Goal: Information Seeking & Learning: Learn about a topic

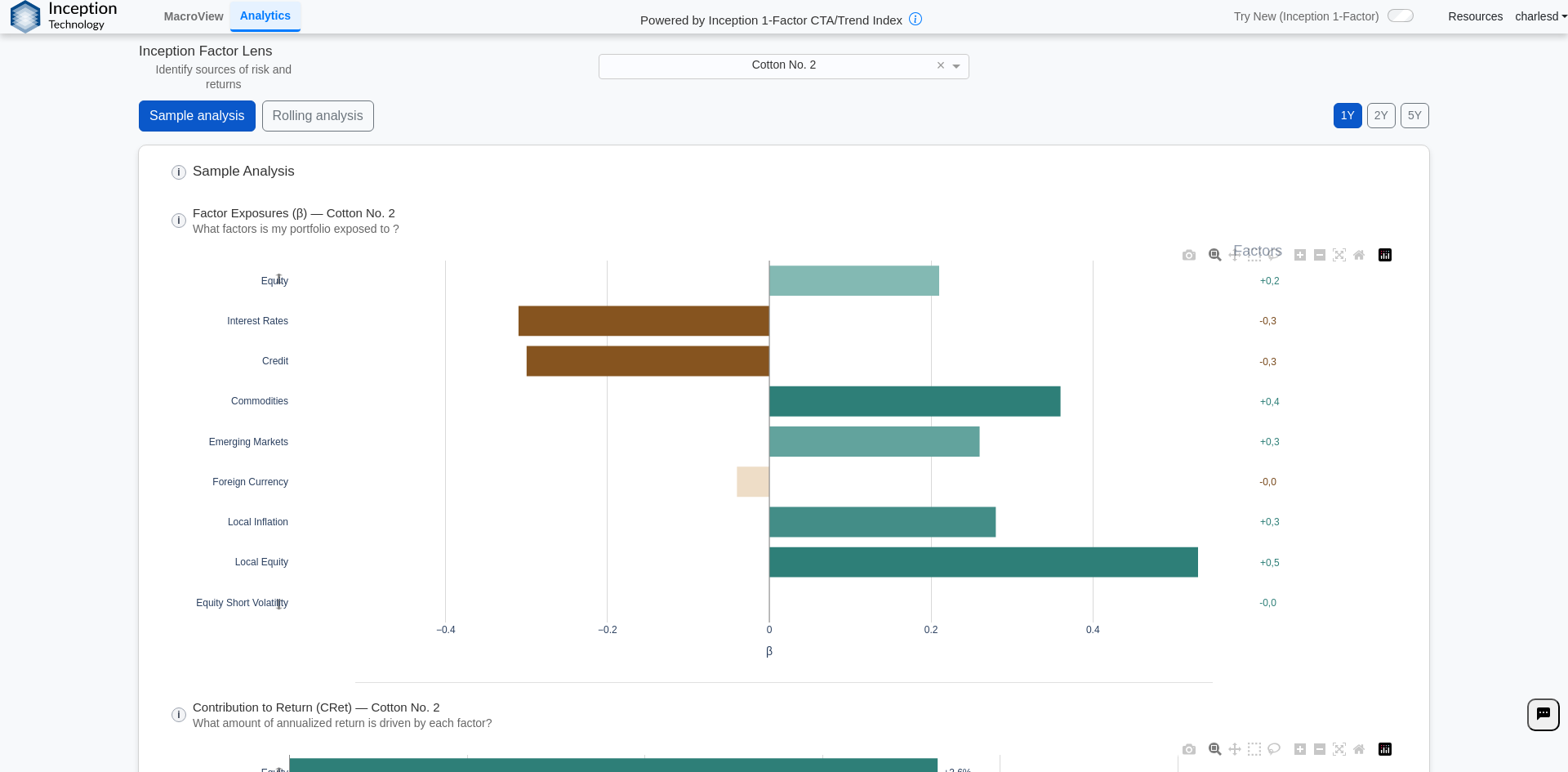
click at [801, 75] on div "Cotton No. 2" at bounding box center [783, 66] width 368 height 23
type input "***"
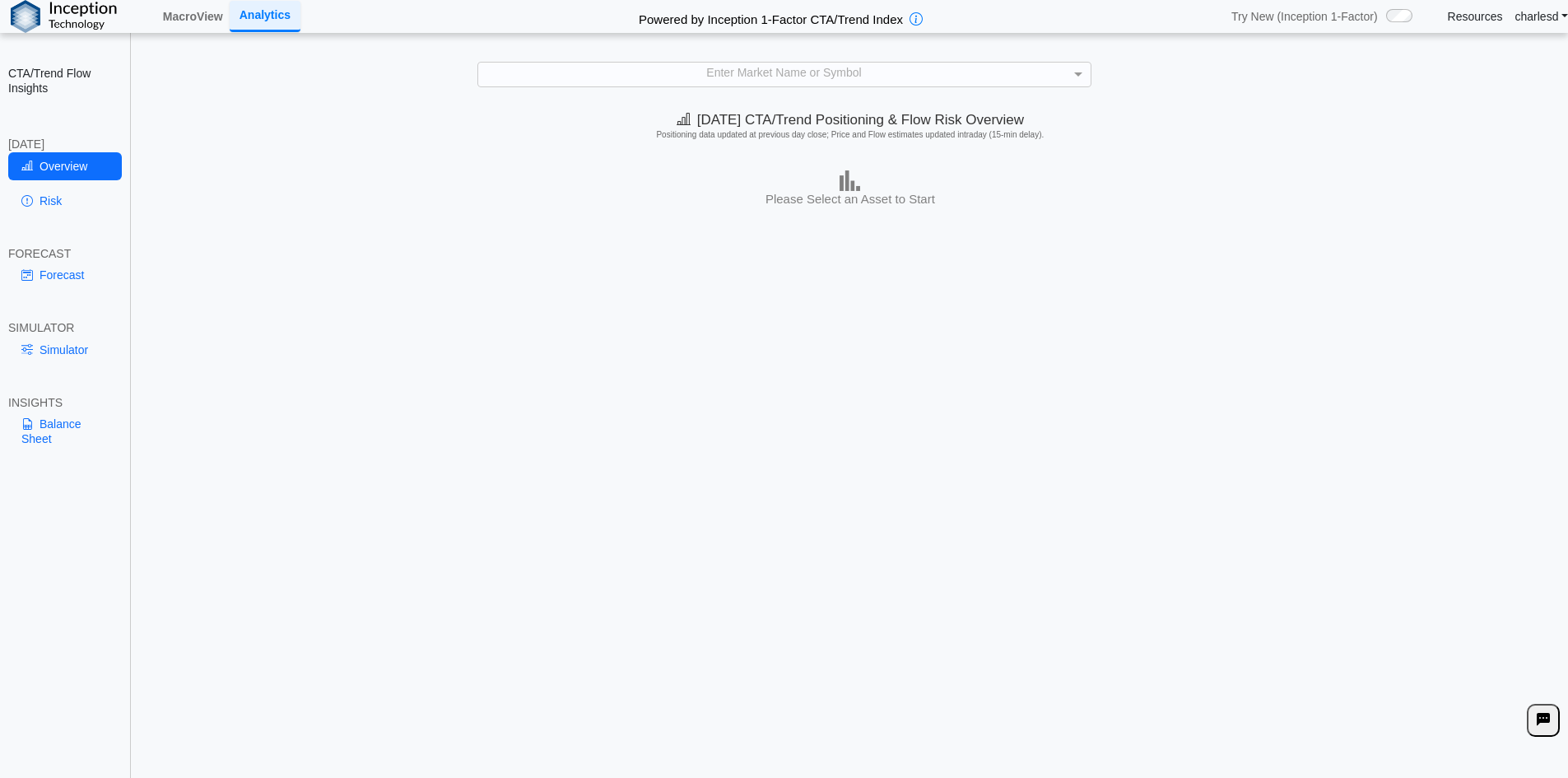
click at [721, 81] on div "Enter Market Name or Symbol" at bounding box center [785, 74] width 613 height 23
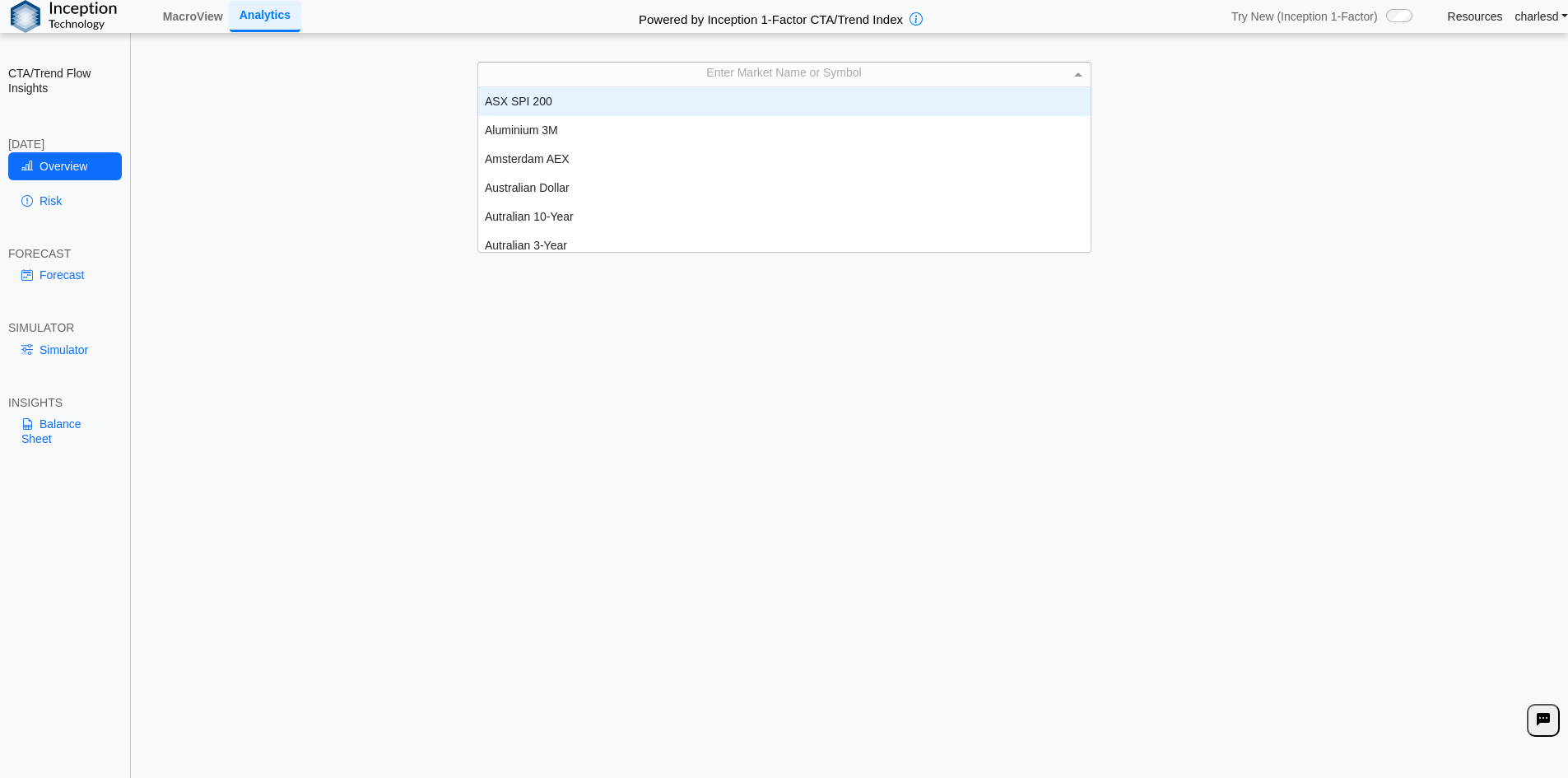
scroll to position [152, 600]
type input "***"
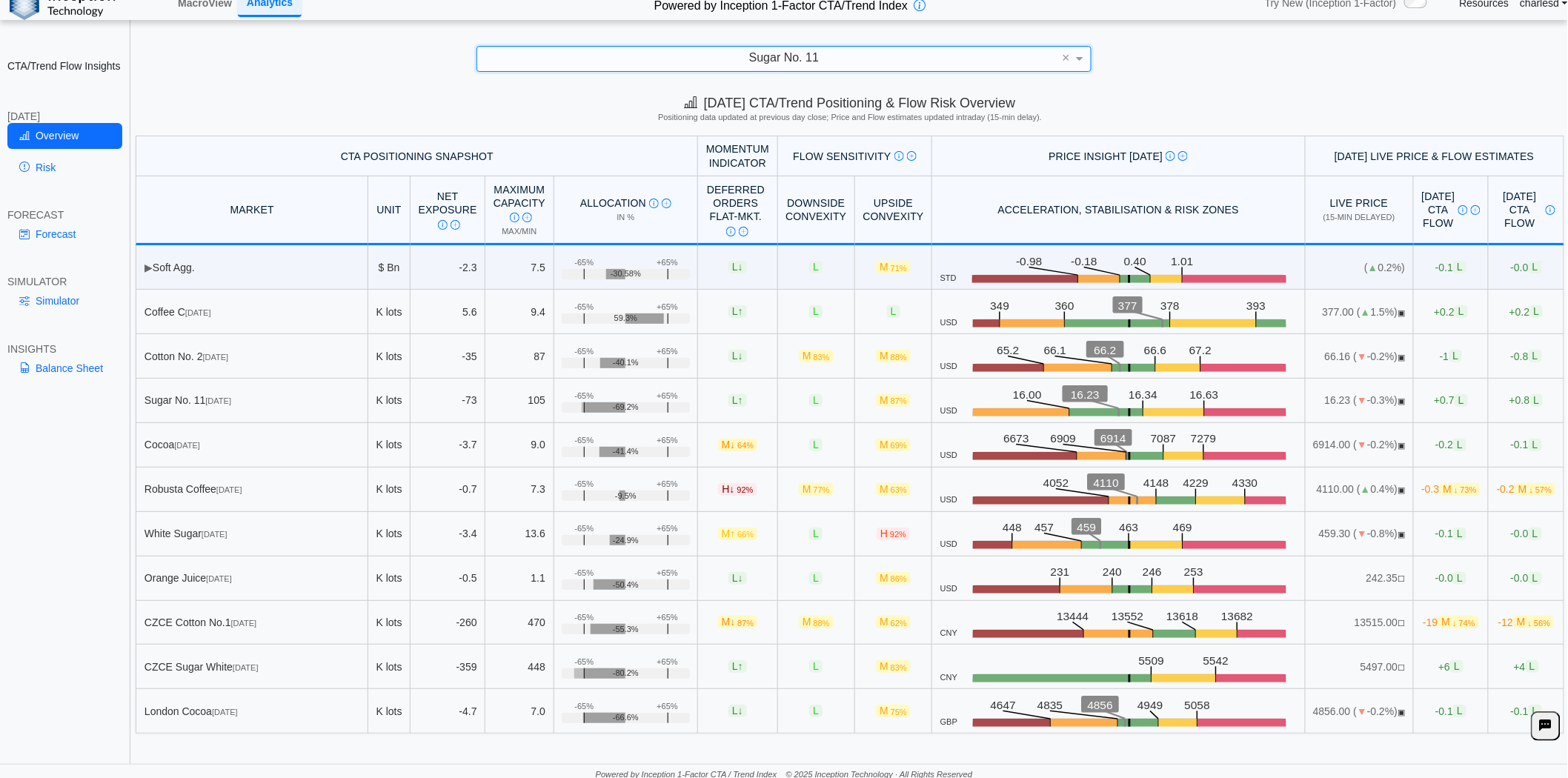
scroll to position [18, 0]
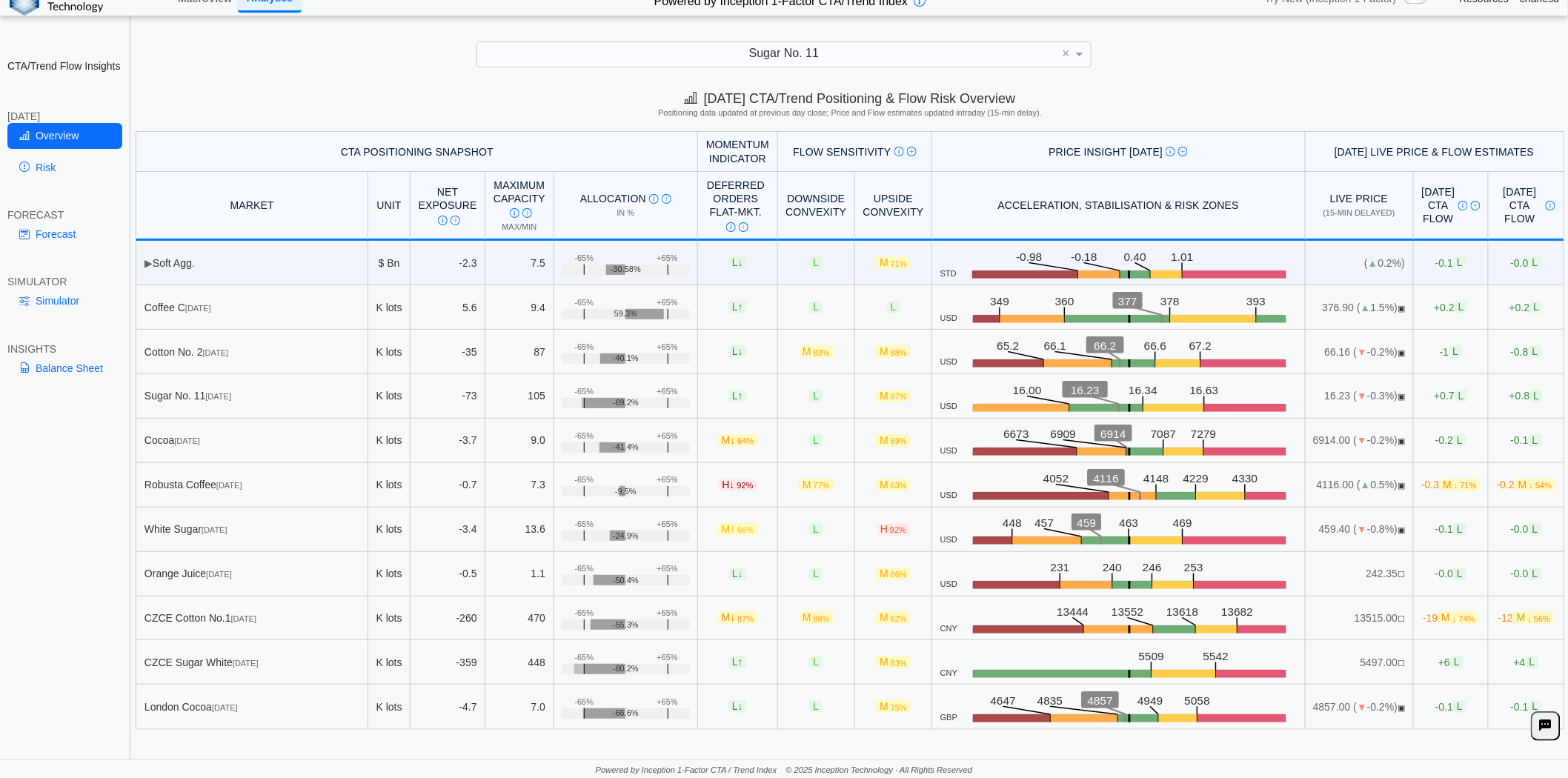
drag, startPoint x: 178, startPoint y: 397, endPoint x: 268, endPoint y: 399, distance: 90.0
click at [268, 399] on div "Sugar No. 11 Mar 26" at bounding box center [252, 396] width 215 height 13
drag, startPoint x: 557, startPoint y: 393, endPoint x: 630, endPoint y: 393, distance: 73.0
click at [630, 398] on div "+65% -65% -69.2%" at bounding box center [626, 403] width 128 height 10
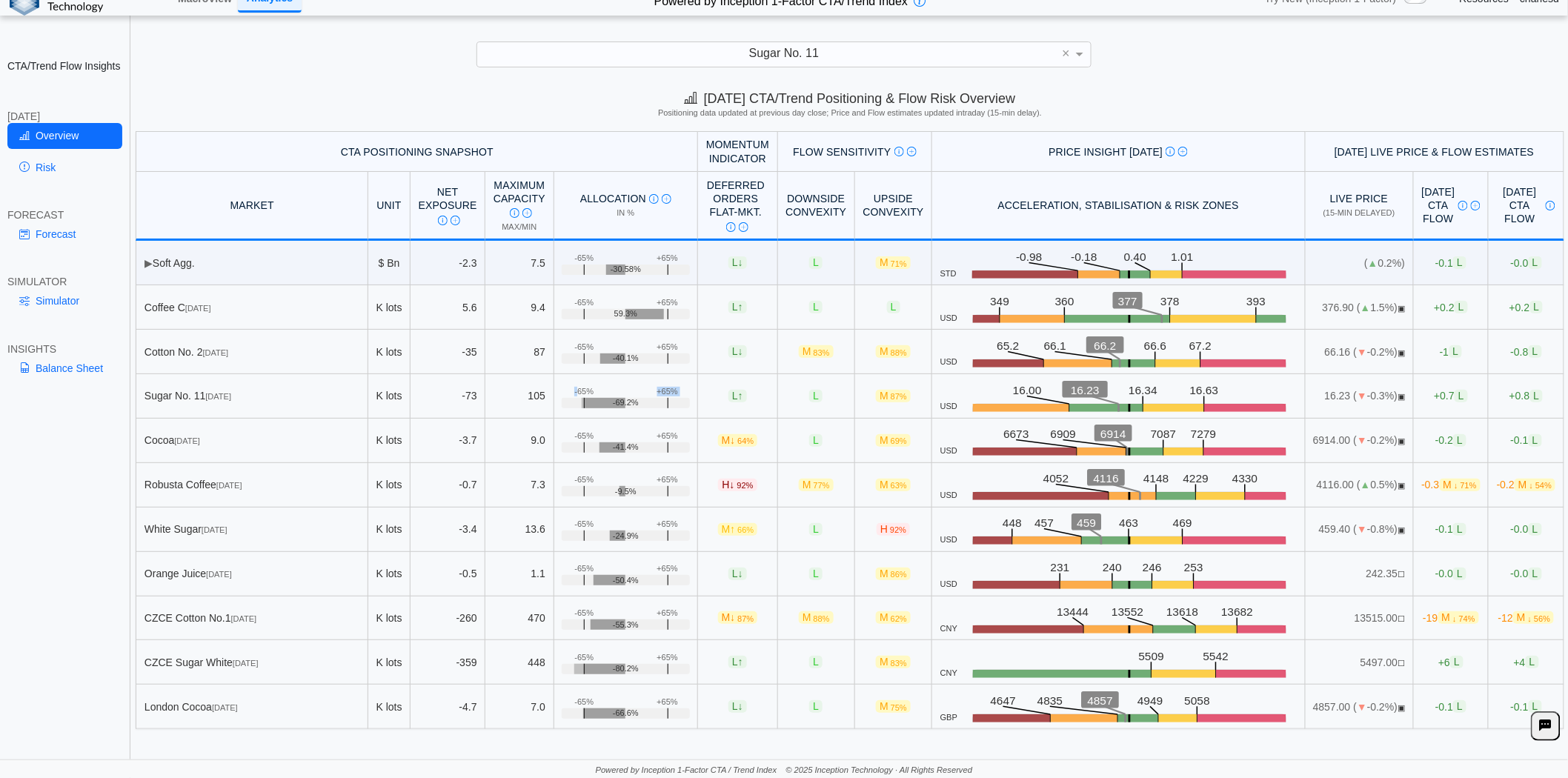
click at [657, 393] on div "+65%" at bounding box center [667, 391] width 21 height 9
drag, startPoint x: 552, startPoint y: 389, endPoint x: 632, endPoint y: 389, distance: 80.0
click at [632, 389] on td "+65% -65% -69.2%" at bounding box center [627, 396] width 145 height 45
click at [657, 389] on div "+65%" at bounding box center [667, 391] width 21 height 9
drag, startPoint x: 554, startPoint y: 390, endPoint x: 583, endPoint y: 391, distance: 29.0
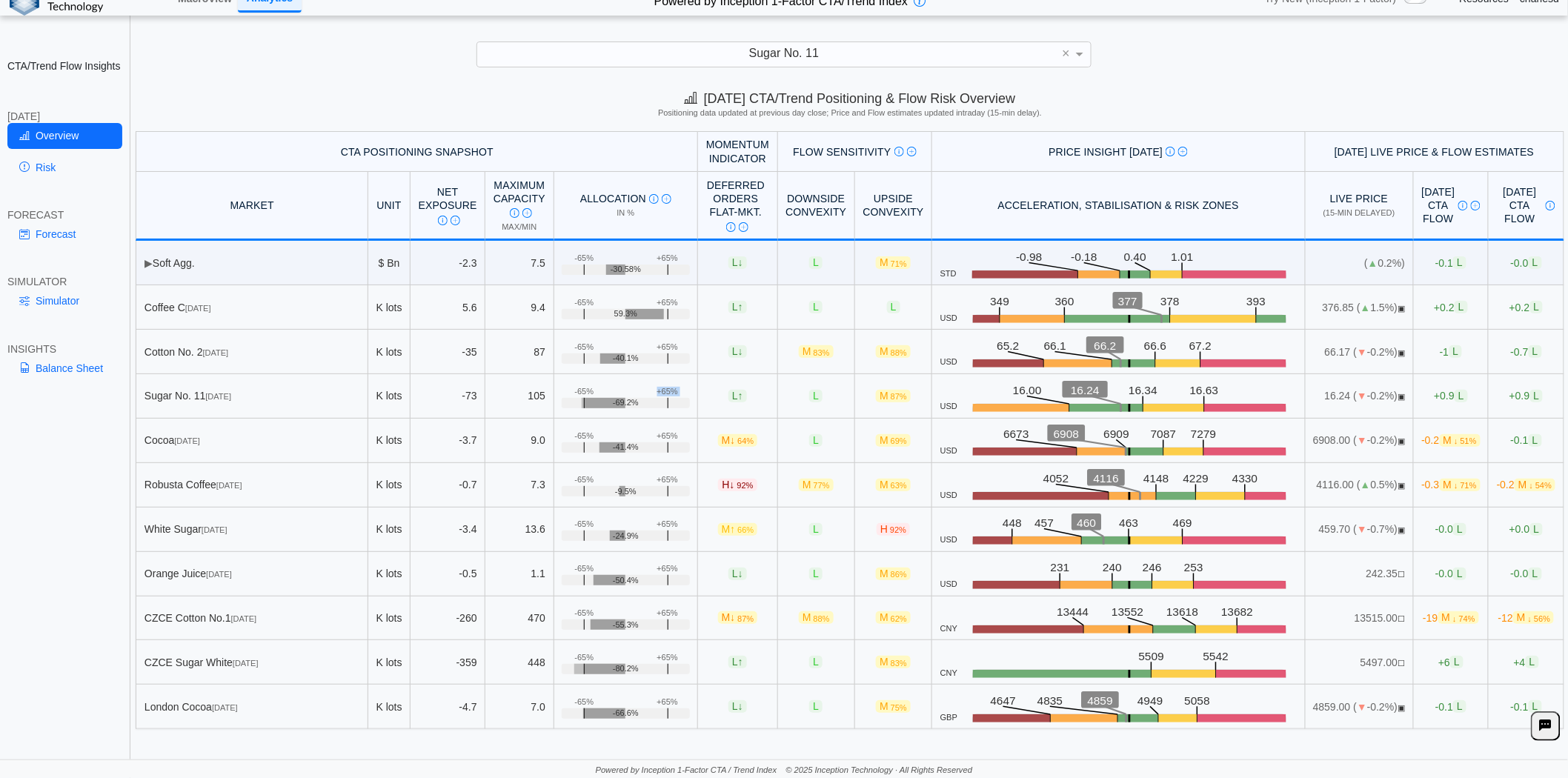
click at [583, 391] on td "+65% -65% -69.2%" at bounding box center [627, 396] width 145 height 45
click at [580, 390] on td "+65% -65% -69.2%" at bounding box center [627, 396] width 145 height 45
drag, startPoint x: 575, startPoint y: 390, endPoint x: 551, endPoint y: 391, distance: 24.0
click at [554, 391] on td "+65% -65% -69.2%" at bounding box center [627, 396] width 145 height 45
click at [564, 398] on div "+65% -65% -69.2%" at bounding box center [626, 403] width 128 height 10
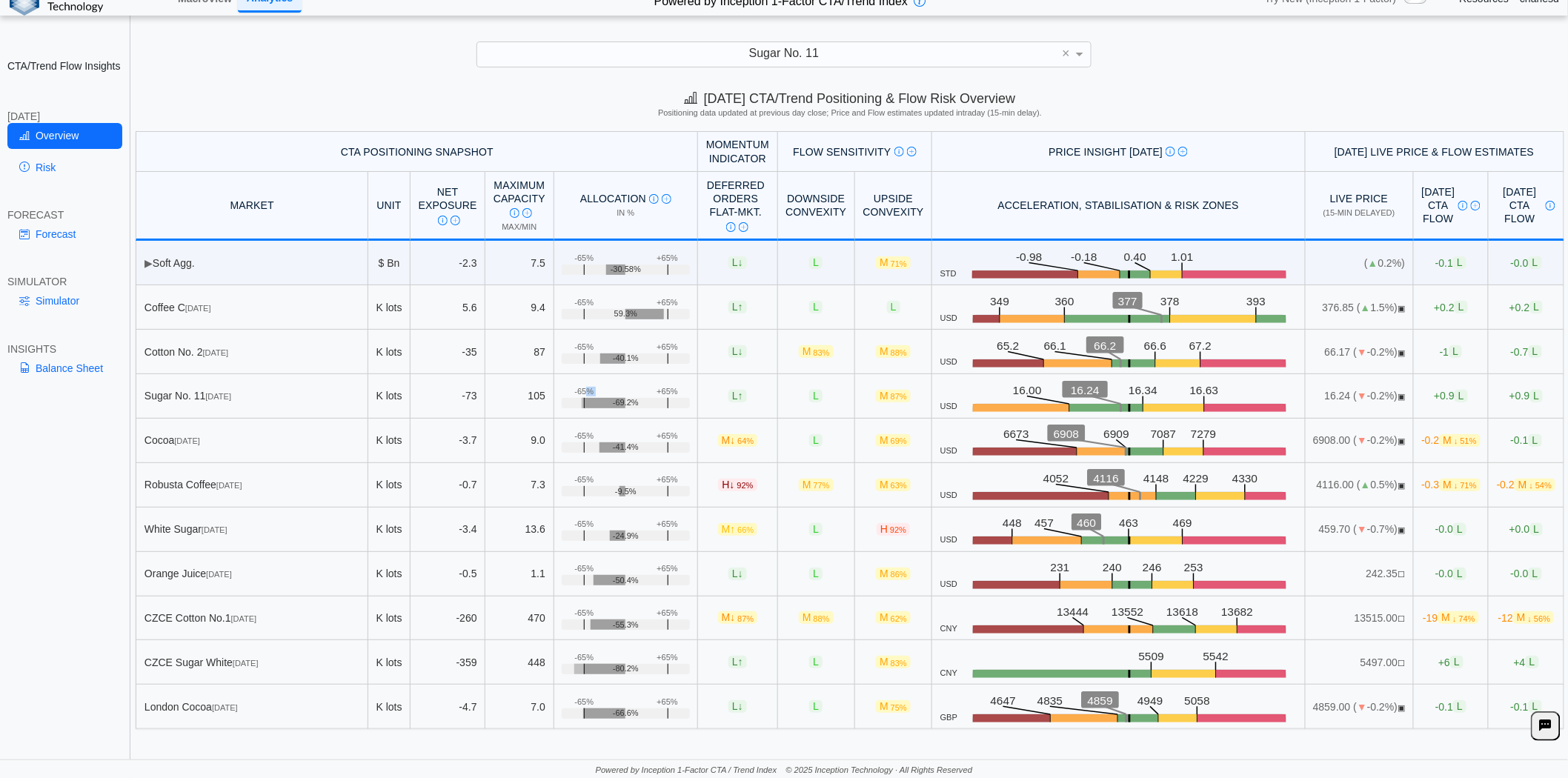
click at [575, 395] on div "-65%" at bounding box center [584, 391] width 19 height 9
click at [40, 299] on link "Simulator" at bounding box center [65, 301] width 115 height 25
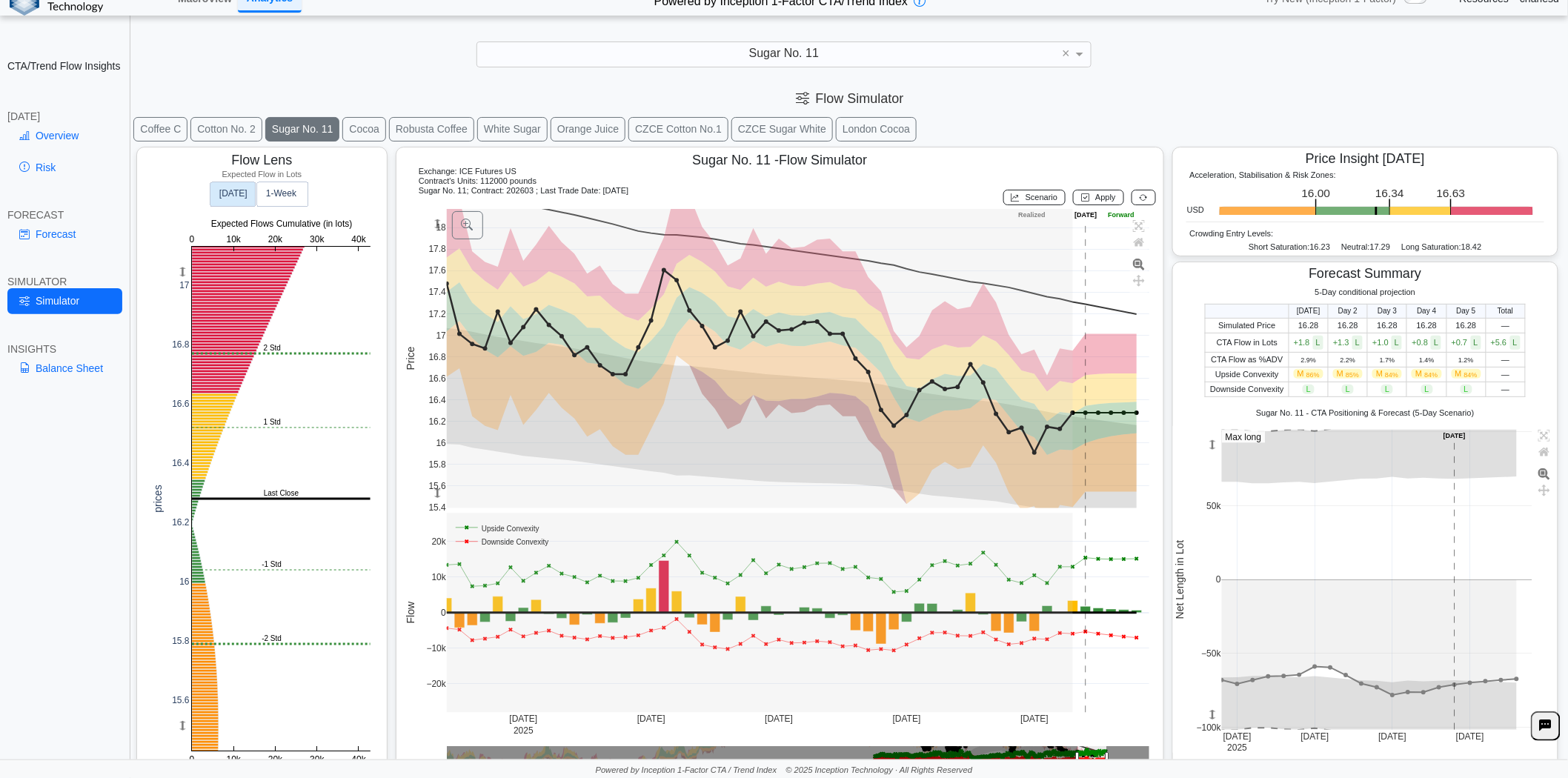
scroll to position [22, 0]
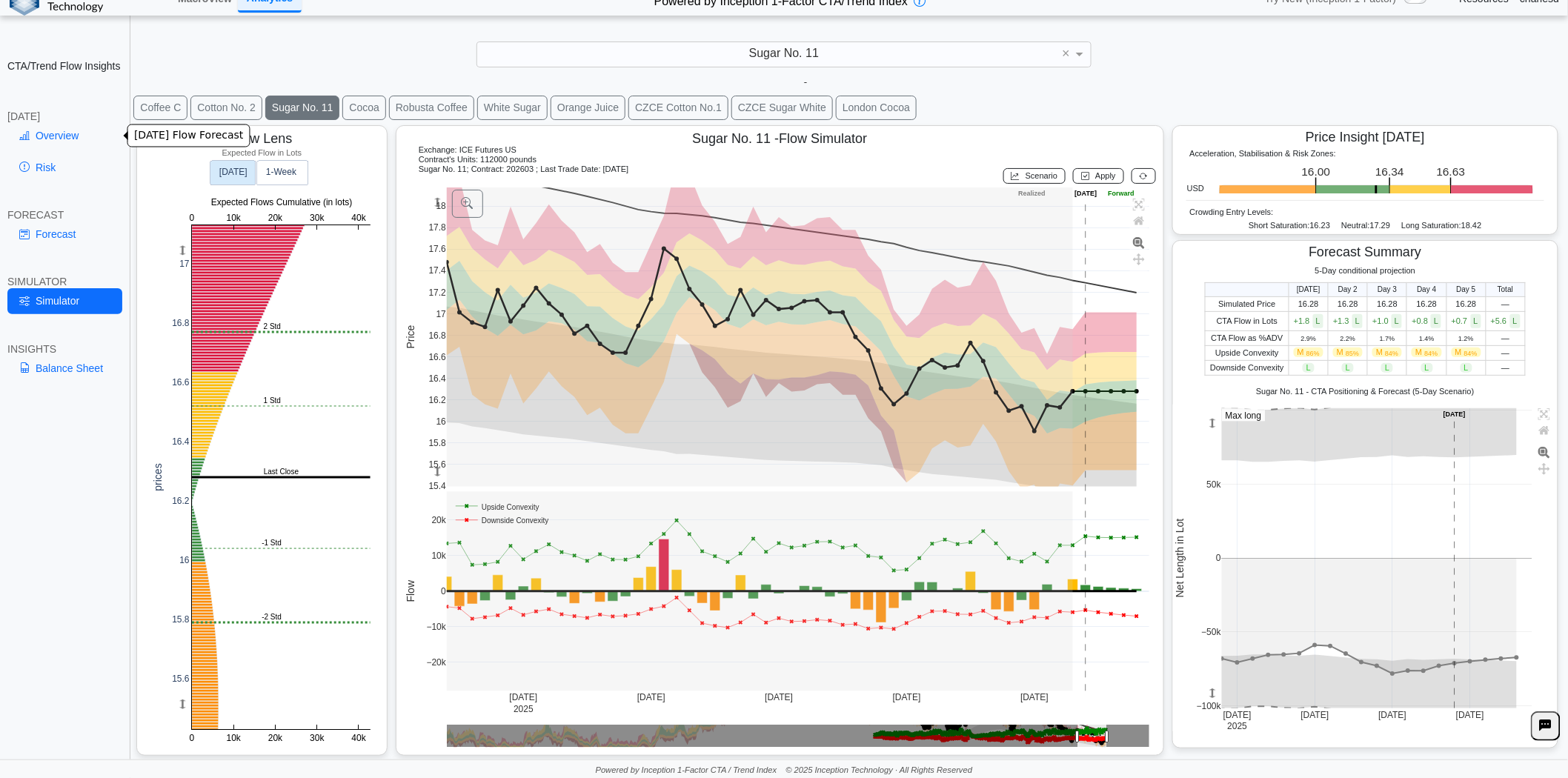
click at [72, 138] on link "Overview" at bounding box center [65, 135] width 115 height 25
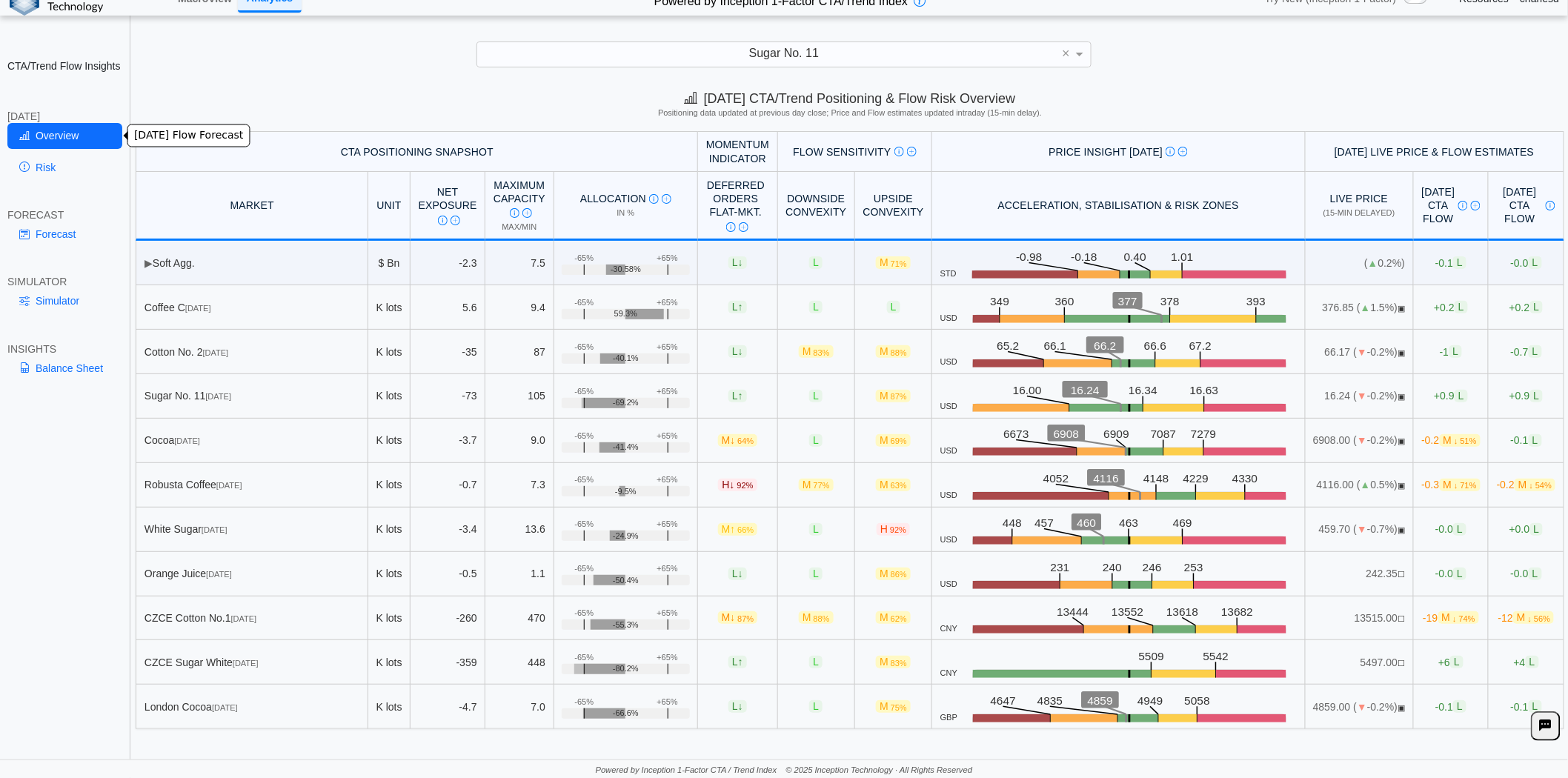
scroll to position [0, 0]
drag, startPoint x: 839, startPoint y: 196, endPoint x: 871, endPoint y: 217, distance: 38.3
click at [871, 217] on th "Upside Convexity" at bounding box center [894, 206] width 77 height 69
click at [868, 215] on th "Upside Convexity" at bounding box center [894, 206] width 77 height 69
drag, startPoint x: 768, startPoint y: 198, endPoint x: 816, endPoint y: 217, distance: 51.6
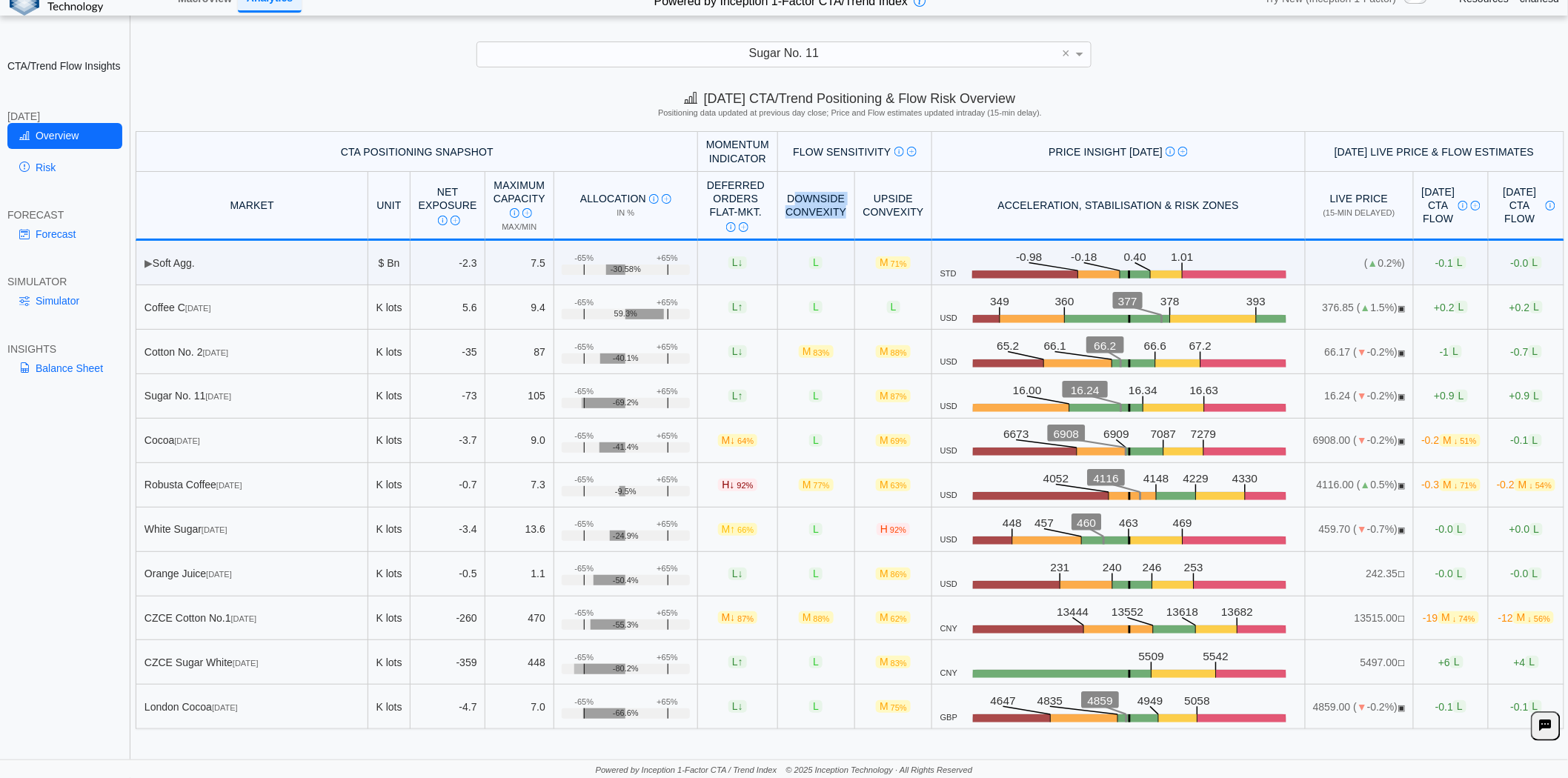
click at [816, 217] on th "Downside Convexity" at bounding box center [817, 206] width 77 height 69
drag, startPoint x: 776, startPoint y: 396, endPoint x: 791, endPoint y: 396, distance: 15.0
click at [791, 396] on td "L" at bounding box center [817, 396] width 77 height 45
click at [809, 400] on span "L" at bounding box center [816, 395] width 13 height 13
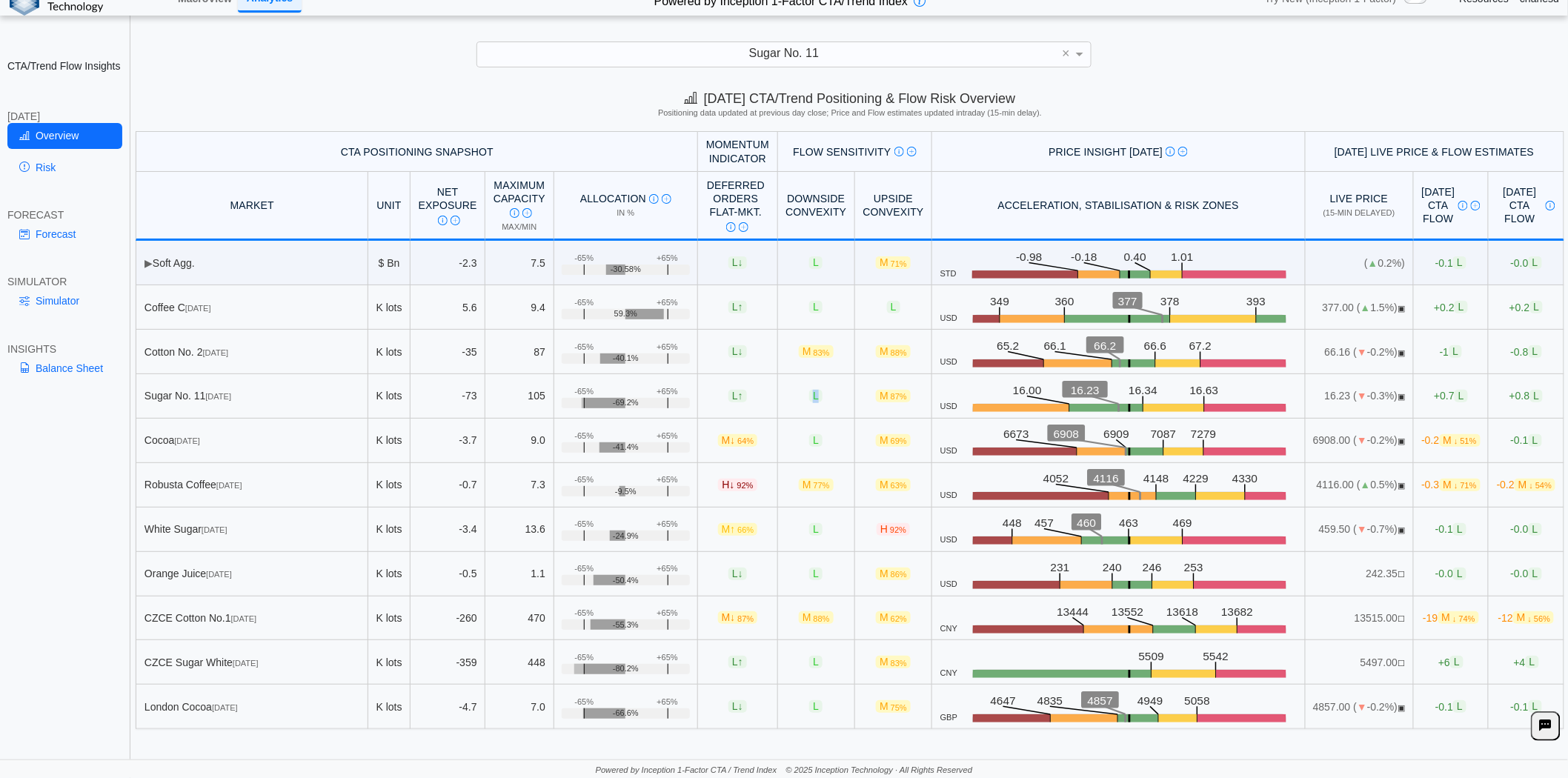
click at [809, 400] on span "L" at bounding box center [816, 395] width 13 height 13
click at [891, 399] on span "87%" at bounding box center [898, 396] width 16 height 9
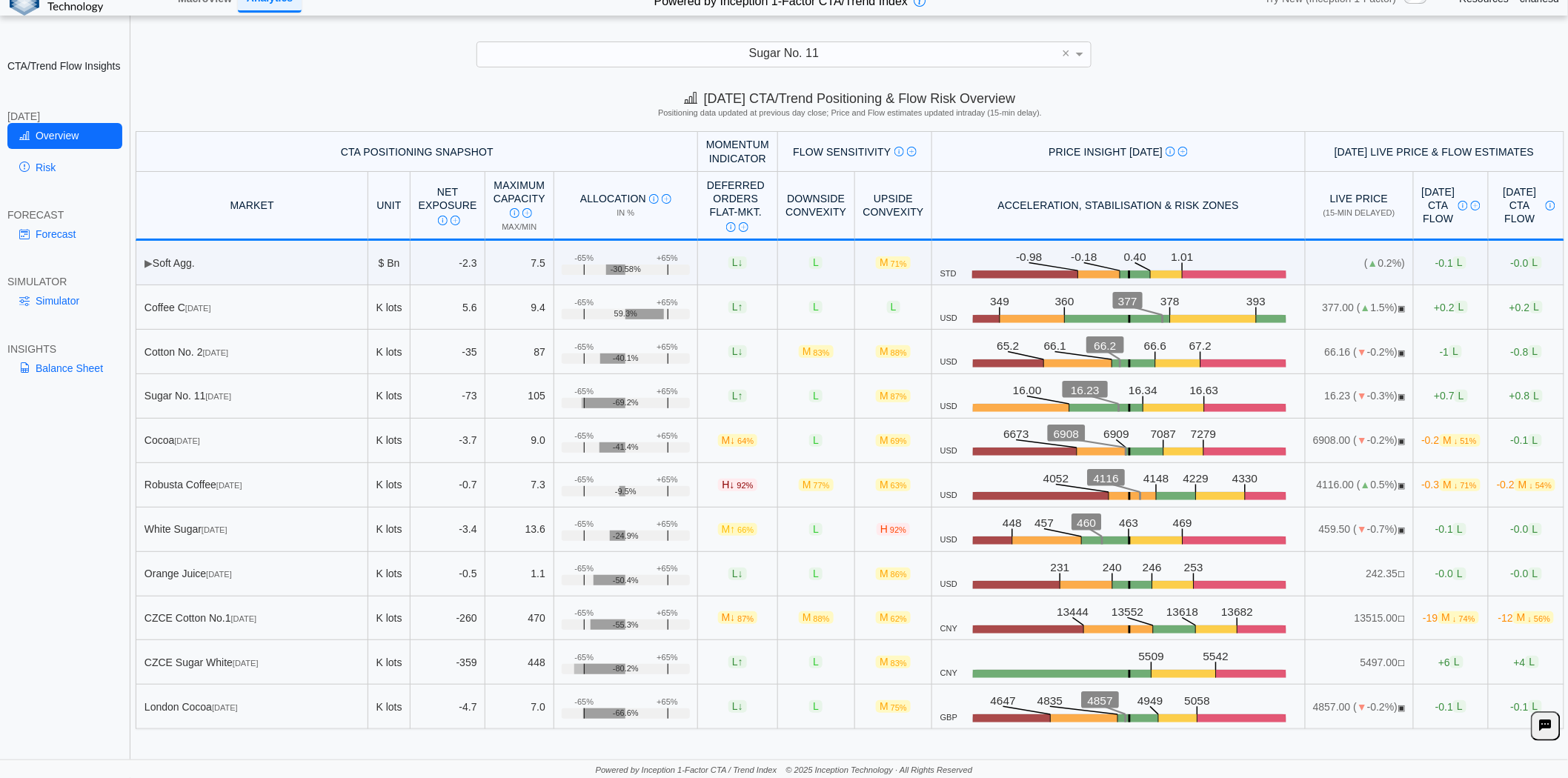
click at [891, 399] on span "87%" at bounding box center [898, 396] width 16 height 9
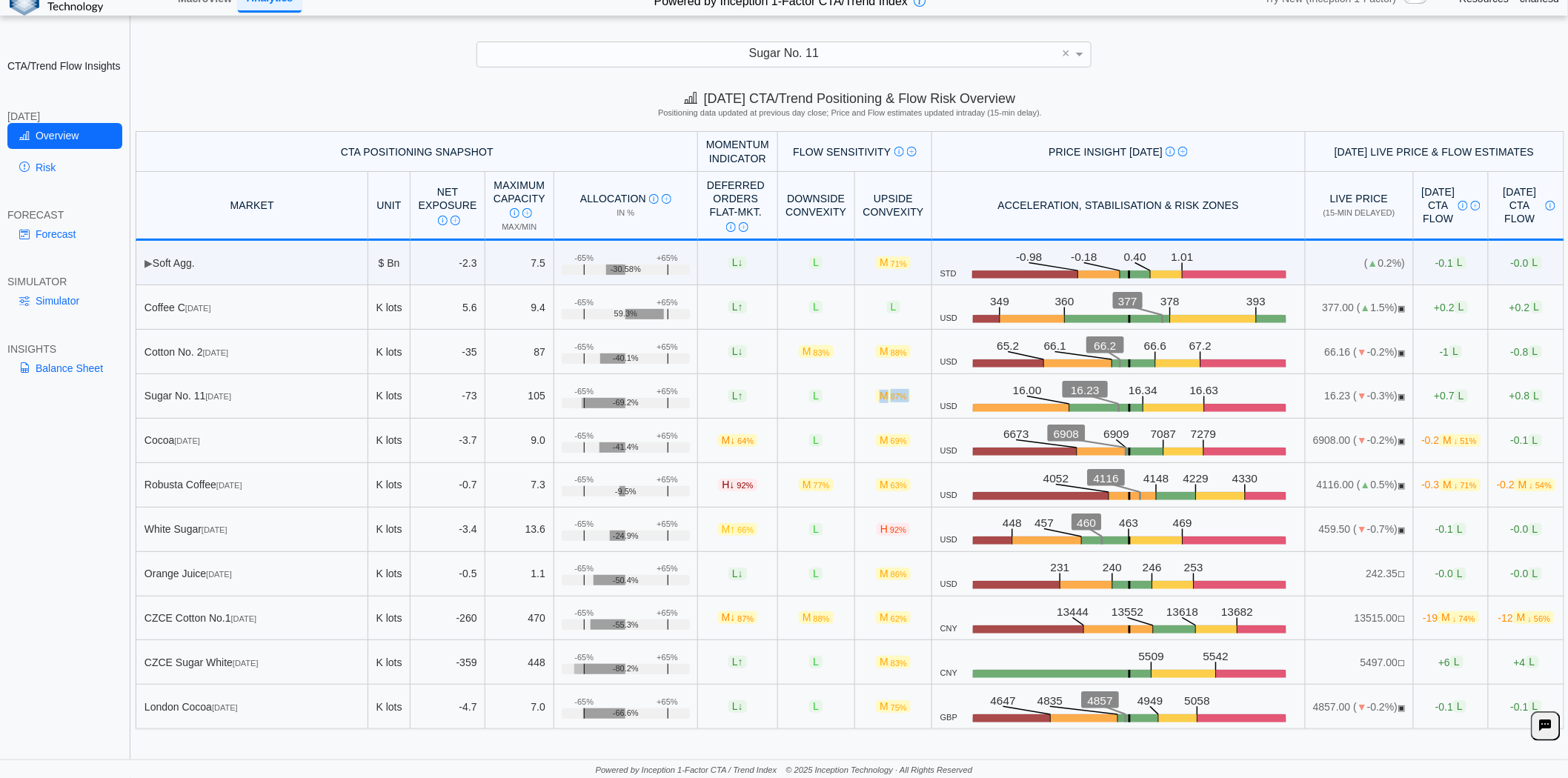
click at [876, 397] on span "M 87%" at bounding box center [893, 395] width 34 height 13
drag, startPoint x: 843, startPoint y: 394, endPoint x: 871, endPoint y: 394, distance: 28.0
click at [876, 394] on span "M 87%" at bounding box center [893, 395] width 34 height 13
drag, startPoint x: 842, startPoint y: 394, endPoint x: 872, endPoint y: 397, distance: 30.1
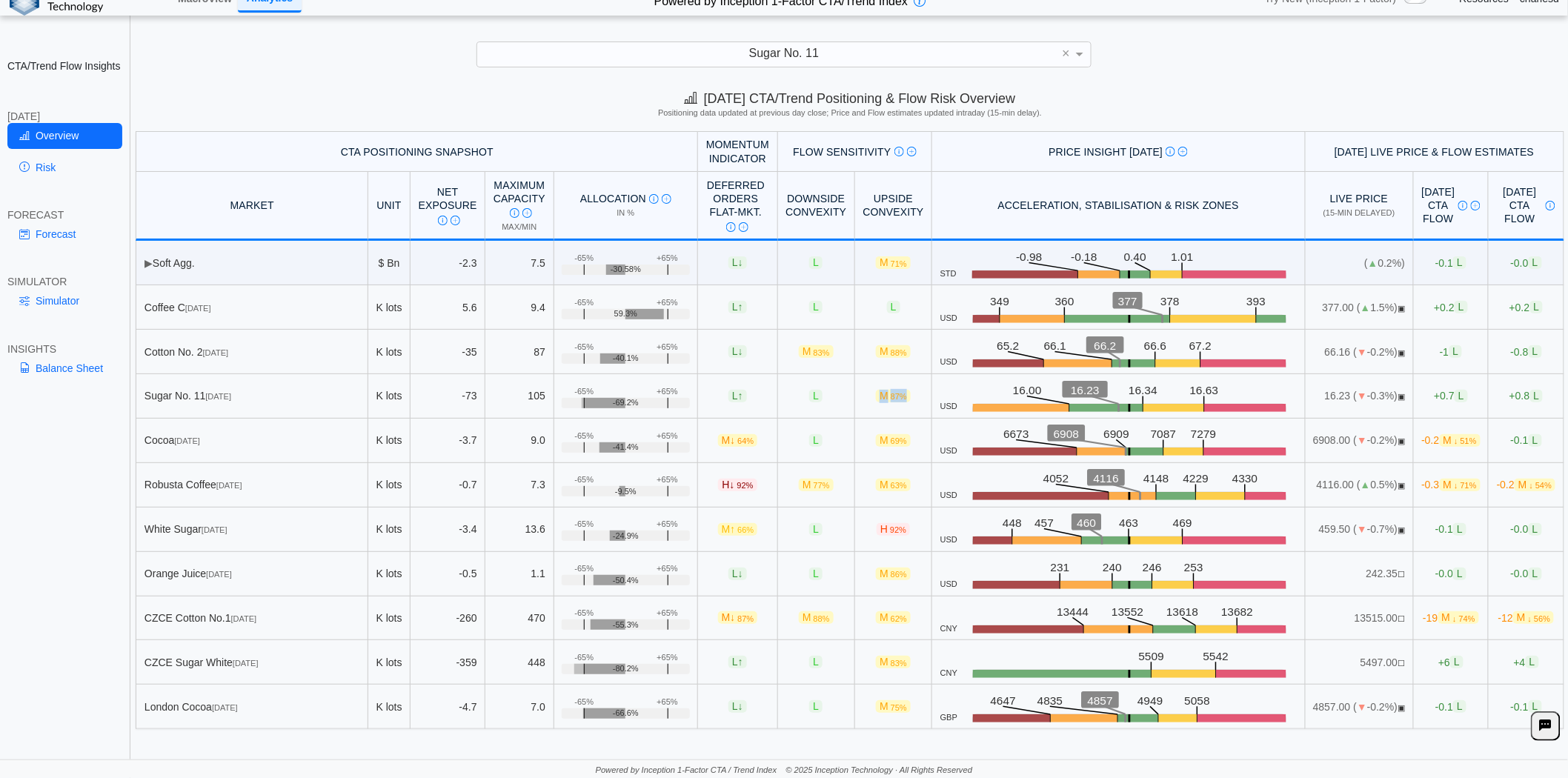
click at [872, 397] on td "M 87%" at bounding box center [894, 396] width 77 height 45
drag, startPoint x: 845, startPoint y: 397, endPoint x: 876, endPoint y: 395, distance: 31.1
click at [876, 395] on td "M 87%" at bounding box center [894, 396] width 77 height 45
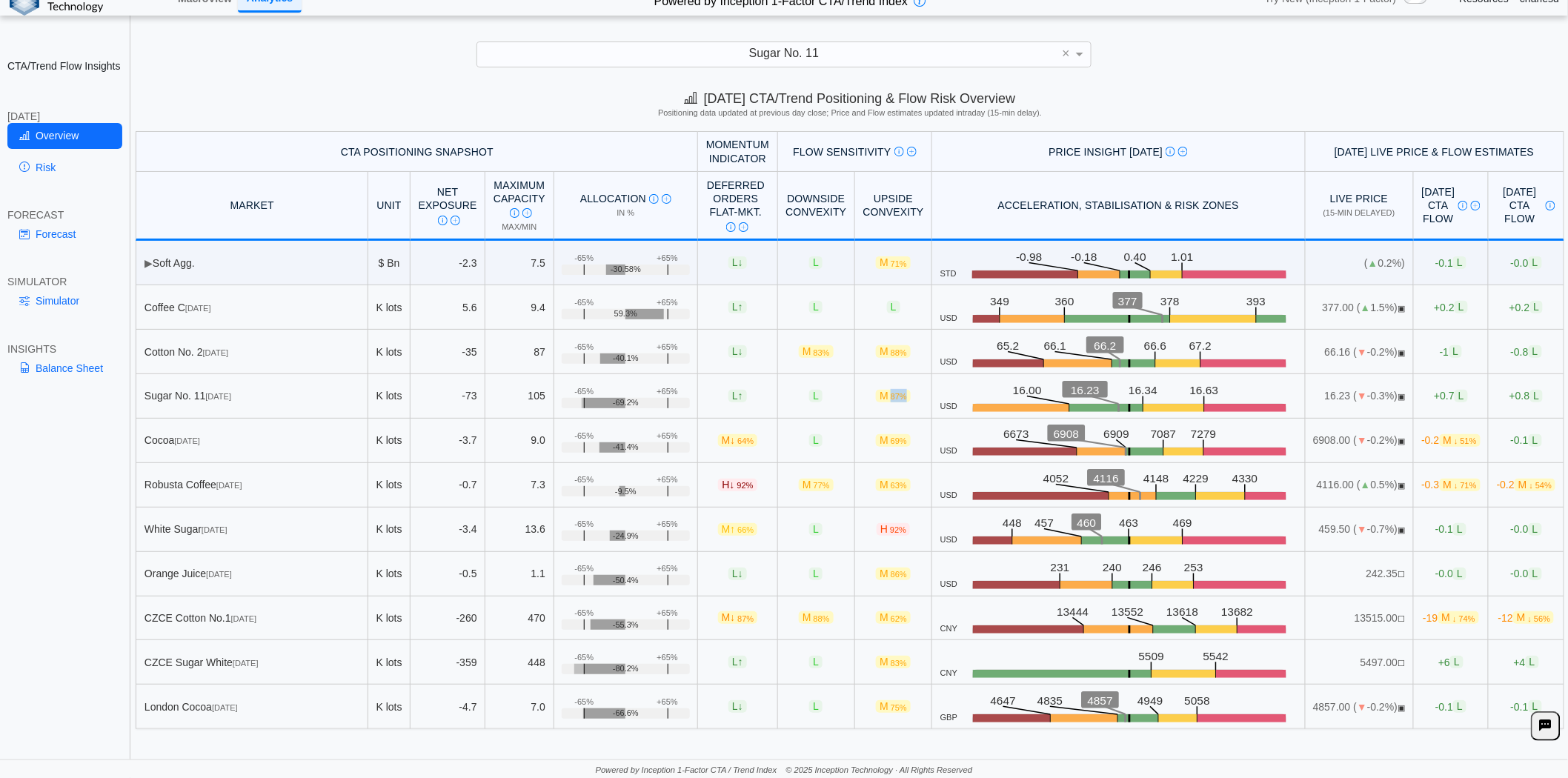
drag, startPoint x: 850, startPoint y: 394, endPoint x: 866, endPoint y: 396, distance: 16.1
click at [876, 396] on span "M 87%" at bounding box center [893, 395] width 34 height 13
click at [891, 396] on span "87%" at bounding box center [898, 396] width 16 height 9
drag, startPoint x: 840, startPoint y: 390, endPoint x: 872, endPoint y: 395, distance: 32.4
click at [872, 395] on td "M 87%" at bounding box center [894, 396] width 77 height 45
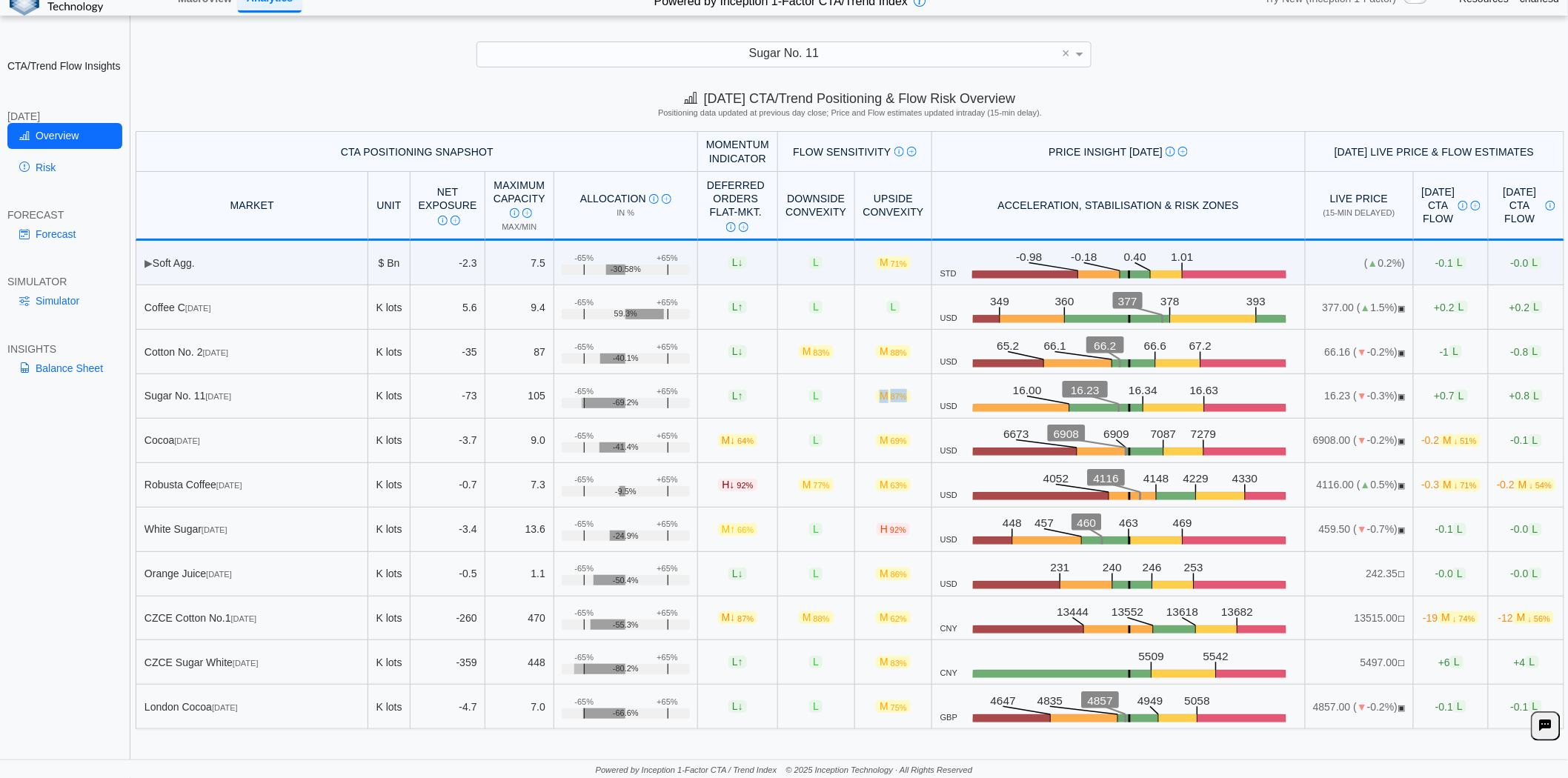
click at [872, 395] on td "M 87%" at bounding box center [894, 396] width 77 height 45
drag, startPoint x: 845, startPoint y: 391, endPoint x: 863, endPoint y: 394, distance: 18.2
click at [876, 394] on span "M 87%" at bounding box center [893, 395] width 34 height 13
click at [891, 394] on span "87%" at bounding box center [898, 396] width 16 height 9
drag, startPoint x: 1150, startPoint y: 389, endPoint x: 1179, endPoint y: 387, distance: 29.1
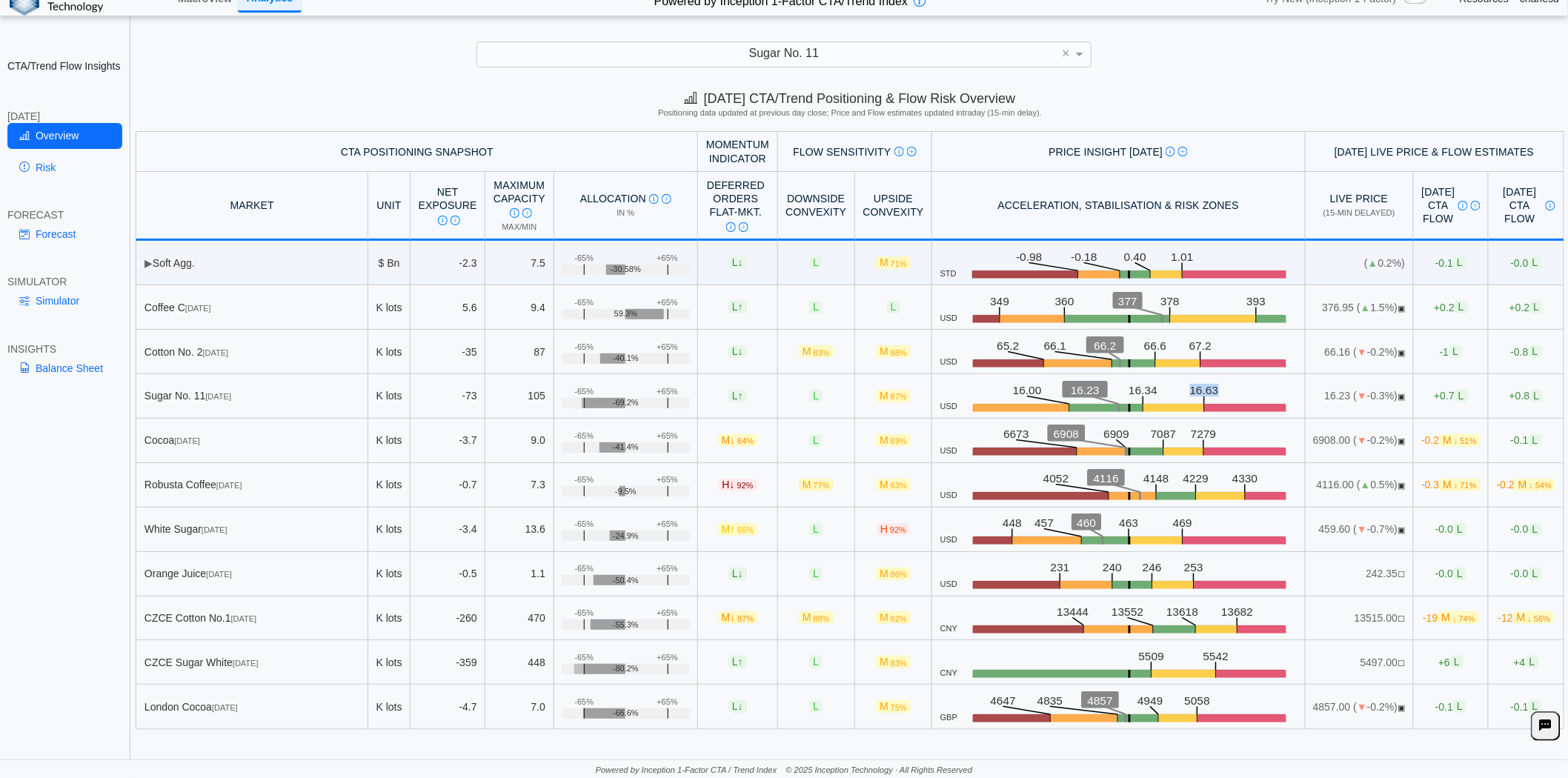
click at [1179, 387] on icon ".zone-text { font-size: 22px; font-weight: 500; text-anchor: middle; } .price-m…" at bounding box center [1127, 396] width 340 height 31
drag, startPoint x: 1287, startPoint y: 395, endPoint x: 1316, endPoint y: 395, distance: 29.0
click at [1316, 395] on td "16.23 ( ▼ -0.3%) ▣" at bounding box center [1359, 396] width 109 height 45
click at [1357, 395] on span "▼" at bounding box center [1362, 395] width 10 height 12
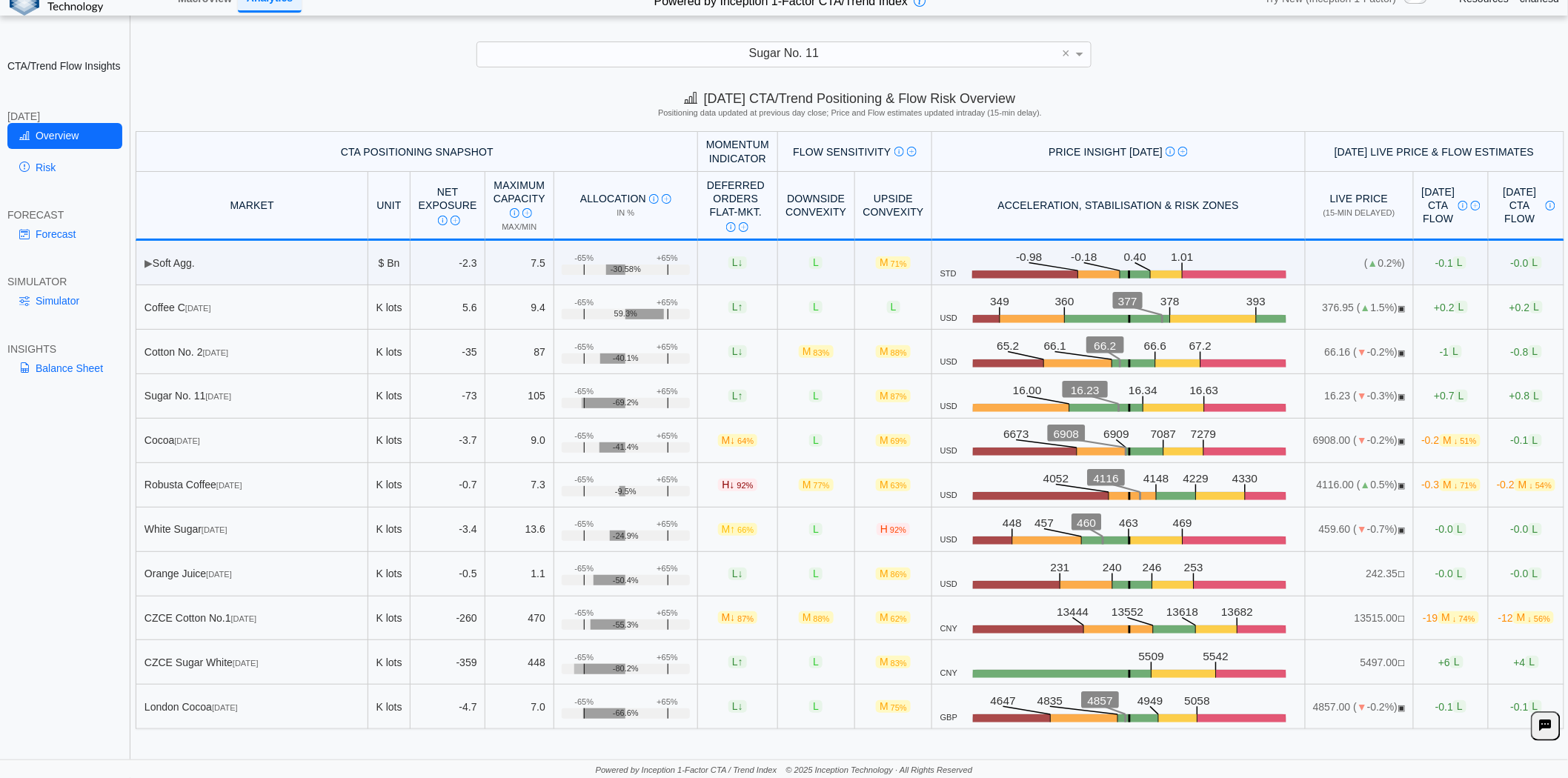
drag, startPoint x: 1284, startPoint y: 395, endPoint x: 1308, endPoint y: 399, distance: 24.3
click at [1308, 399] on td "16.23 ( ▼ -0.3%) ▣" at bounding box center [1359, 396] width 109 height 45
click at [1306, 396] on td "16.23 ( ▼ -0.3%) ▣" at bounding box center [1359, 396] width 109 height 45
drag, startPoint x: 1285, startPoint y: 395, endPoint x: 1306, endPoint y: 394, distance: 21.0
click at [1306, 394] on td "16.23 ( ▼ -0.3%) ▣" at bounding box center [1359, 396] width 109 height 45
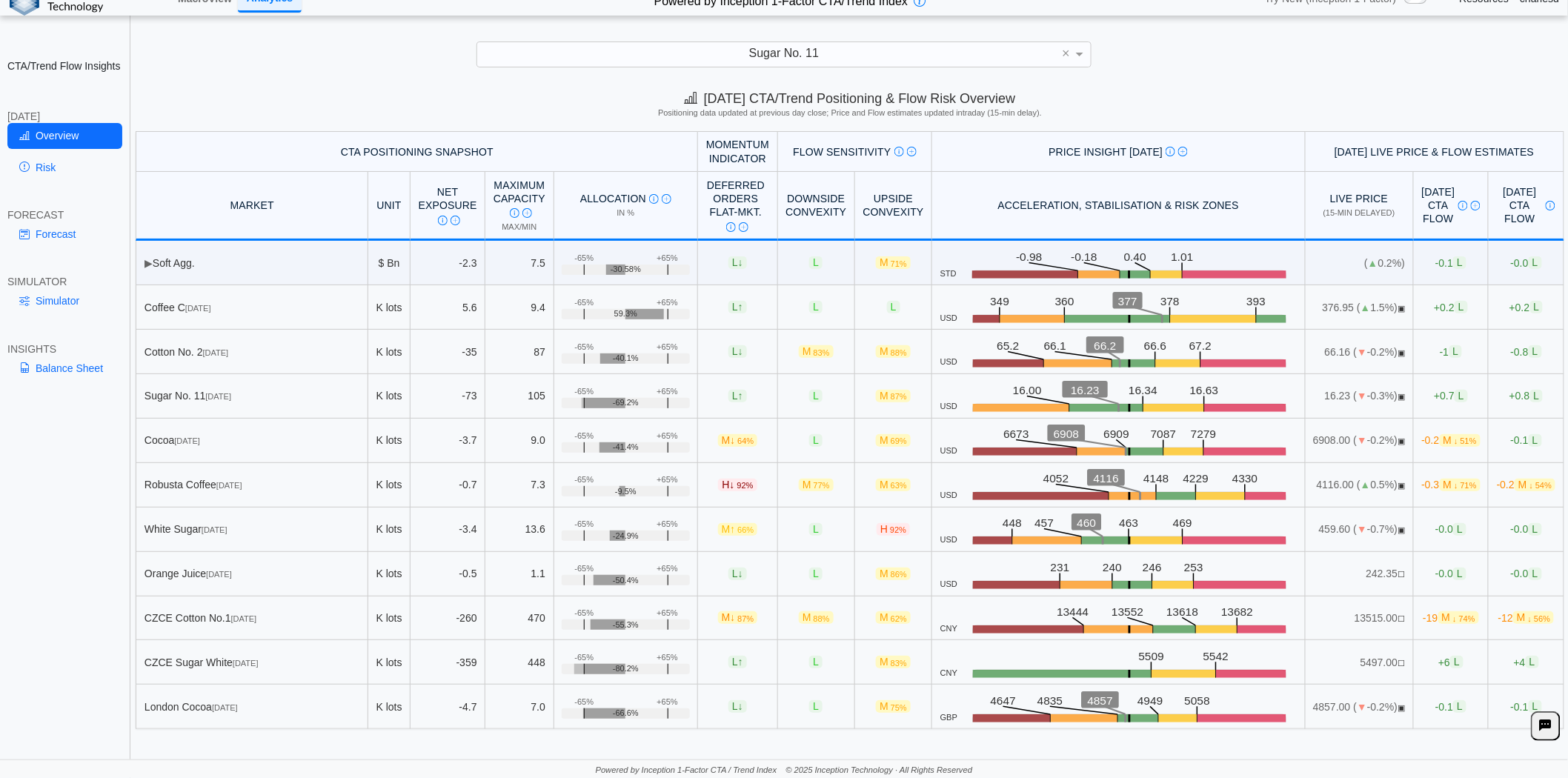
click at [1422, 400] on span "L" at bounding box center [1462, 395] width 13 height 13
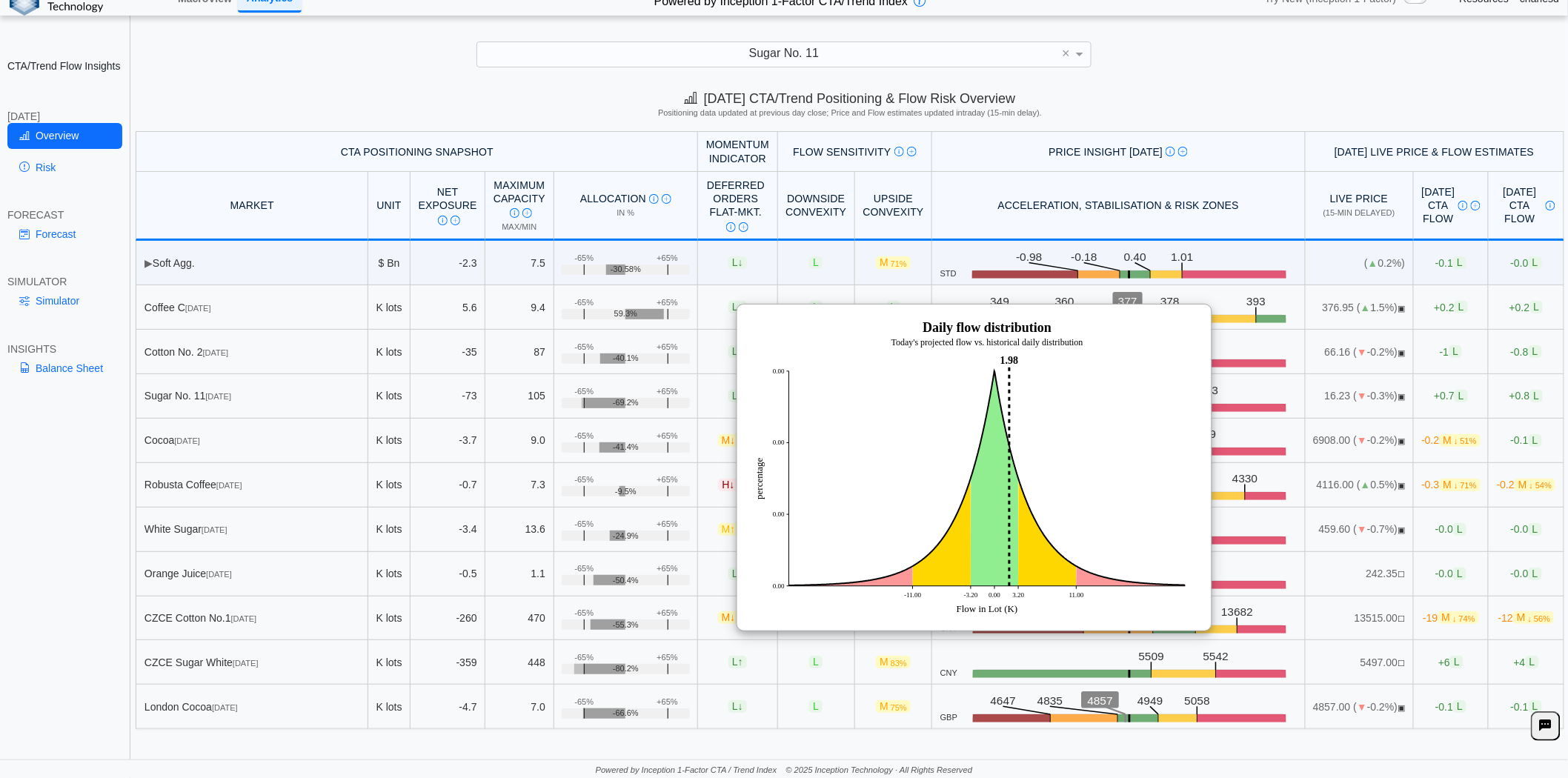
drag, startPoint x: 1277, startPoint y: 576, endPoint x: 1285, endPoint y: 573, distance: 8.5
click at [1306, 576] on td "242.35 ☐" at bounding box center [1359, 574] width 109 height 45
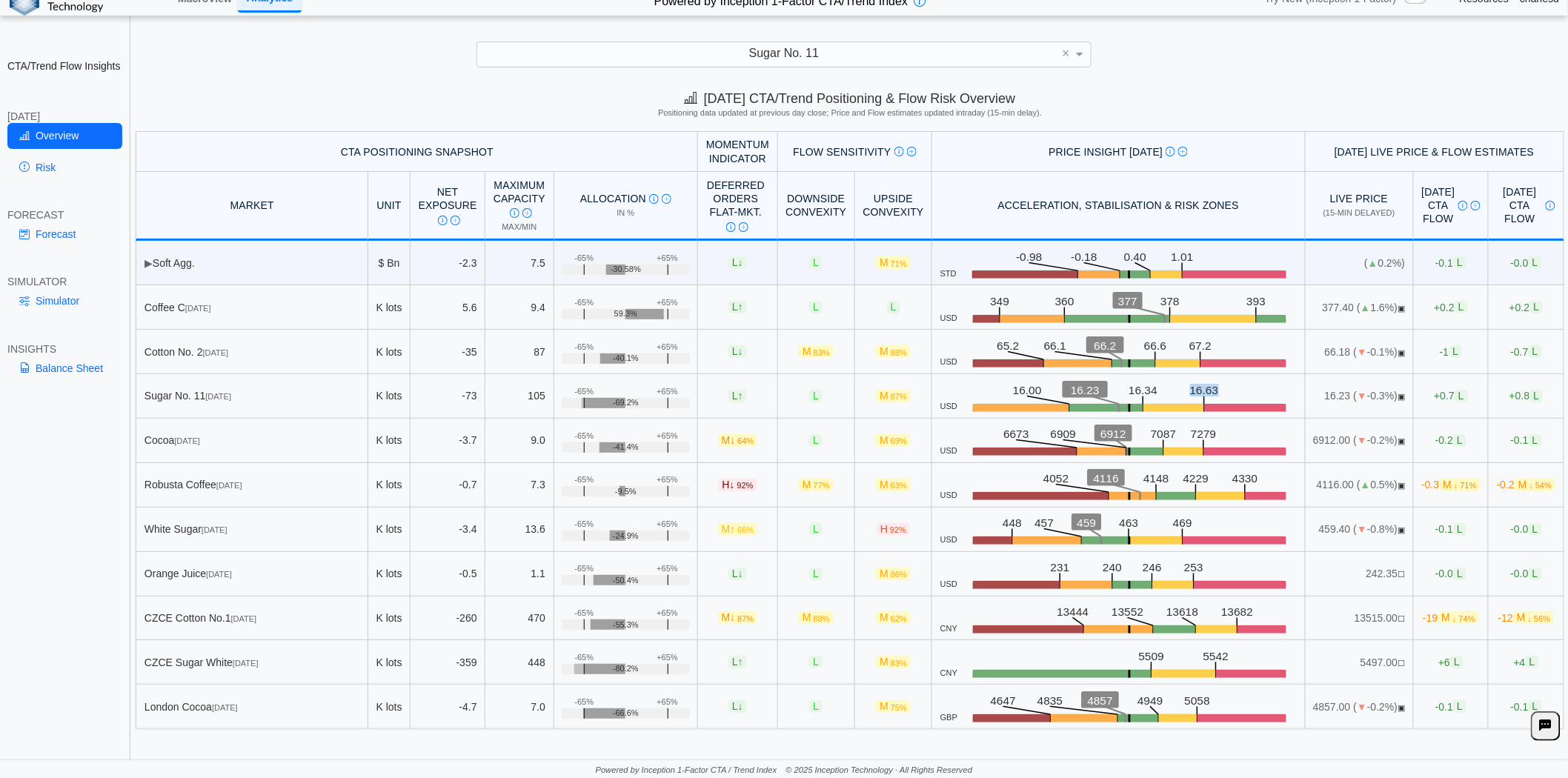
drag, startPoint x: 1150, startPoint y: 389, endPoint x: 1176, endPoint y: 389, distance: 26.0
click at [1176, 389] on icon ".zone-text { font-size: 22px; font-weight: 500; text-anchor: middle; } .price-m…" at bounding box center [1127, 396] width 340 height 31
drag, startPoint x: 1150, startPoint y: 389, endPoint x: 1179, endPoint y: 389, distance: 29.0
click at [1179, 389] on icon ".zone-text { font-size: 22px; font-weight: 500; text-anchor: middle; } .price-m…" at bounding box center [1127, 396] width 340 height 31
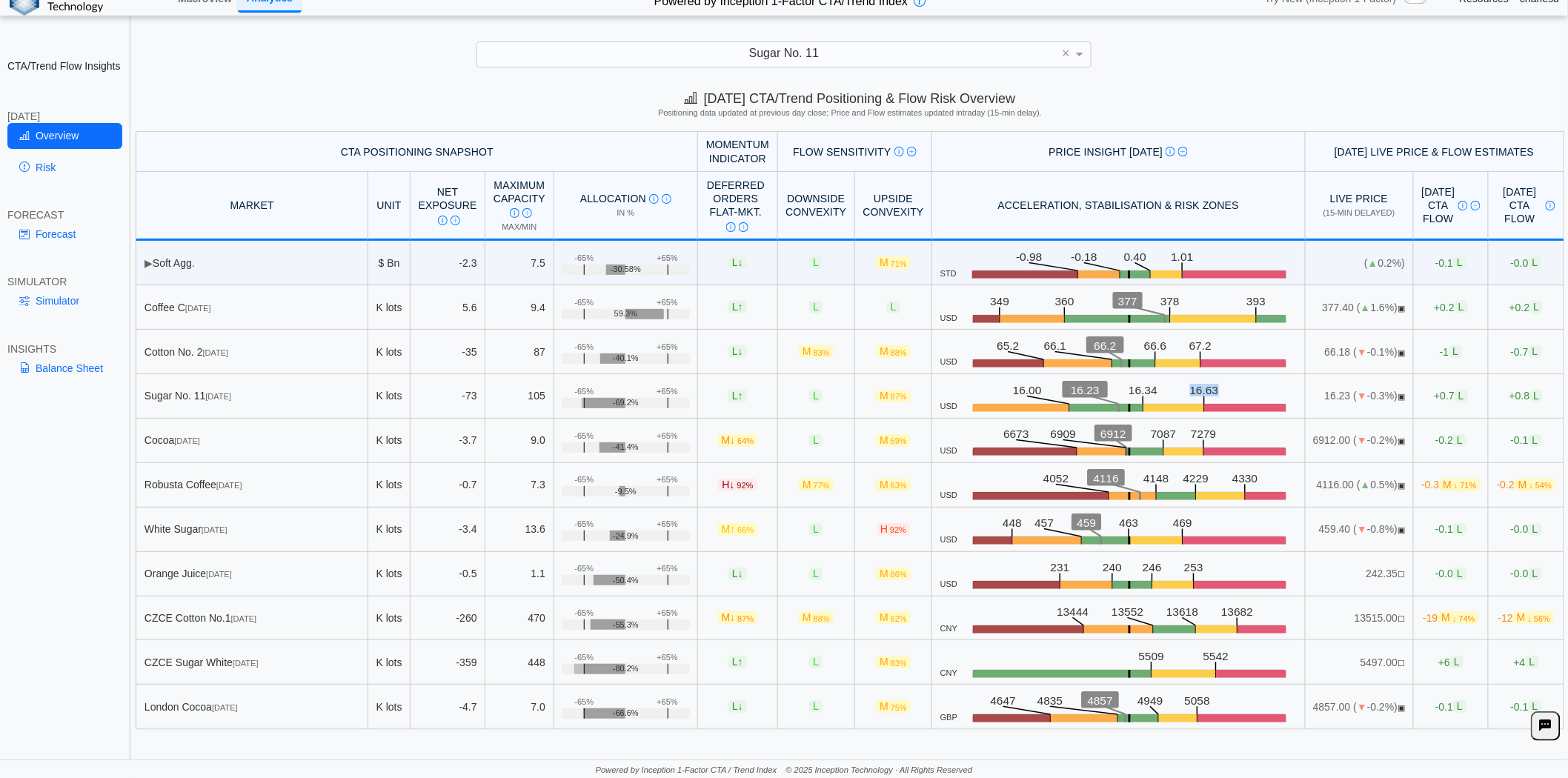
click at [1179, 389] on icon ".zone-text { font-size: 22px; font-weight: 500; text-anchor: middle; } .price-m…" at bounding box center [1127, 396] width 340 height 31
click at [50, 172] on link "Risk" at bounding box center [65, 167] width 115 height 25
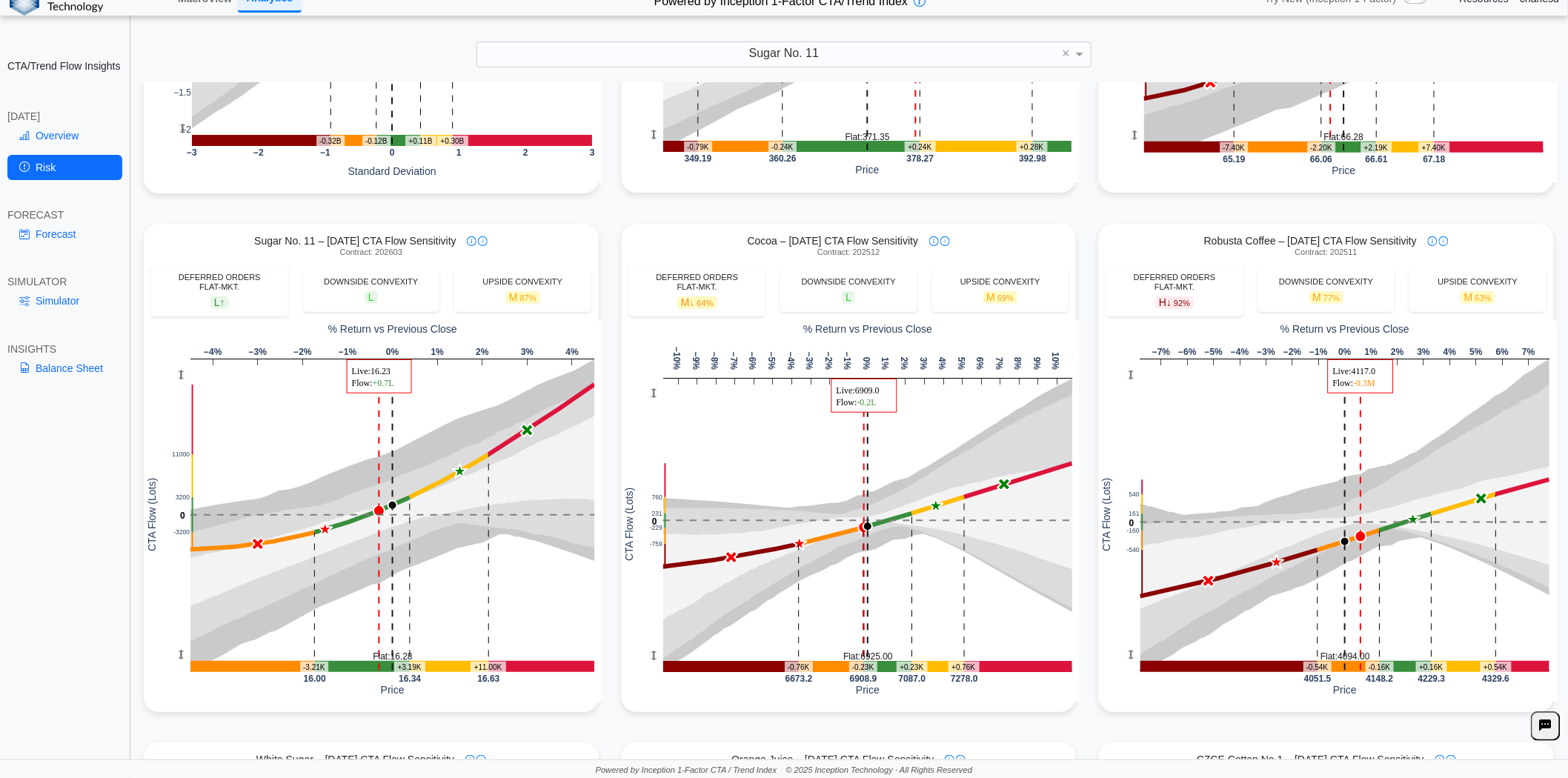
scroll to position [494, 0]
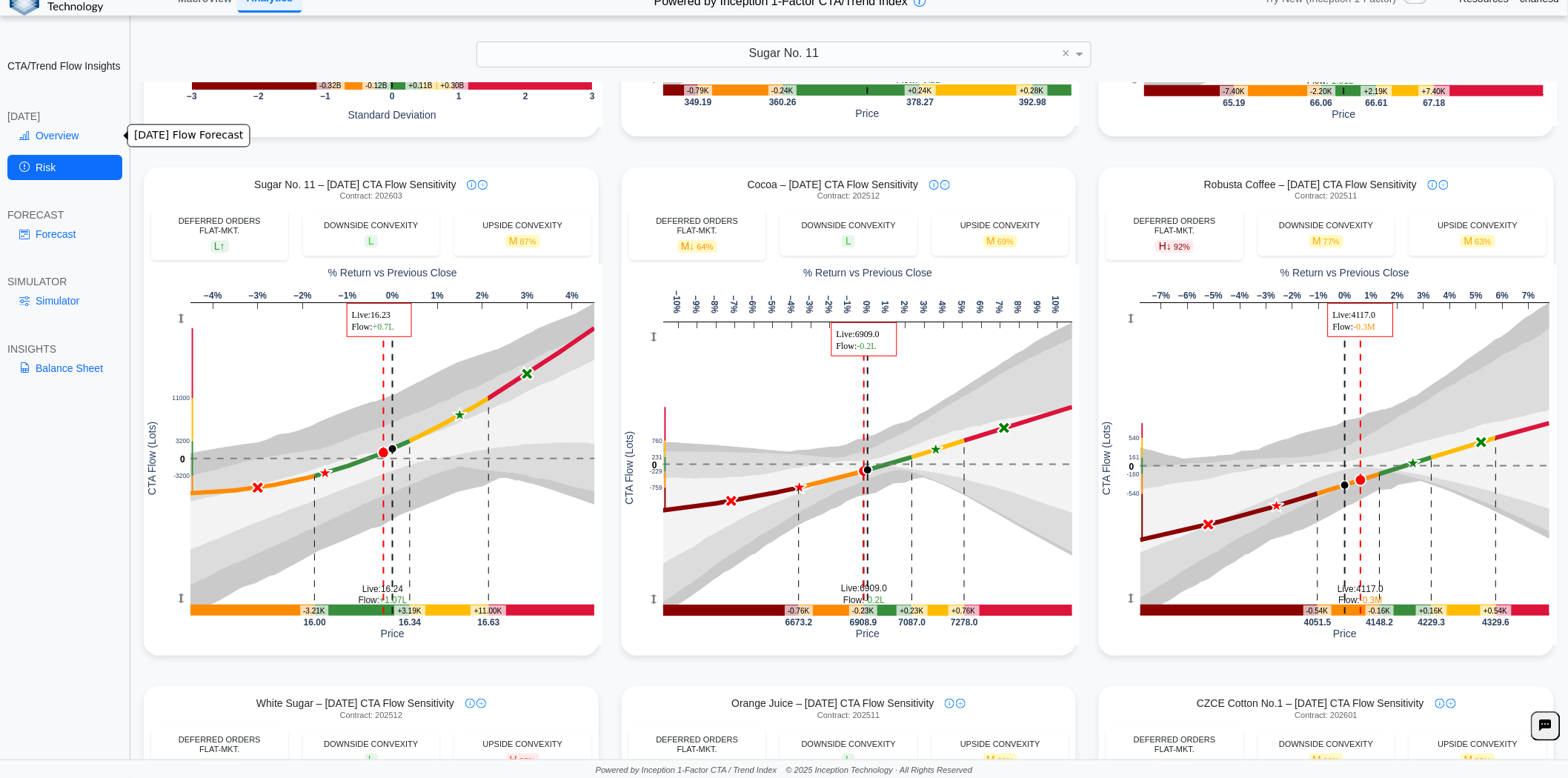
click at [72, 138] on link "Overview" at bounding box center [65, 135] width 115 height 25
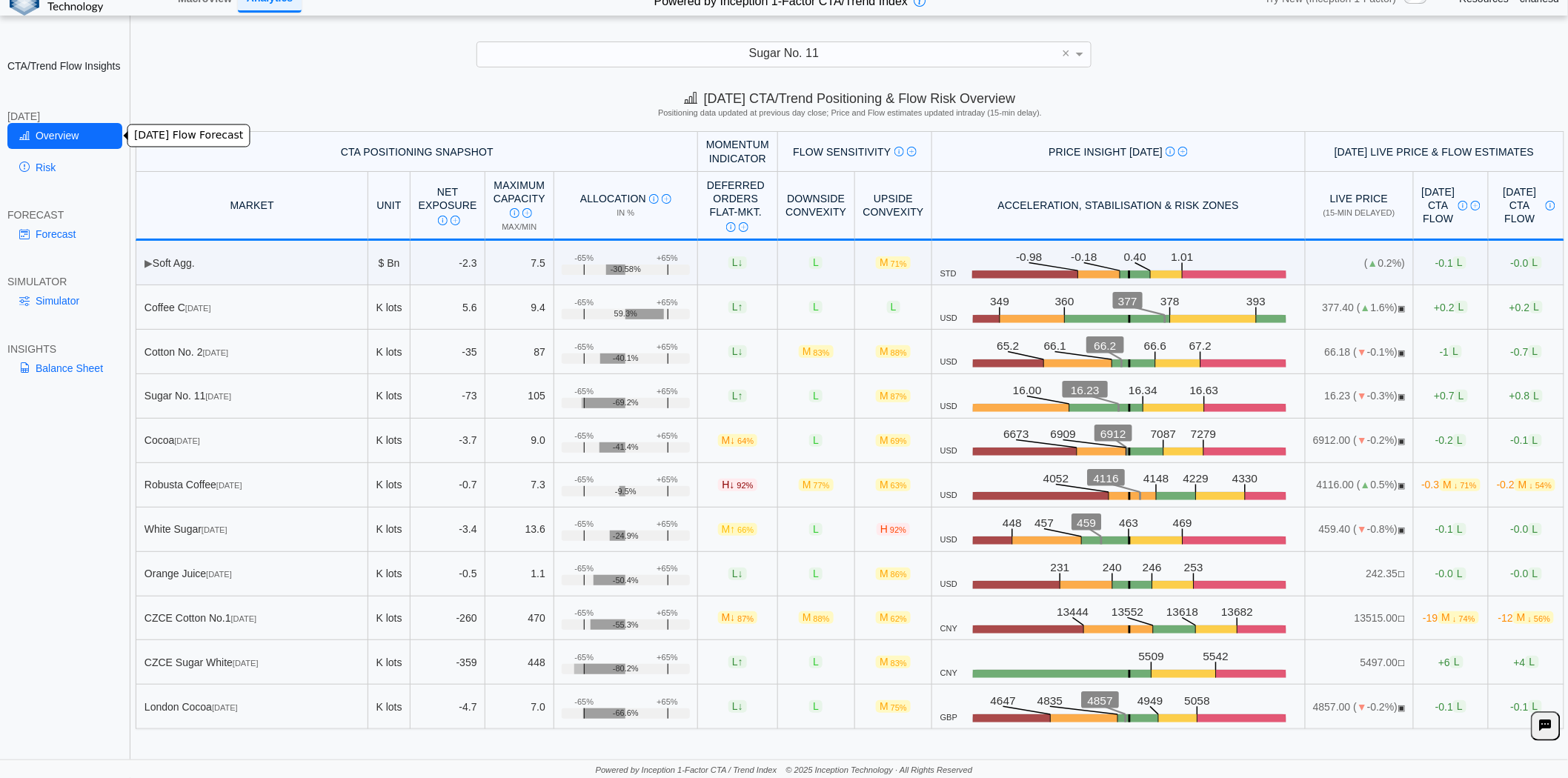
scroll to position [0, 0]
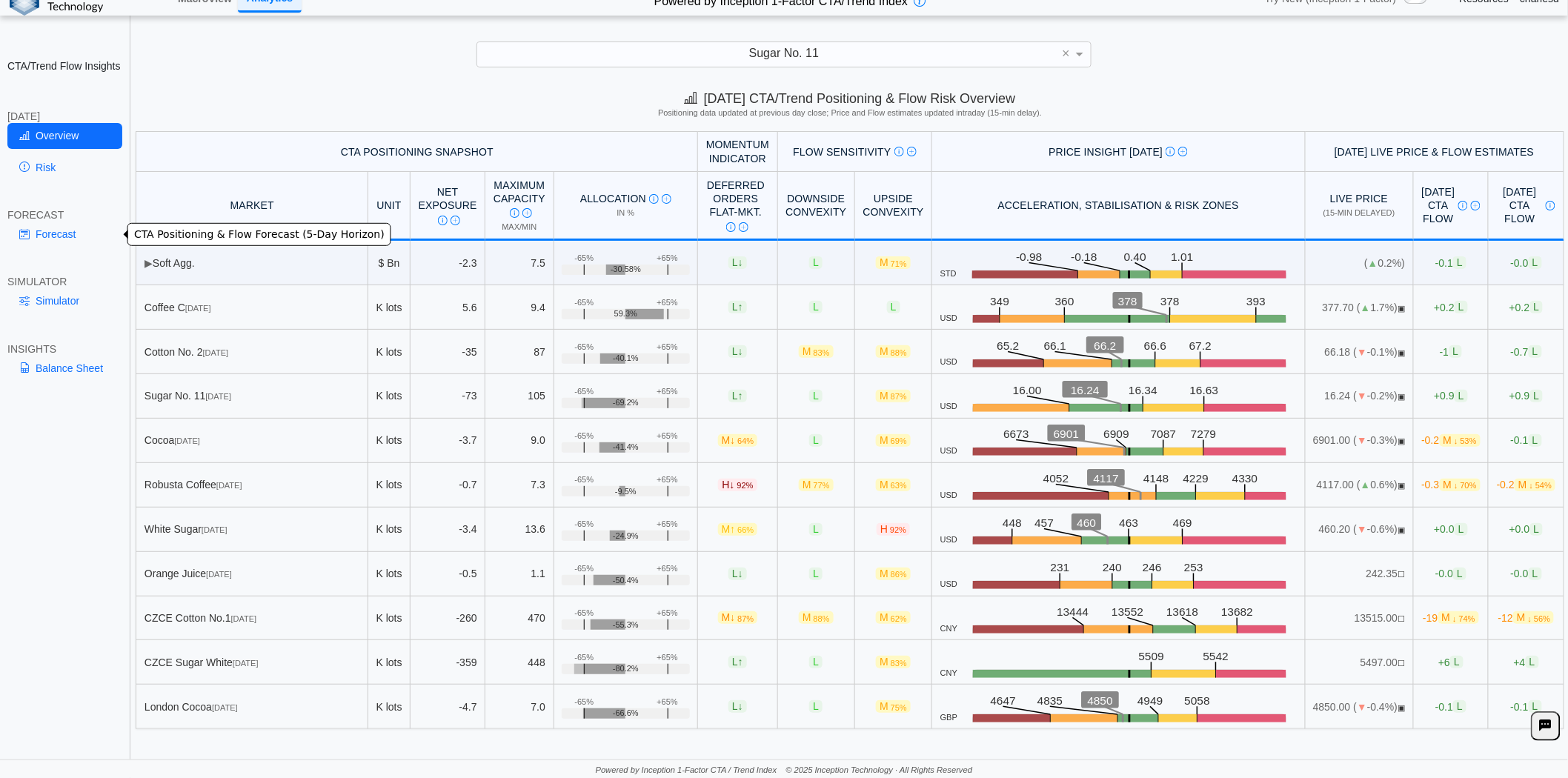
click at [52, 225] on link "Forecast" at bounding box center [65, 234] width 115 height 25
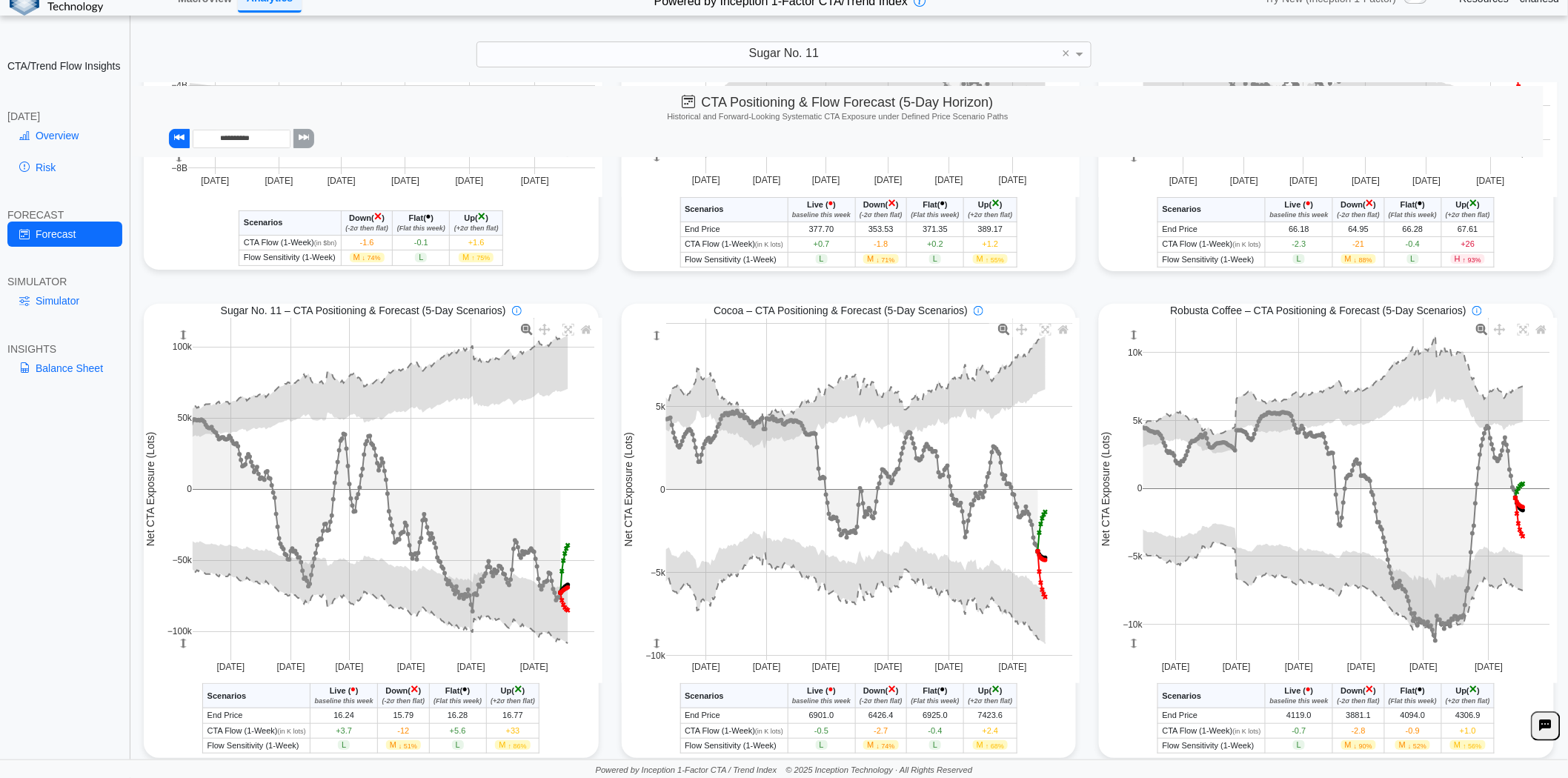
scroll to position [411, 0]
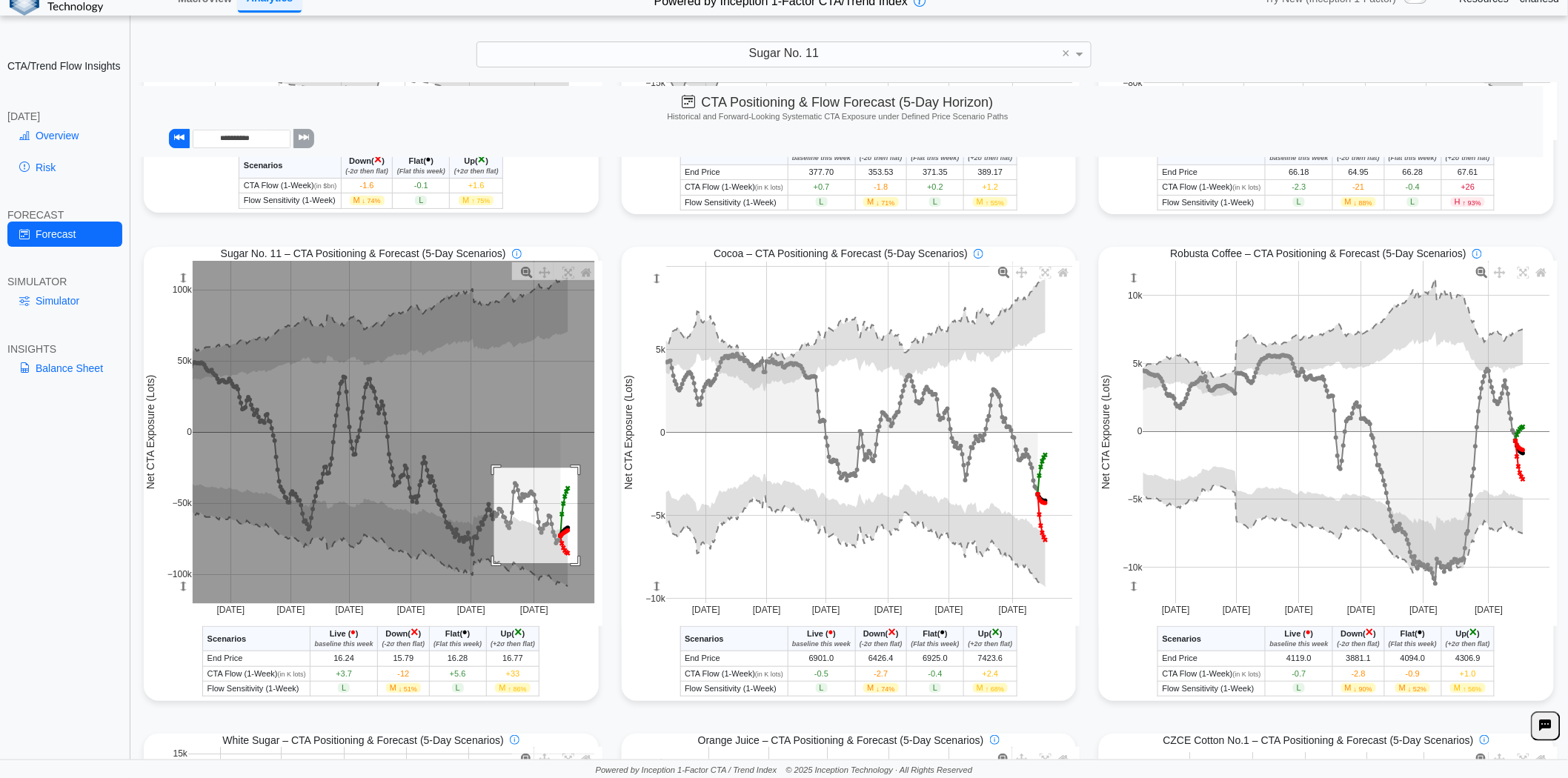
drag, startPoint x: 490, startPoint y: 469, endPoint x: 575, endPoint y: 564, distance: 127.5
click at [575, 564] on rect at bounding box center [394, 432] width 402 height 343
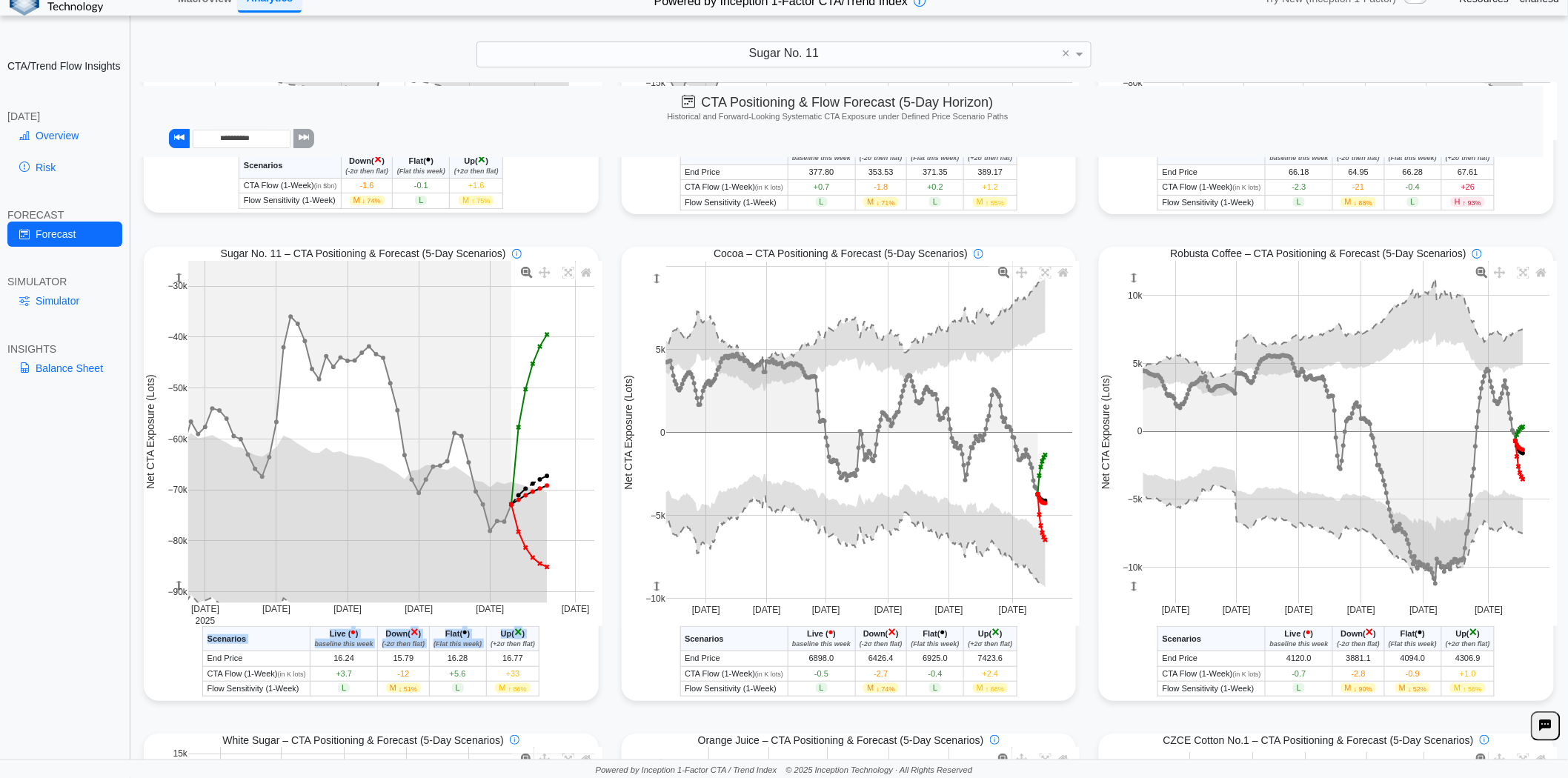
drag, startPoint x: 488, startPoint y: 648, endPoint x: 545, endPoint y: 646, distance: 57.0
click at [545, 646] on div "Sugar No. 11 - CTA/Trend Conditional Market Forecast - Today Scenarios Live ( •…" at bounding box center [371, 662] width 455 height 71
click at [537, 647] on th "Up ( × ) (+2σ then flat)" at bounding box center [512, 638] width 53 height 24
click at [54, 301] on link "Simulator" at bounding box center [65, 301] width 115 height 25
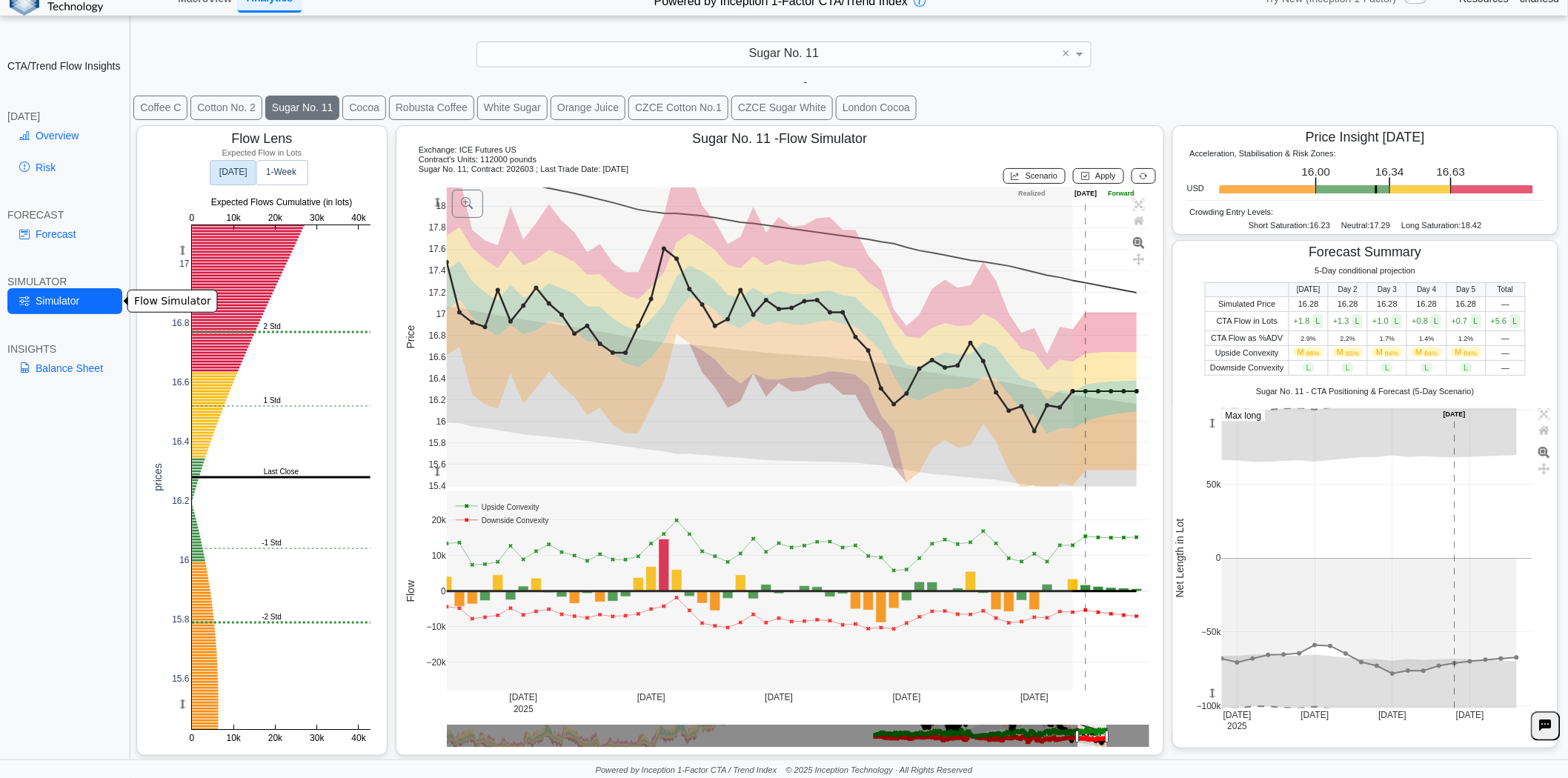
scroll to position [22, 0]
click at [230, 405] on rect at bounding box center [281, 478] width 178 height 505
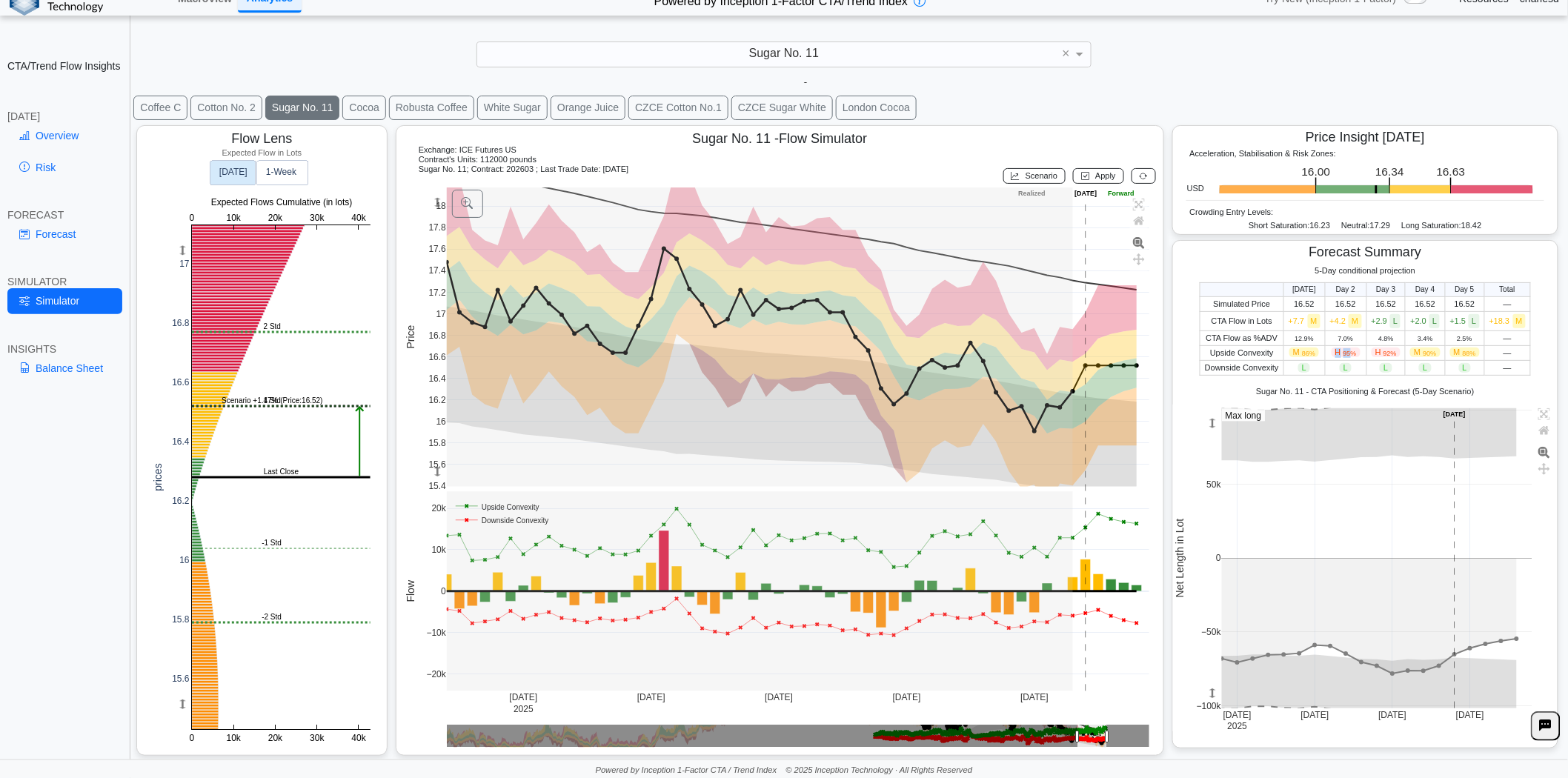
drag, startPoint x: 1327, startPoint y: 352, endPoint x: 1344, endPoint y: 354, distance: 17.1
click at [1344, 354] on span "H 95%" at bounding box center [1346, 352] width 29 height 9
click at [1344, 354] on span "95%" at bounding box center [1350, 353] width 13 height 8
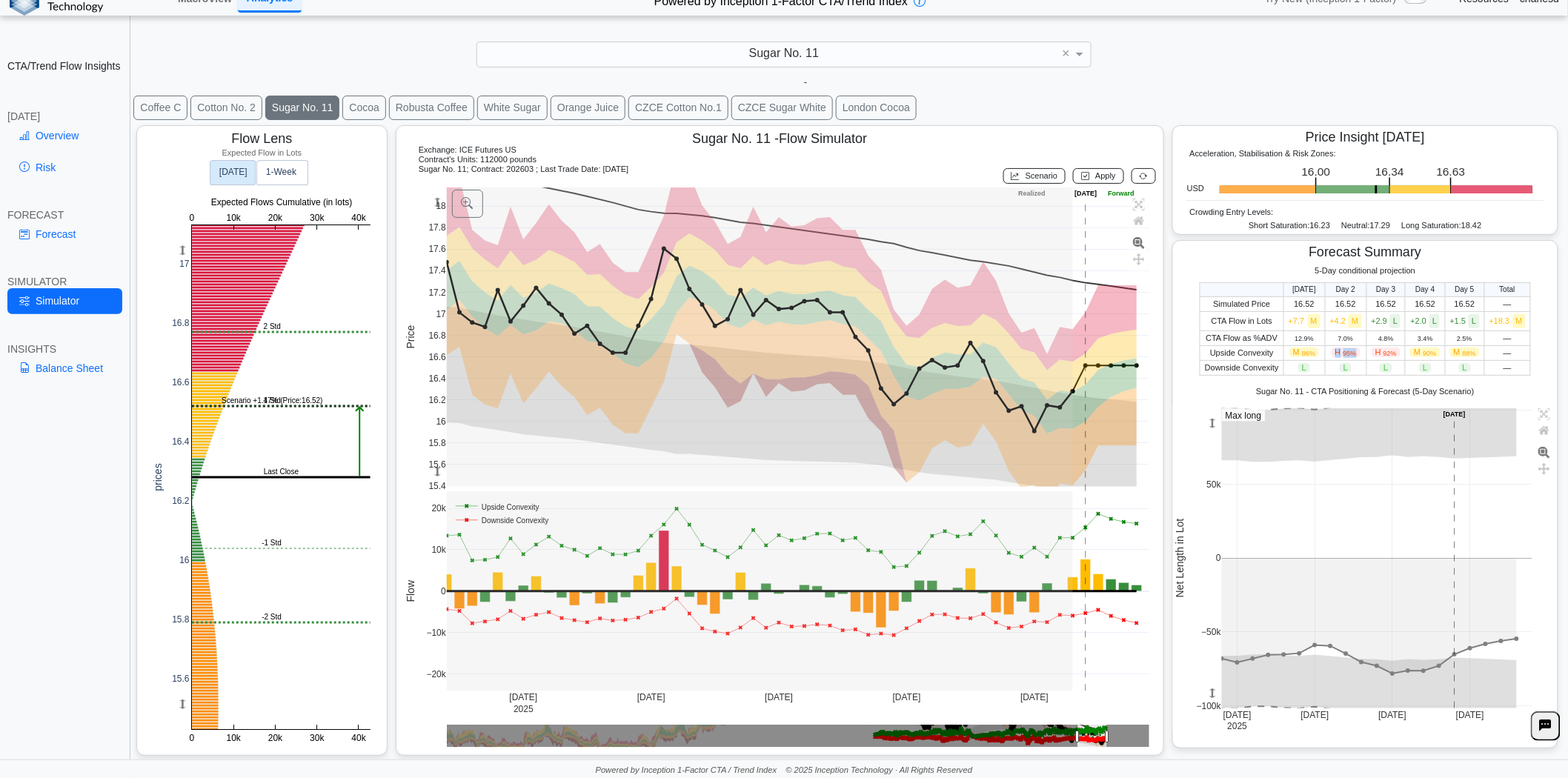
click at [1344, 354] on span "95%" at bounding box center [1350, 353] width 13 height 8
click at [1343, 354] on span "95%" at bounding box center [1350, 353] width 13 height 8
click at [1131, 165] on div at bounding box center [1142, 176] width 28 height 23
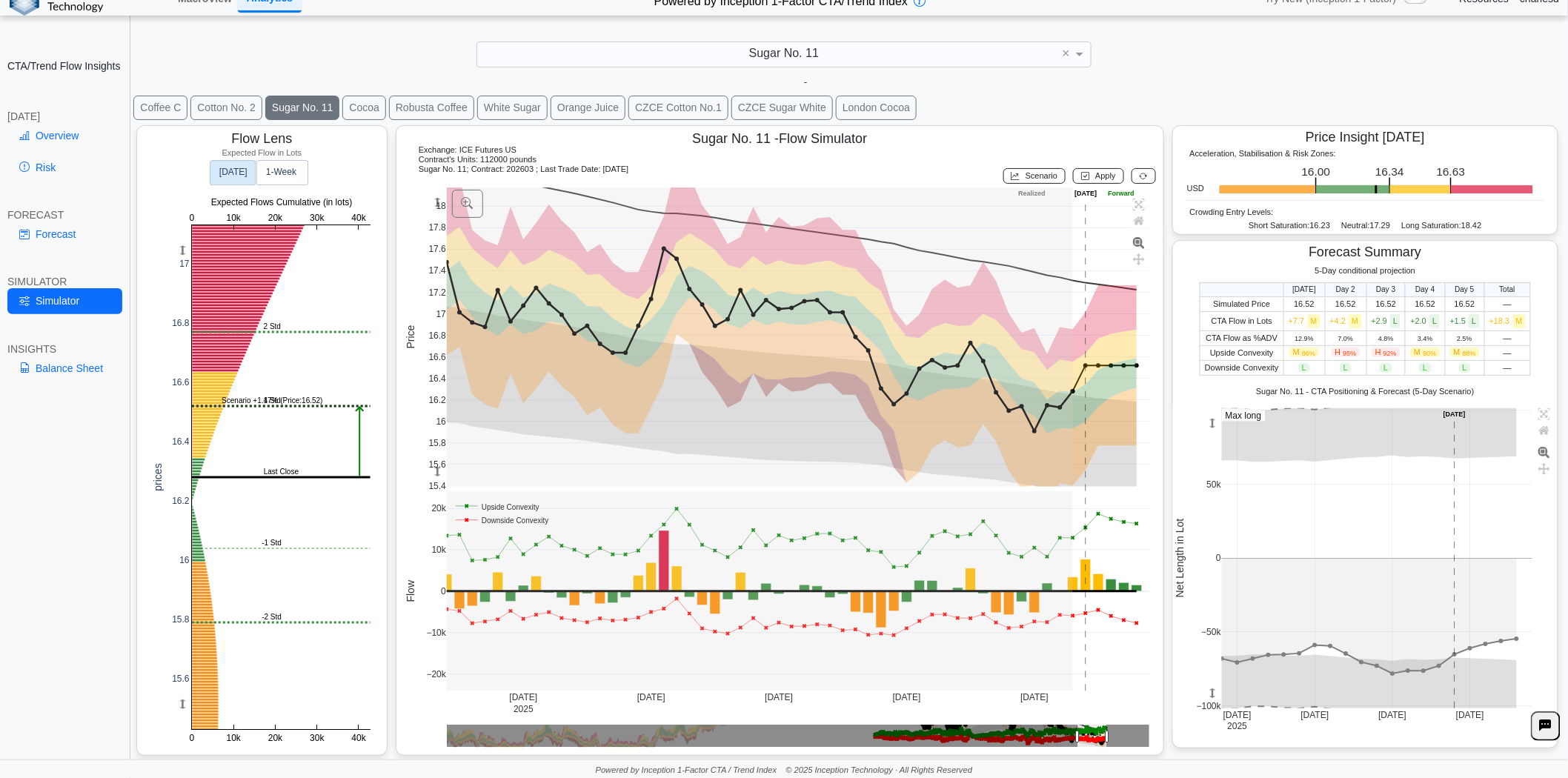
click at [1140, 172] on icon at bounding box center [1144, 176] width 8 height 9
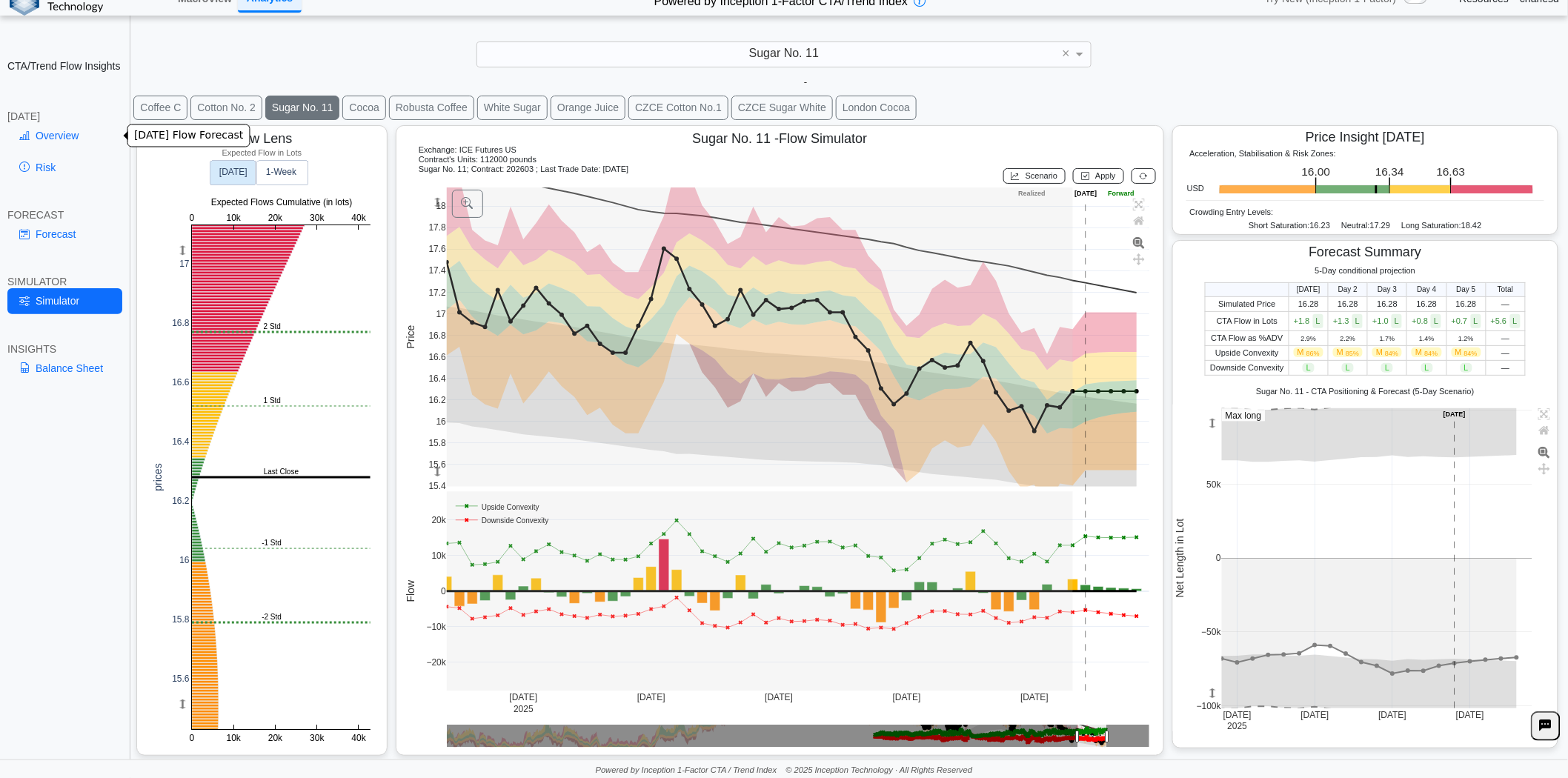
click at [53, 129] on link "Overview" at bounding box center [65, 135] width 115 height 25
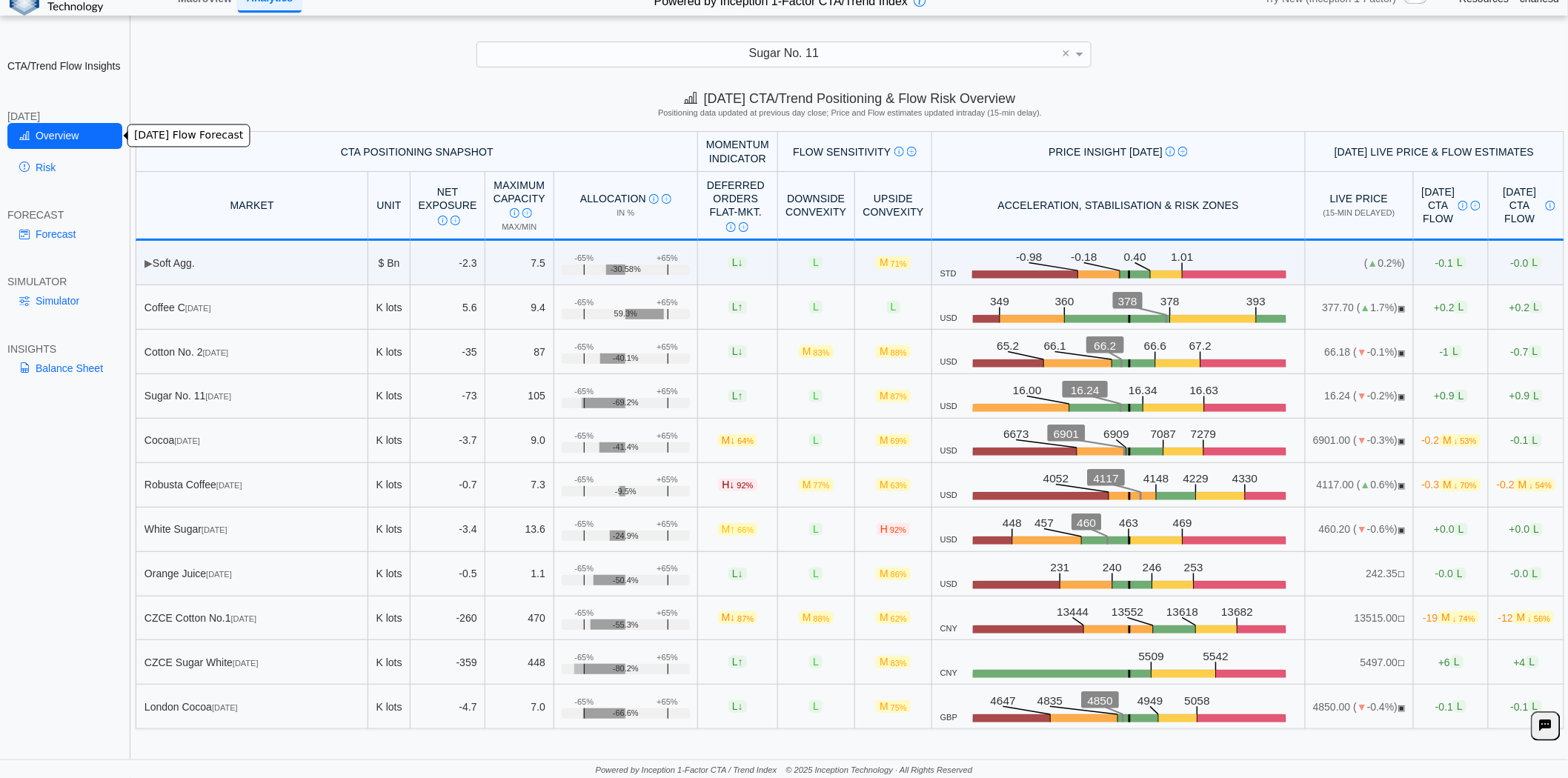
scroll to position [0, 0]
click at [891, 400] on span "87%" at bounding box center [898, 396] width 16 height 9
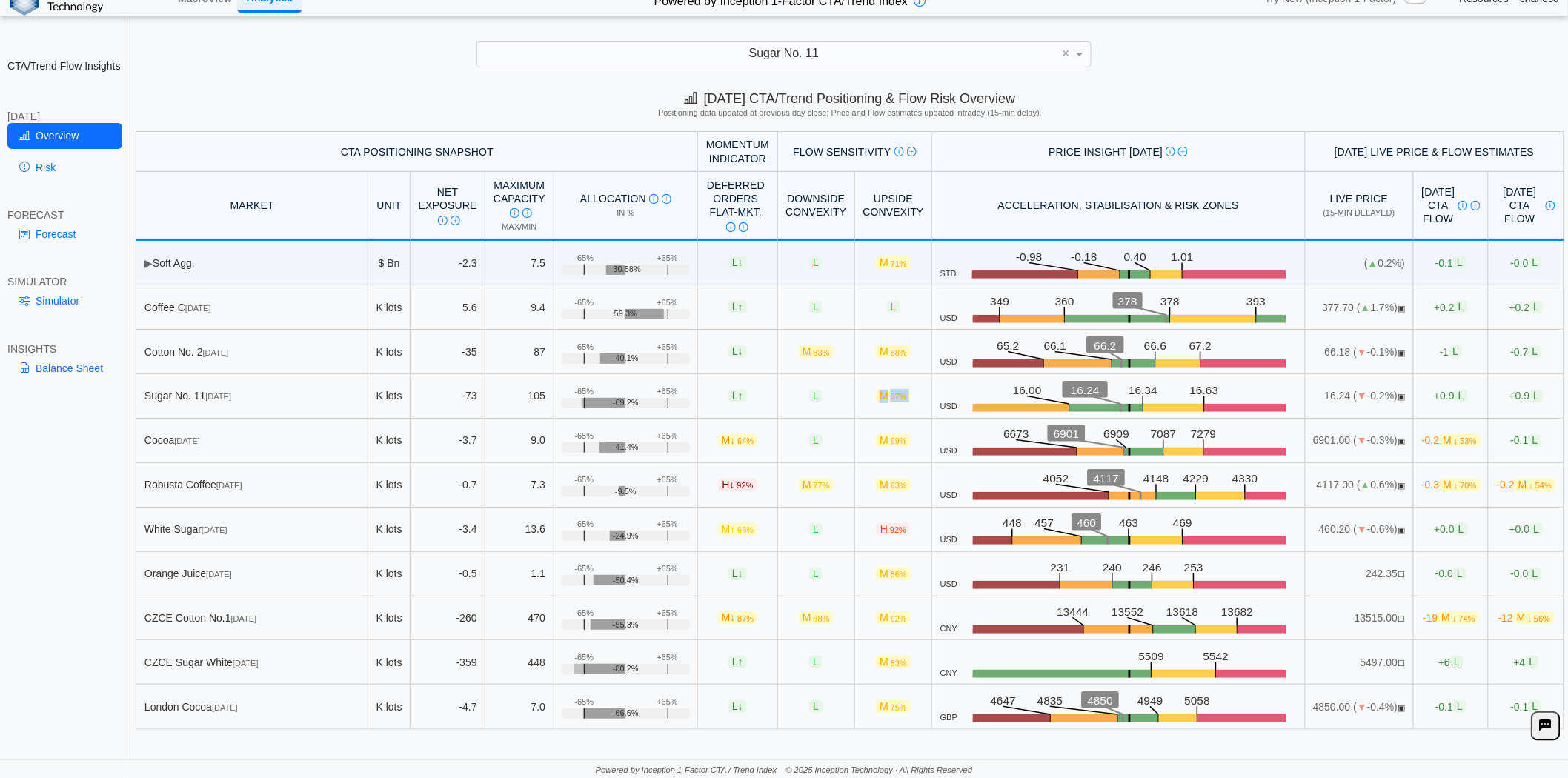
click at [891, 400] on span "87%" at bounding box center [898, 396] width 16 height 9
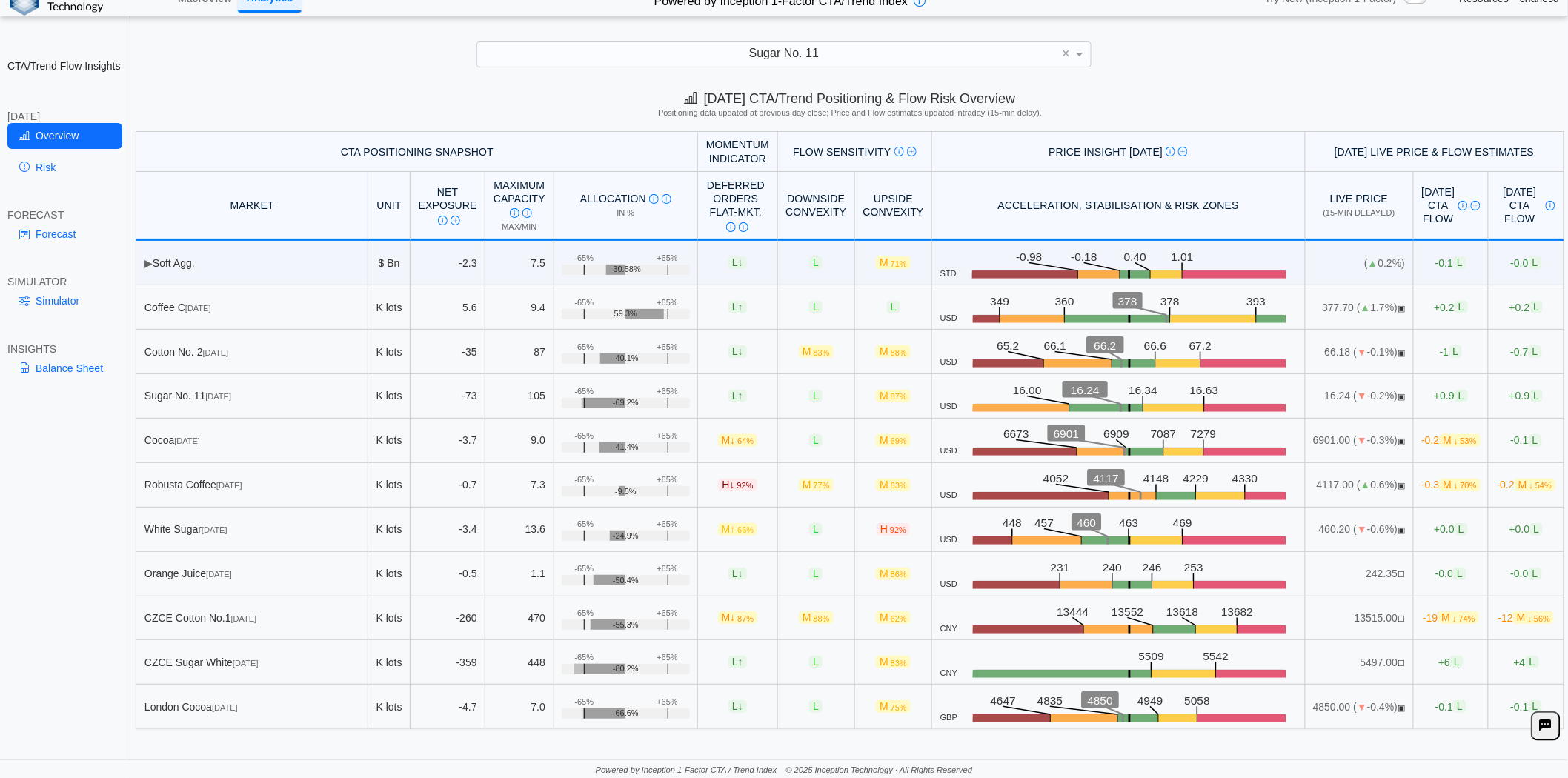
click at [876, 398] on span "M 87%" at bounding box center [893, 395] width 34 height 13
click at [38, 169] on link "Risk" at bounding box center [65, 167] width 115 height 25
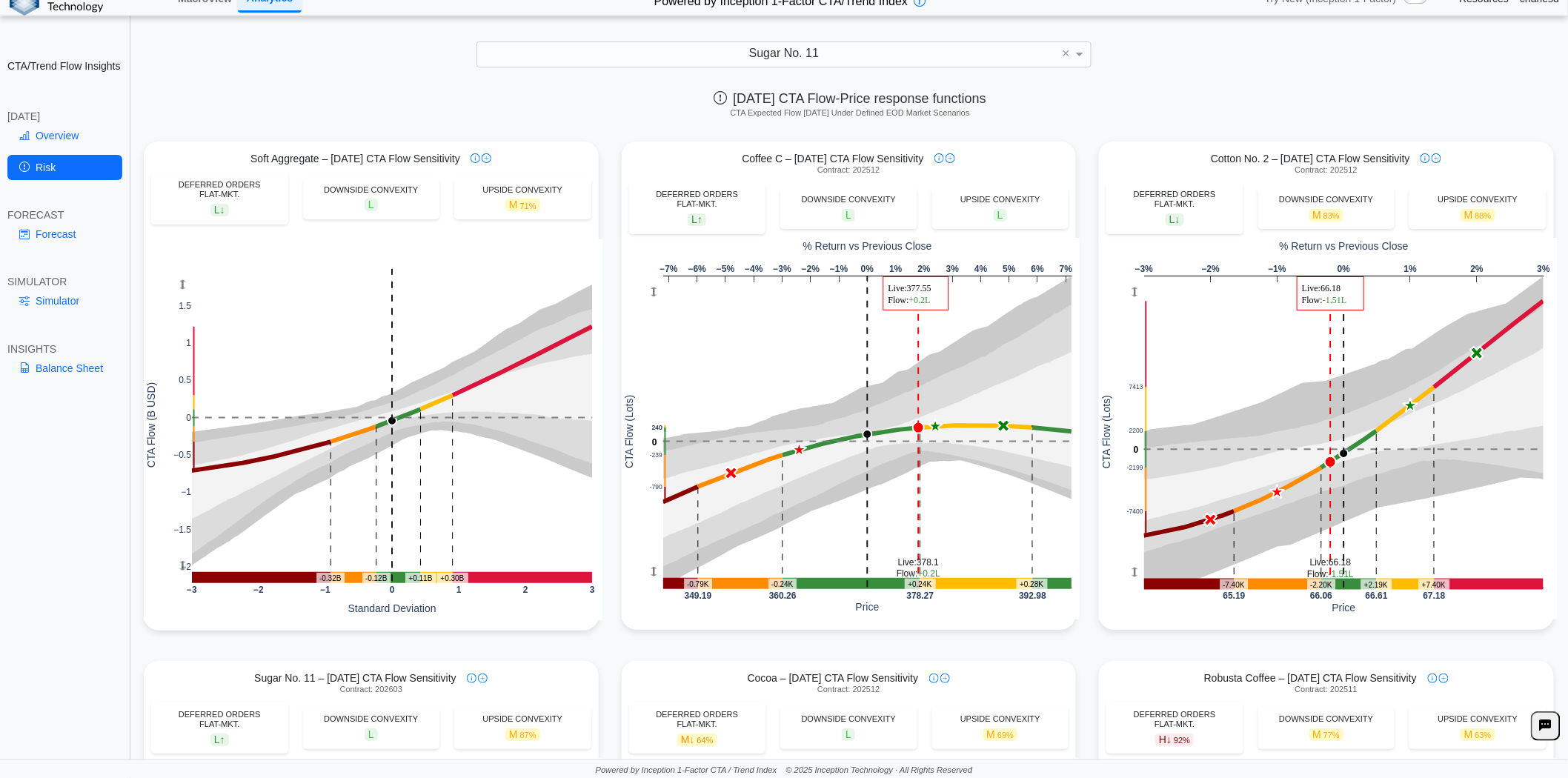
scroll to position [411, 0]
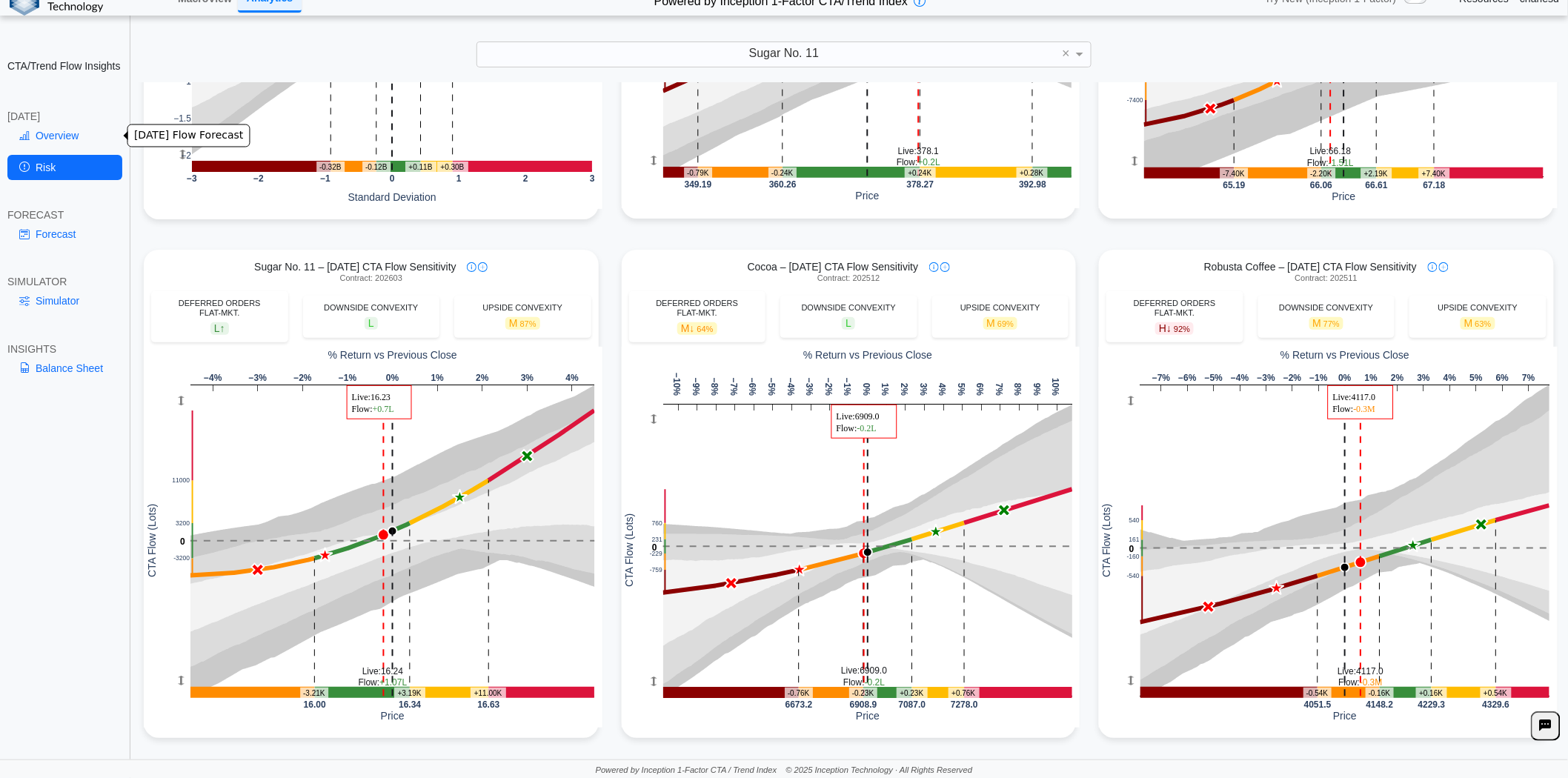
click at [60, 142] on link "Overview" at bounding box center [65, 135] width 115 height 25
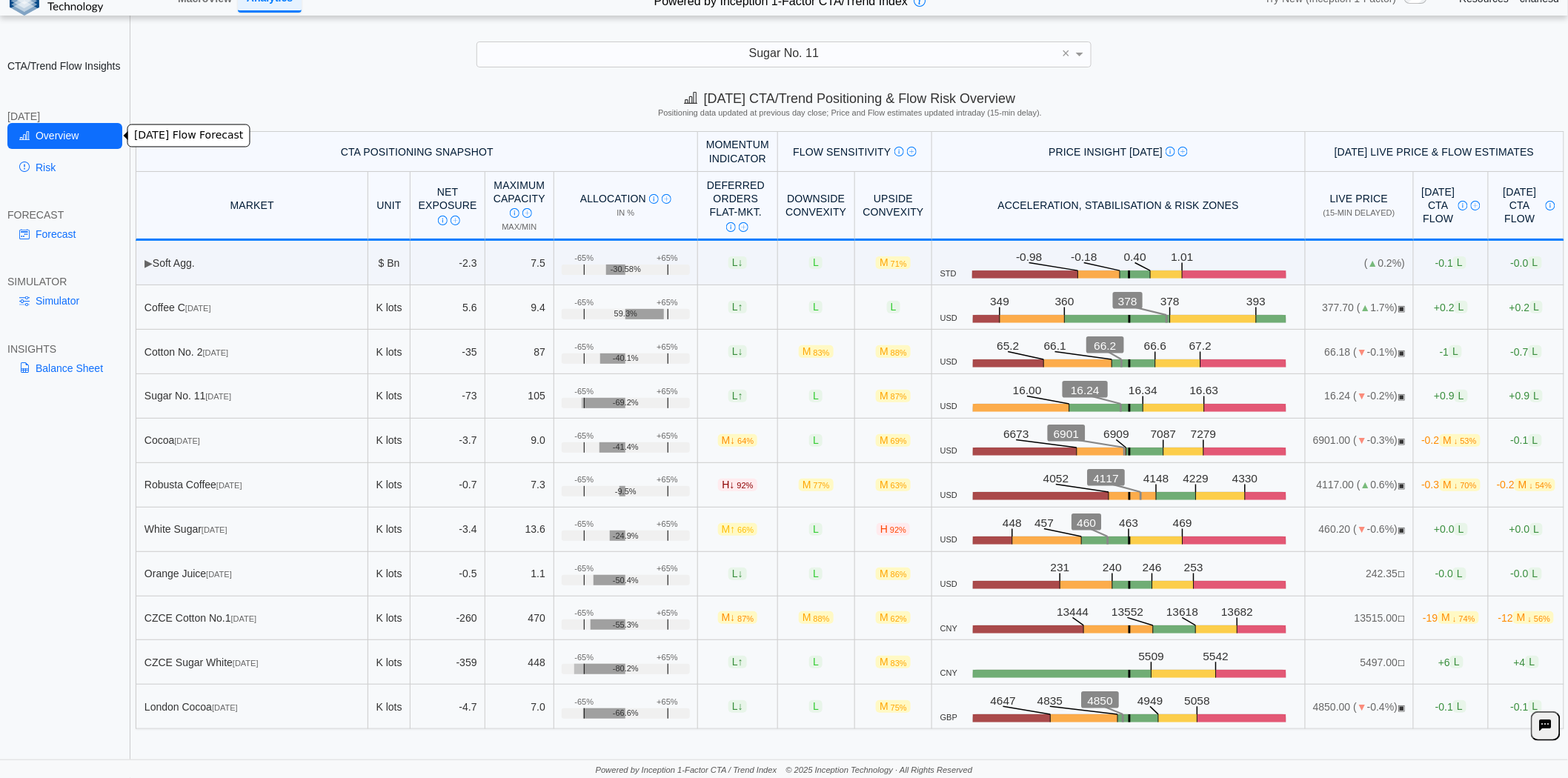
scroll to position [0, 0]
click at [59, 373] on link "Balance Sheet" at bounding box center [65, 368] width 115 height 25
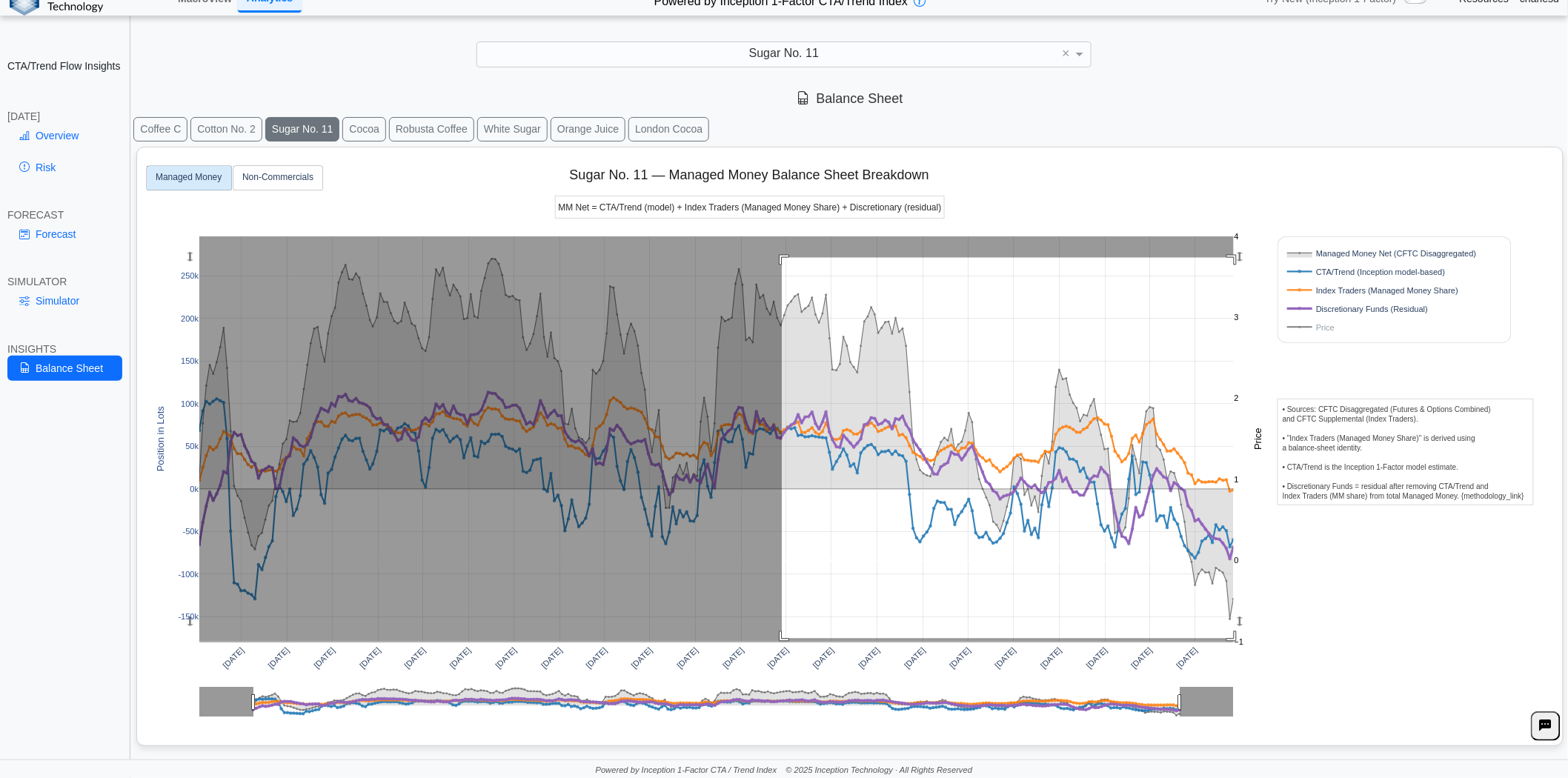
drag, startPoint x: 782, startPoint y: 258, endPoint x: 1241, endPoint y: 638, distance: 595.9
click at [1248, 640] on div "Apr 2020 Jul 2020 Oct 2020 Jan 2021 Apr 2021 Jul 2021 Oct 2021 Jan 2022 Apr 202…" at bounding box center [845, 442] width 1400 height 591
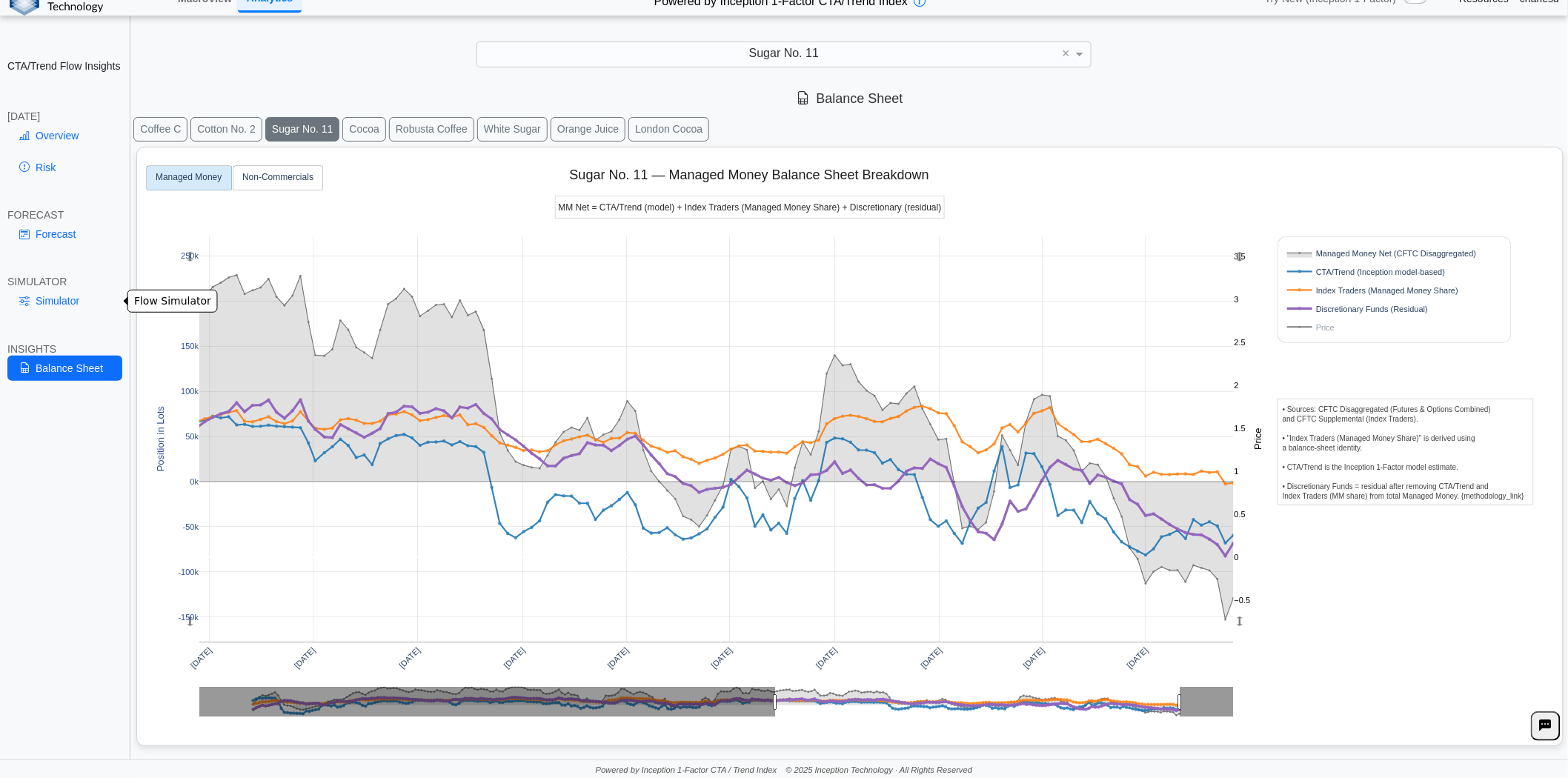
drag, startPoint x: 75, startPoint y: 302, endPoint x: 128, endPoint y: 309, distance: 53.5
click at [75, 302] on link "Simulator" at bounding box center [65, 301] width 115 height 25
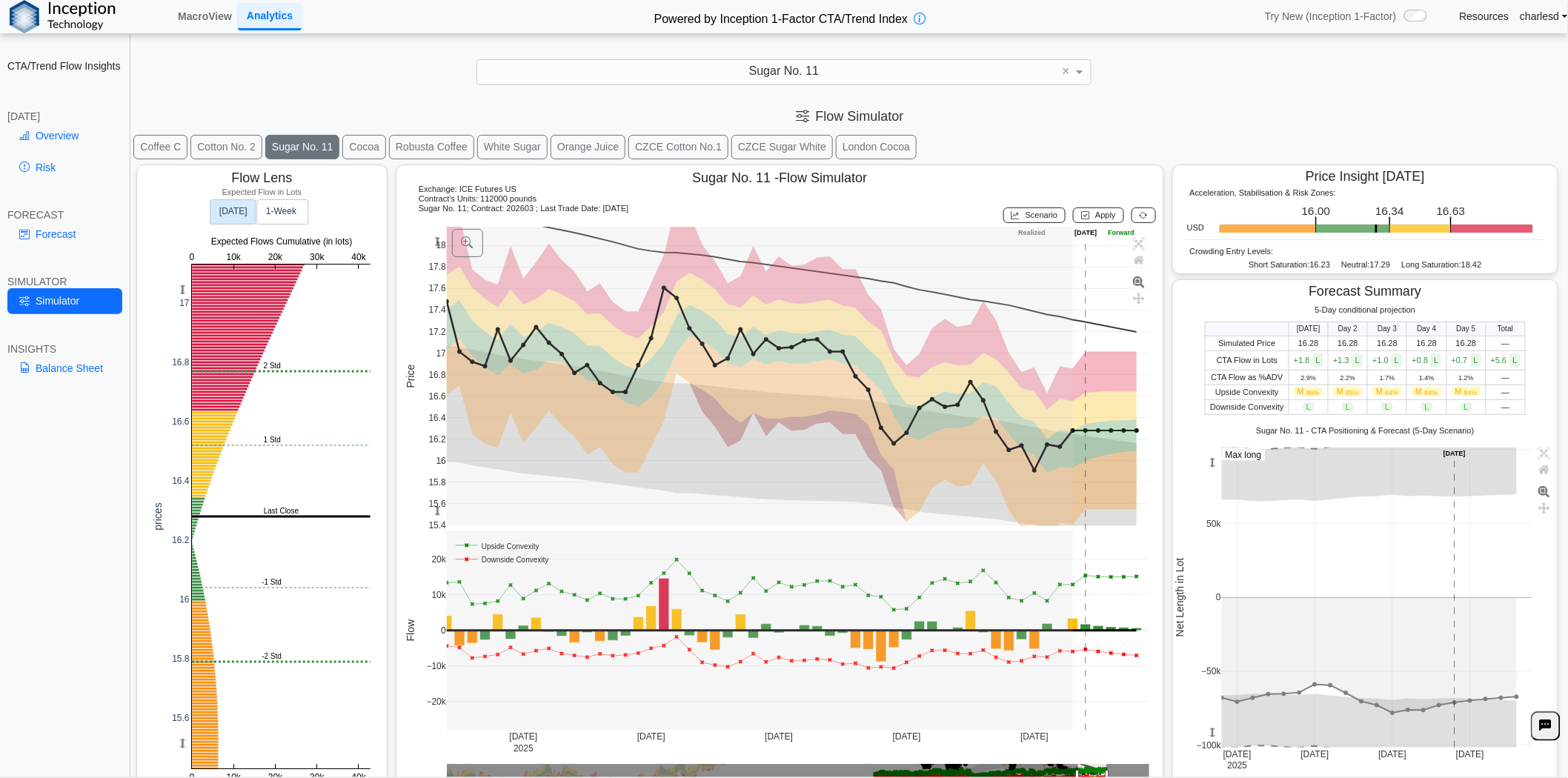
scroll to position [22, 0]
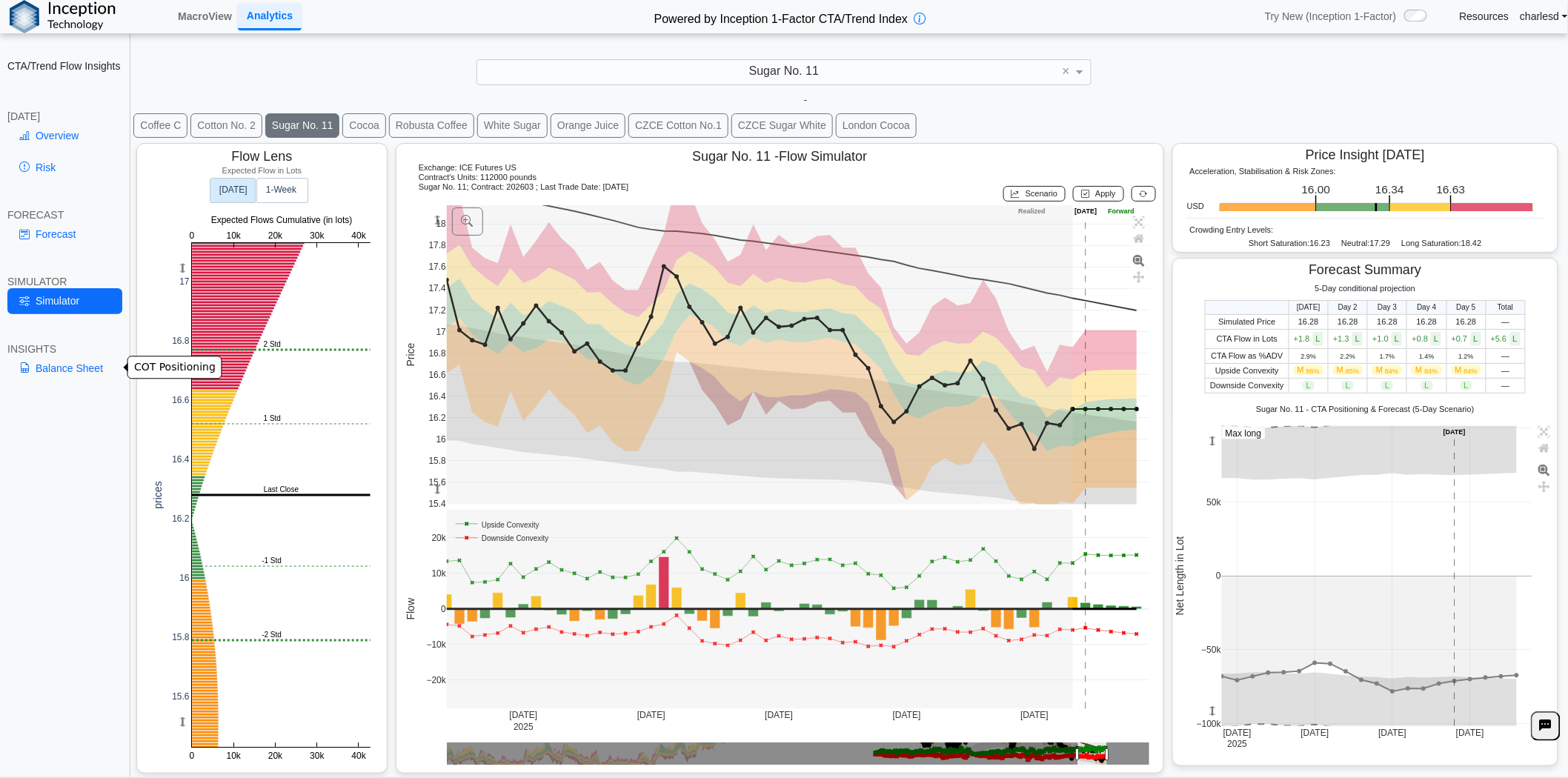
click at [47, 362] on link "Balance Sheet" at bounding box center [65, 368] width 115 height 25
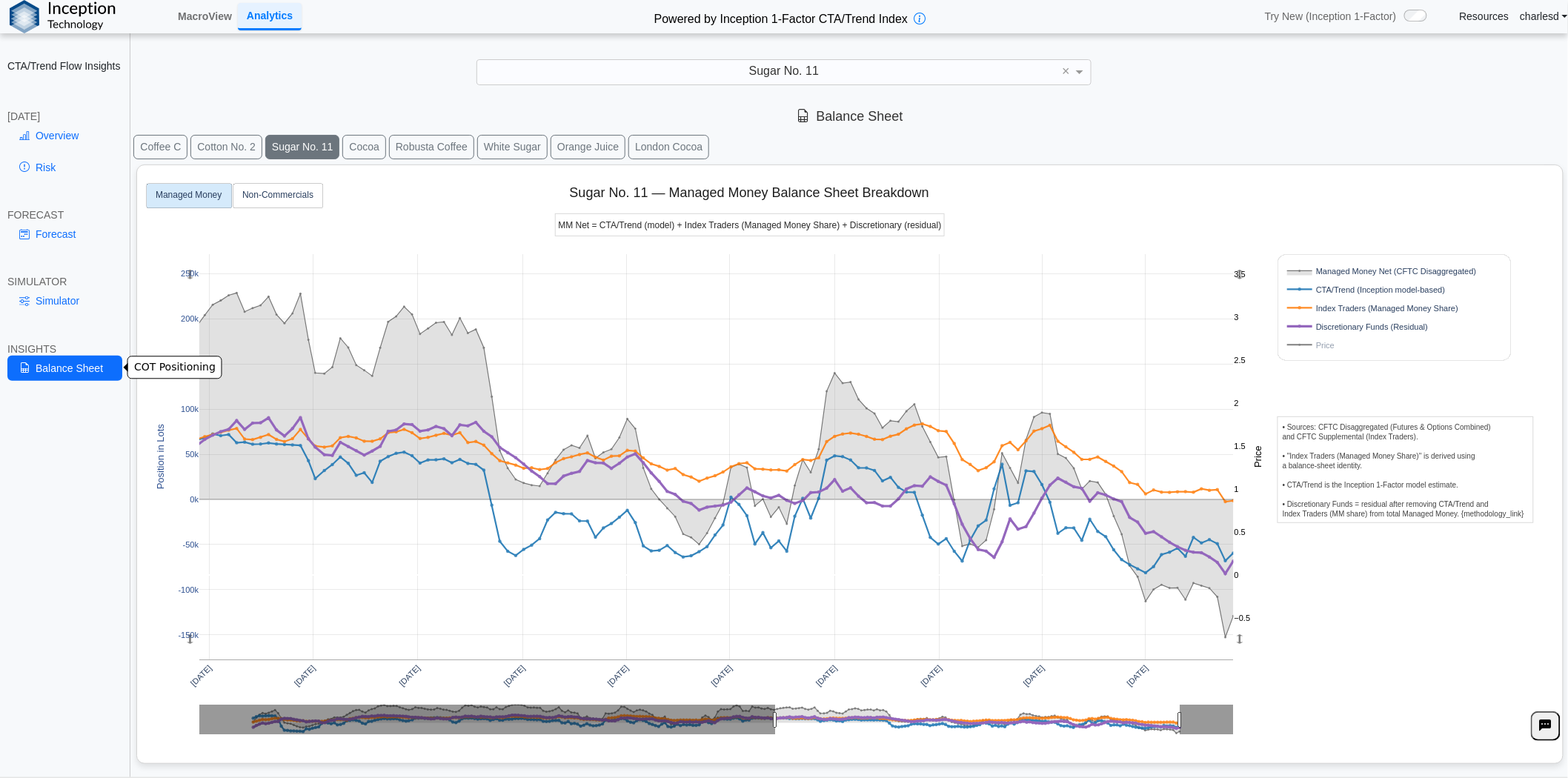
scroll to position [0, 0]
click at [264, 203] on rect at bounding box center [278, 196] width 90 height 24
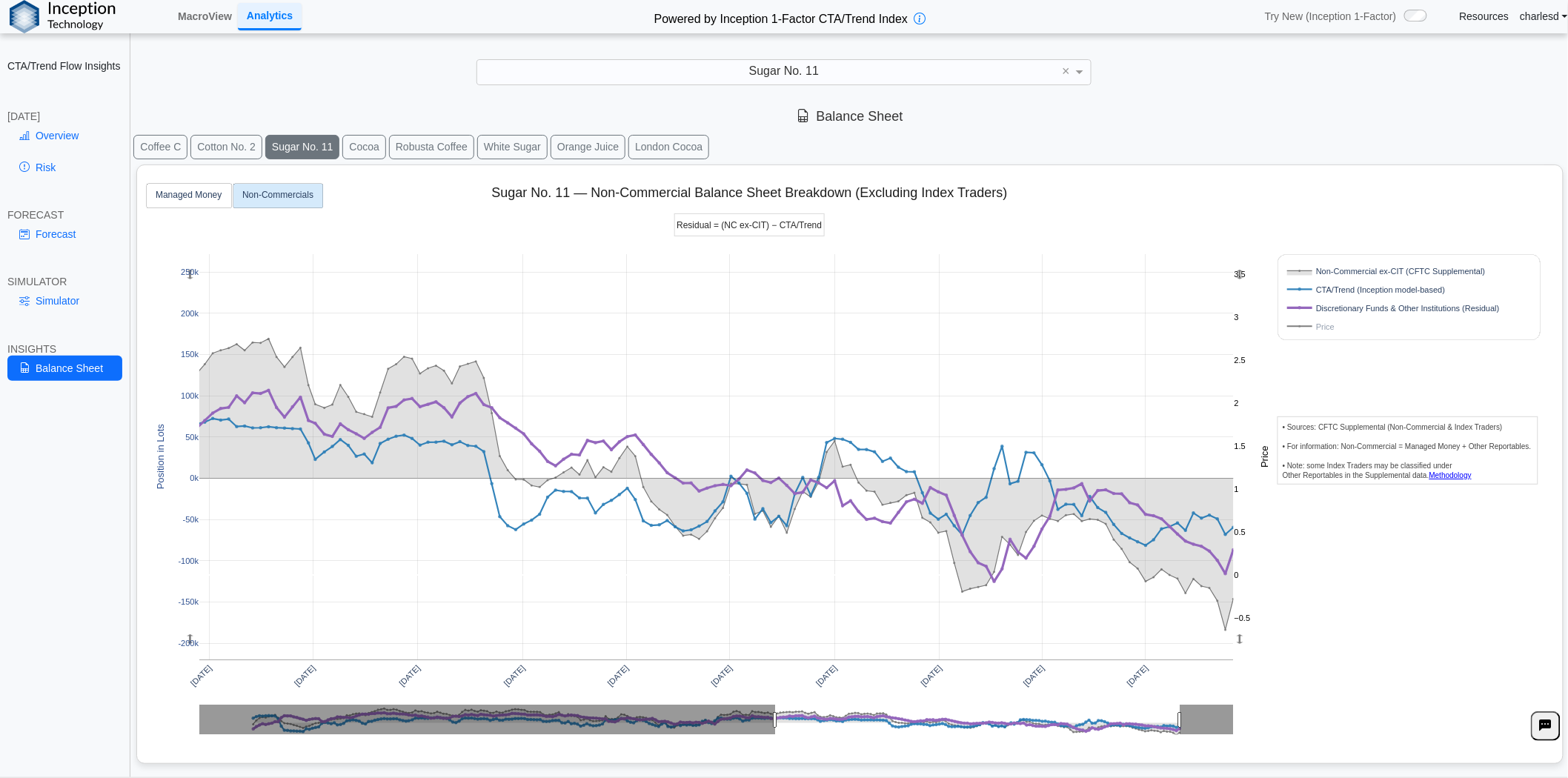
drag, startPoint x: 188, startPoint y: 643, endPoint x: 188, endPoint y: 608, distance: 35.0
click at [188, 608] on g at bounding box center [716, 458] width 1064 height 436
click at [214, 196] on text "Managed Money" at bounding box center [188, 195] width 66 height 10
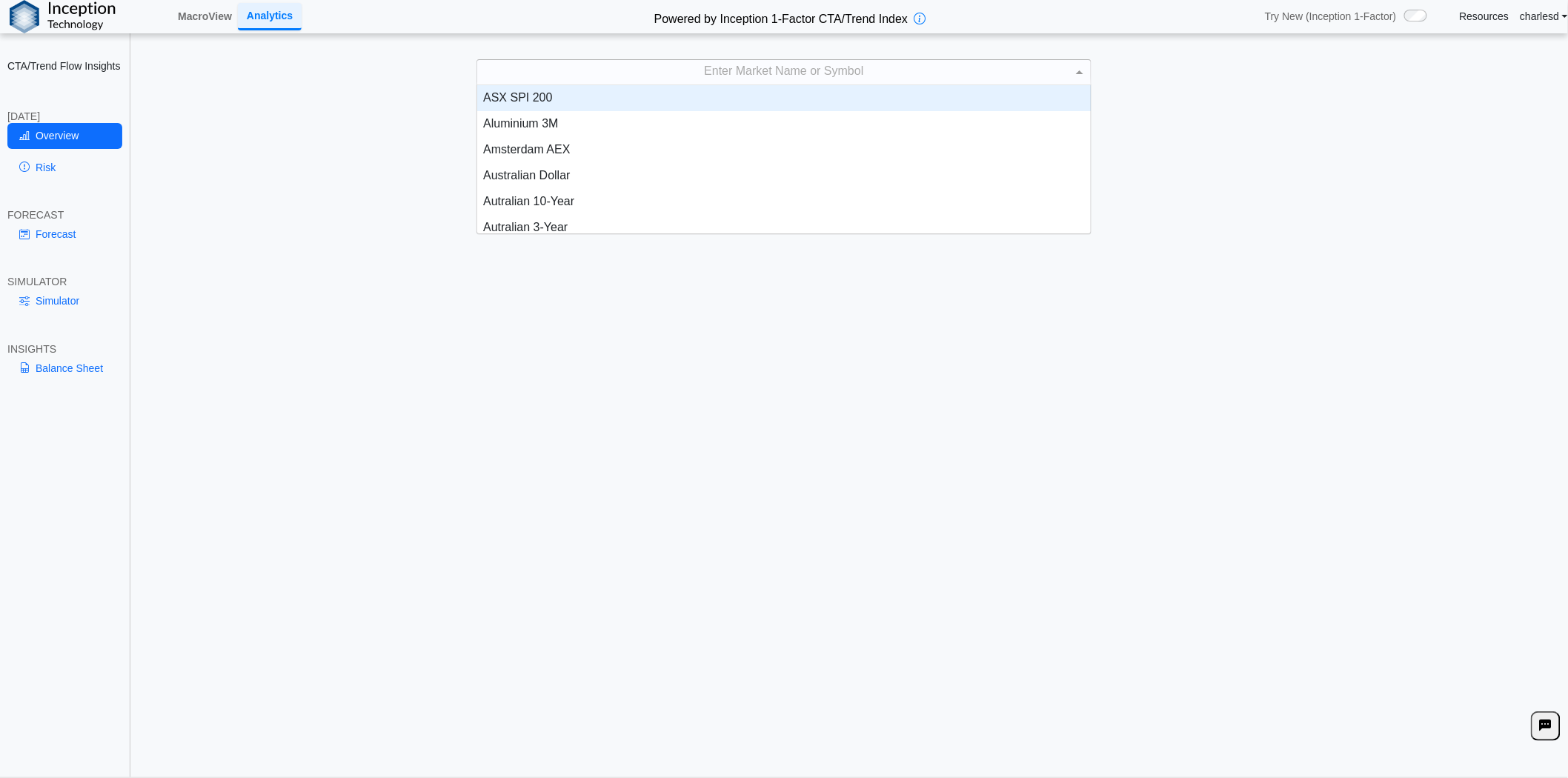
click at [611, 82] on div "Enter Market Name or Symbol" at bounding box center [784, 72] width 614 height 25
type input "***"
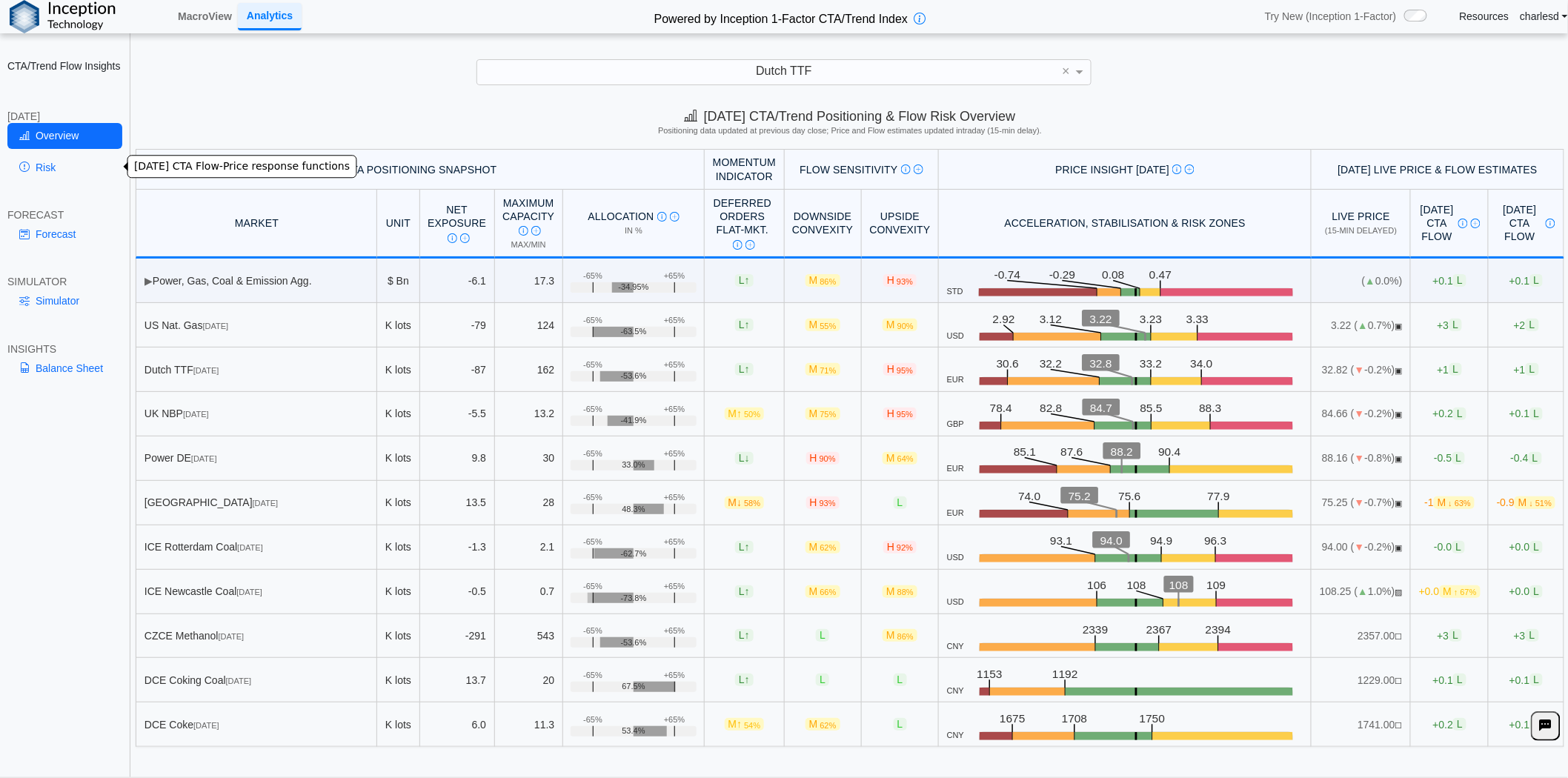
click at [60, 166] on link "Risk" at bounding box center [65, 167] width 115 height 25
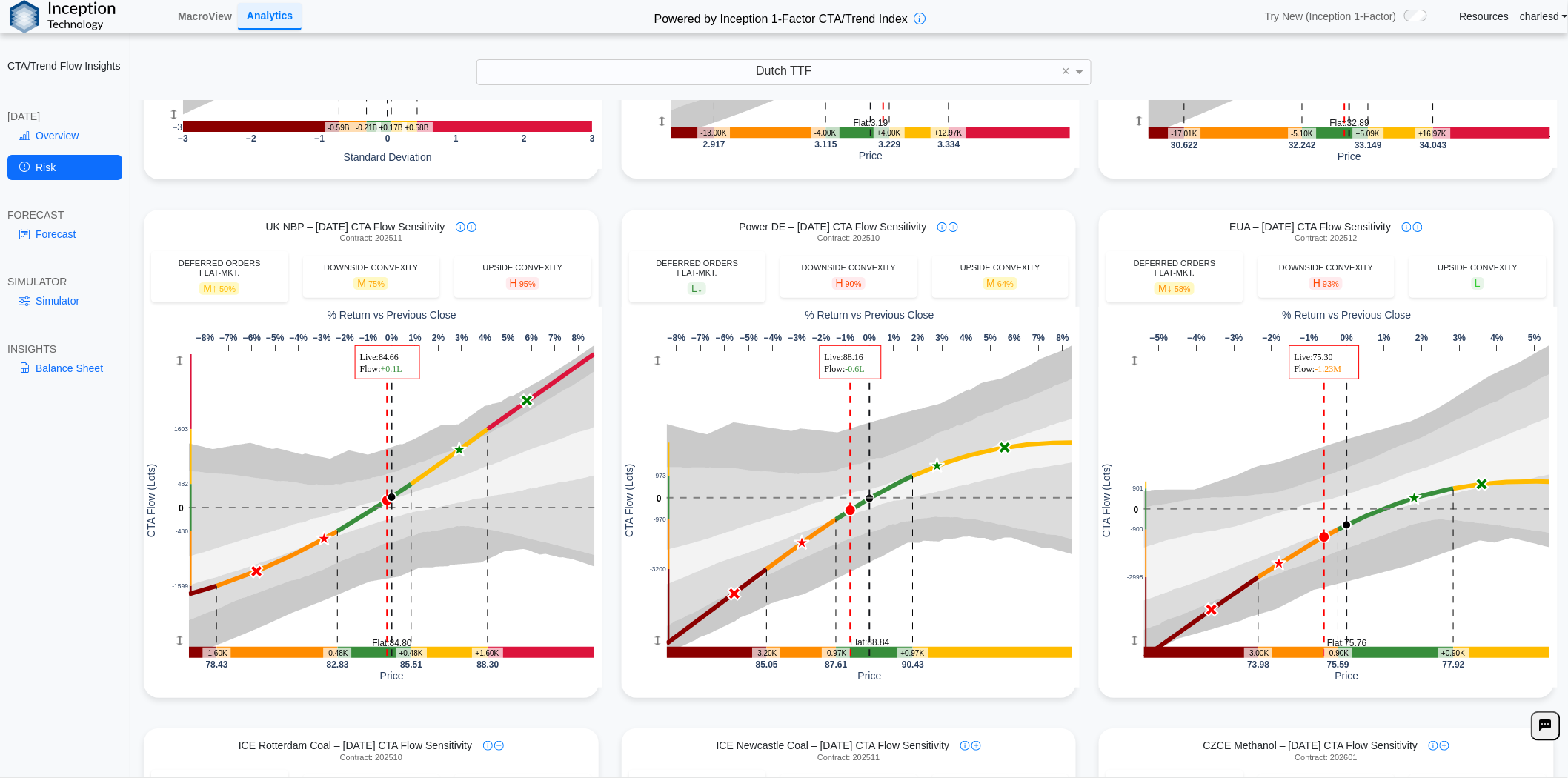
scroll to position [494, 0]
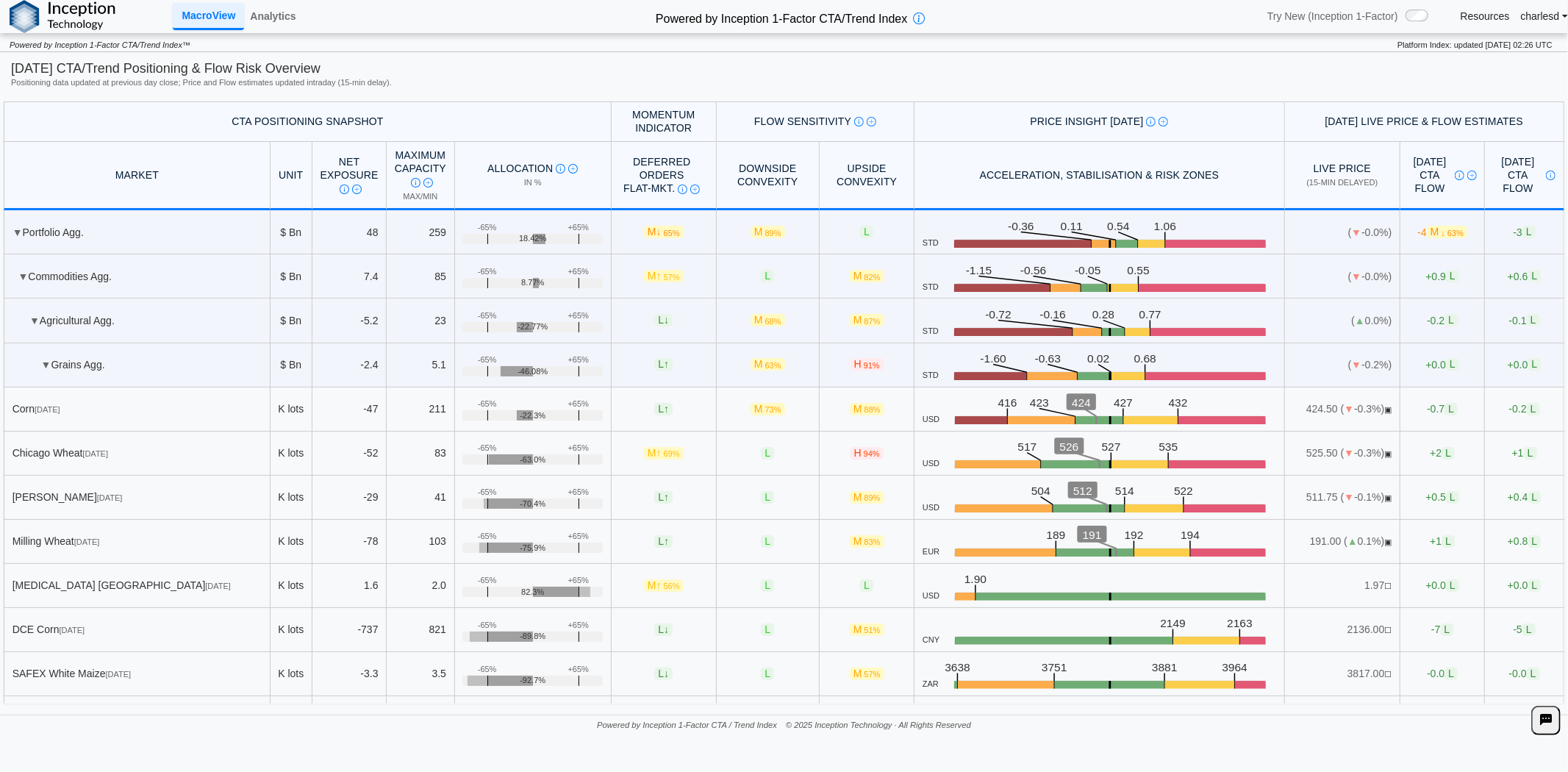
scroll to position [651, 0]
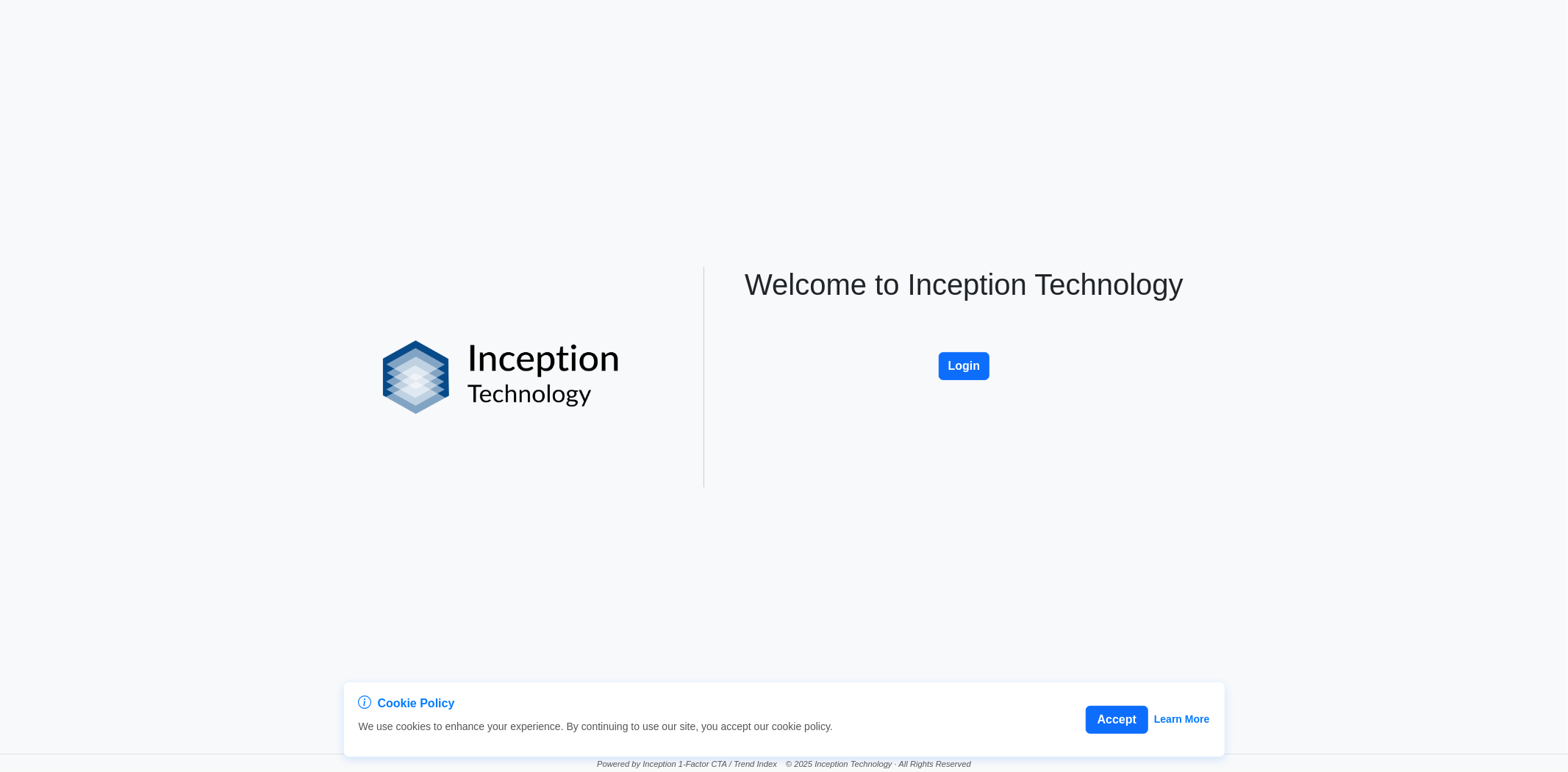
click at [965, 356] on button "Login" at bounding box center [965, 366] width 52 height 28
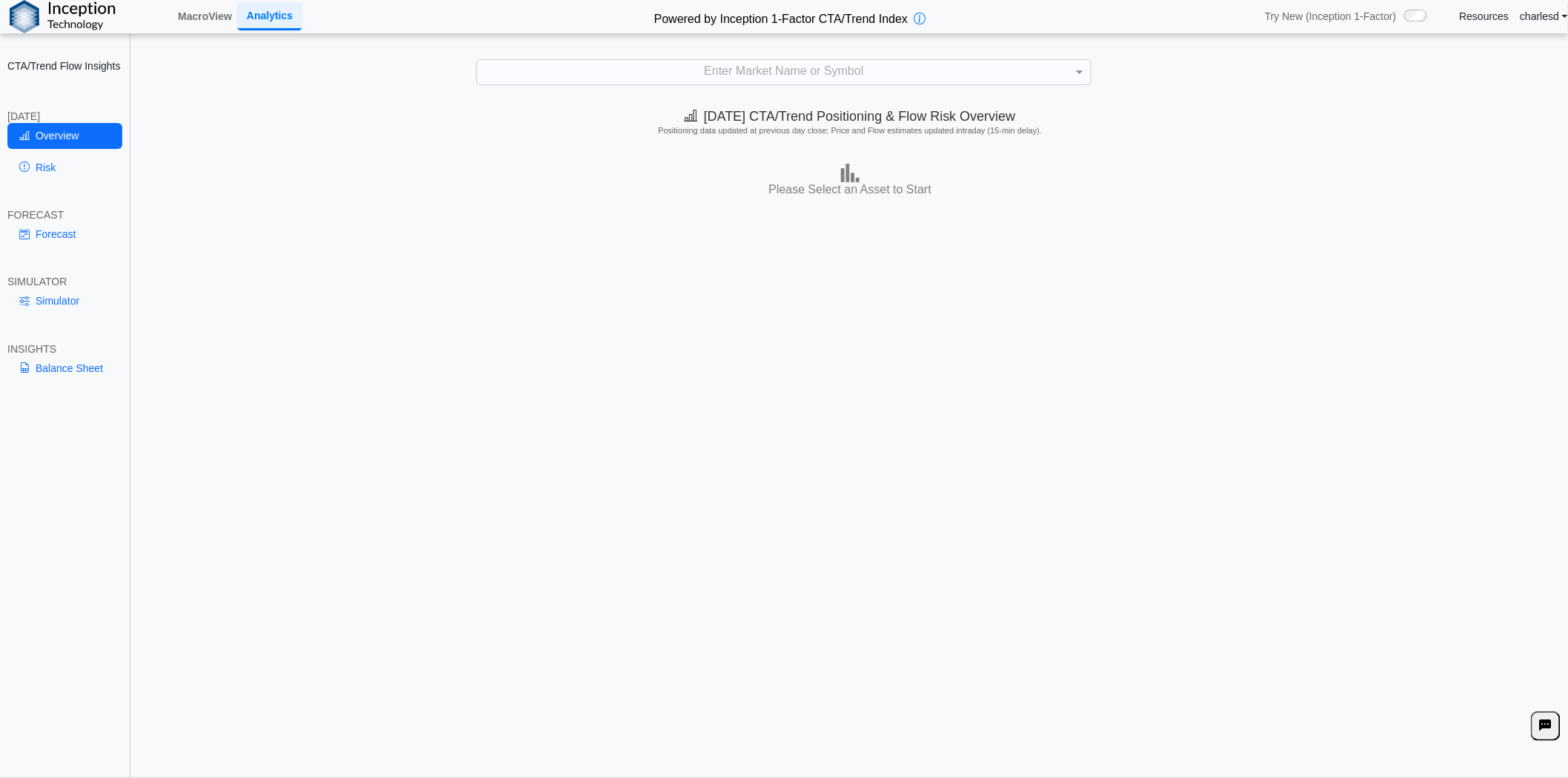
click at [1484, 22] on link "Resources" at bounding box center [1485, 16] width 50 height 13
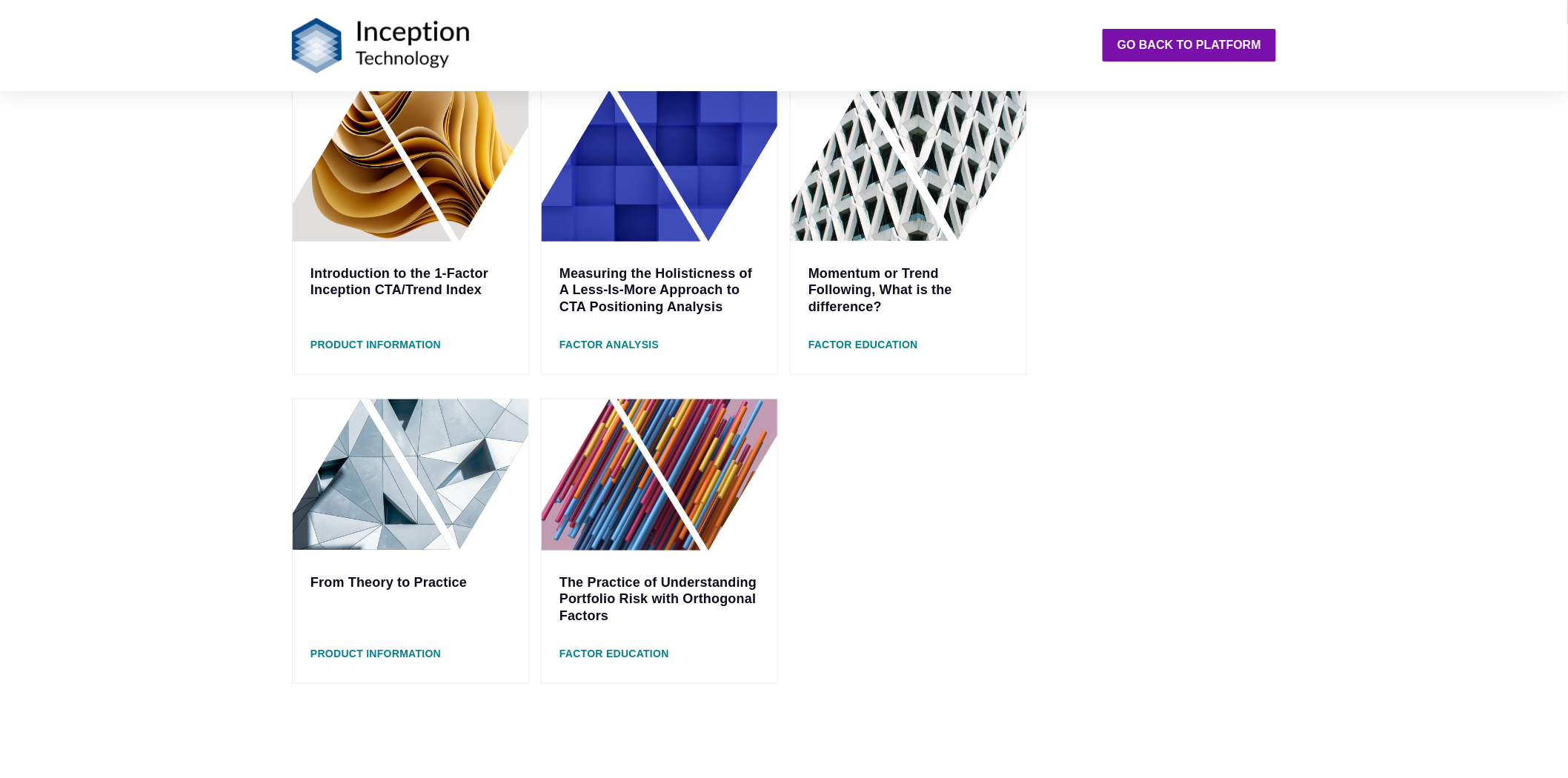
scroll to position [411, 0]
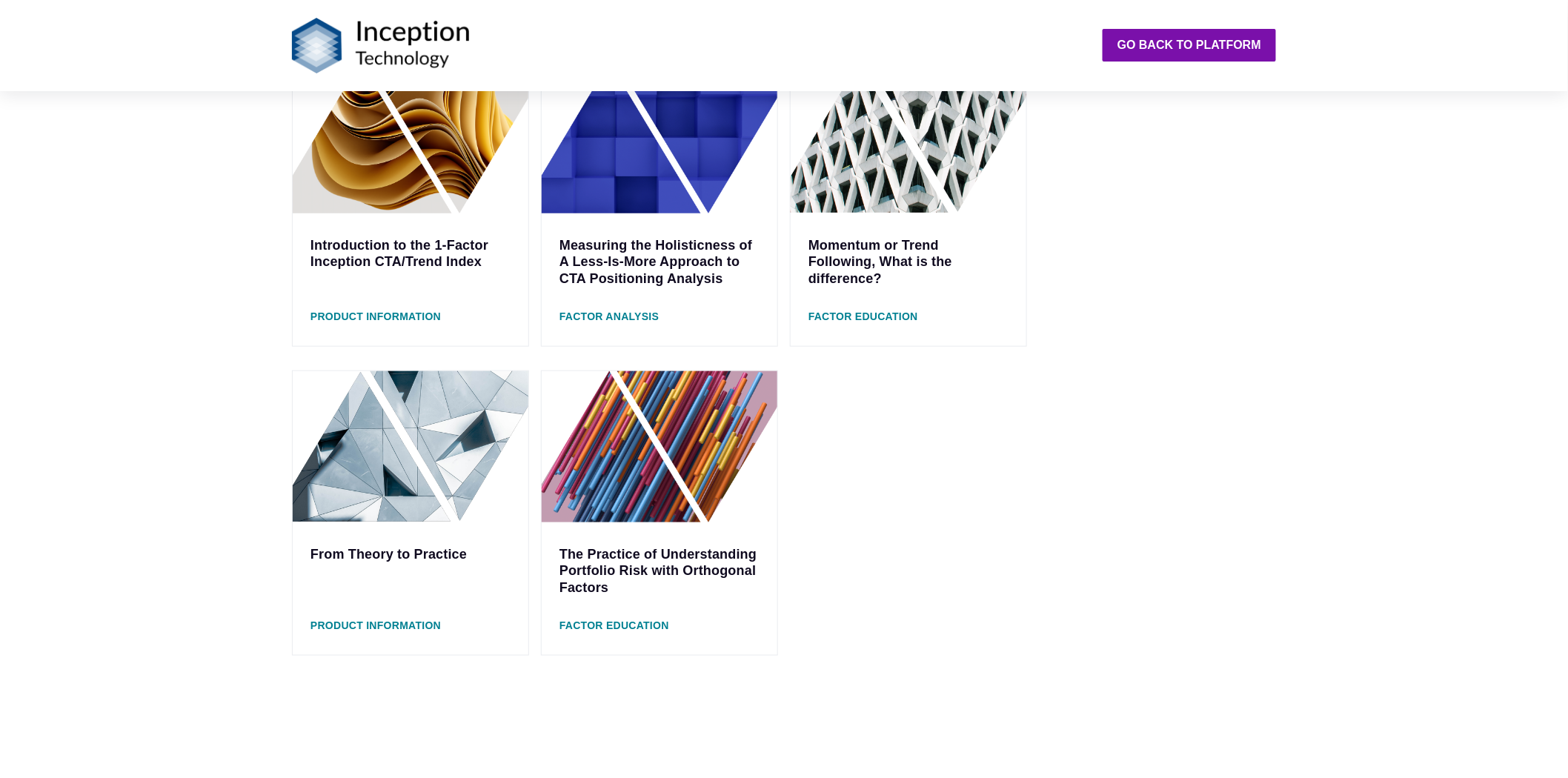
click at [427, 561] on div "From Theory to Practice" at bounding box center [411, 554] width 236 height 65
click at [418, 556] on link "From Theory to Practice" at bounding box center [389, 554] width 156 height 15
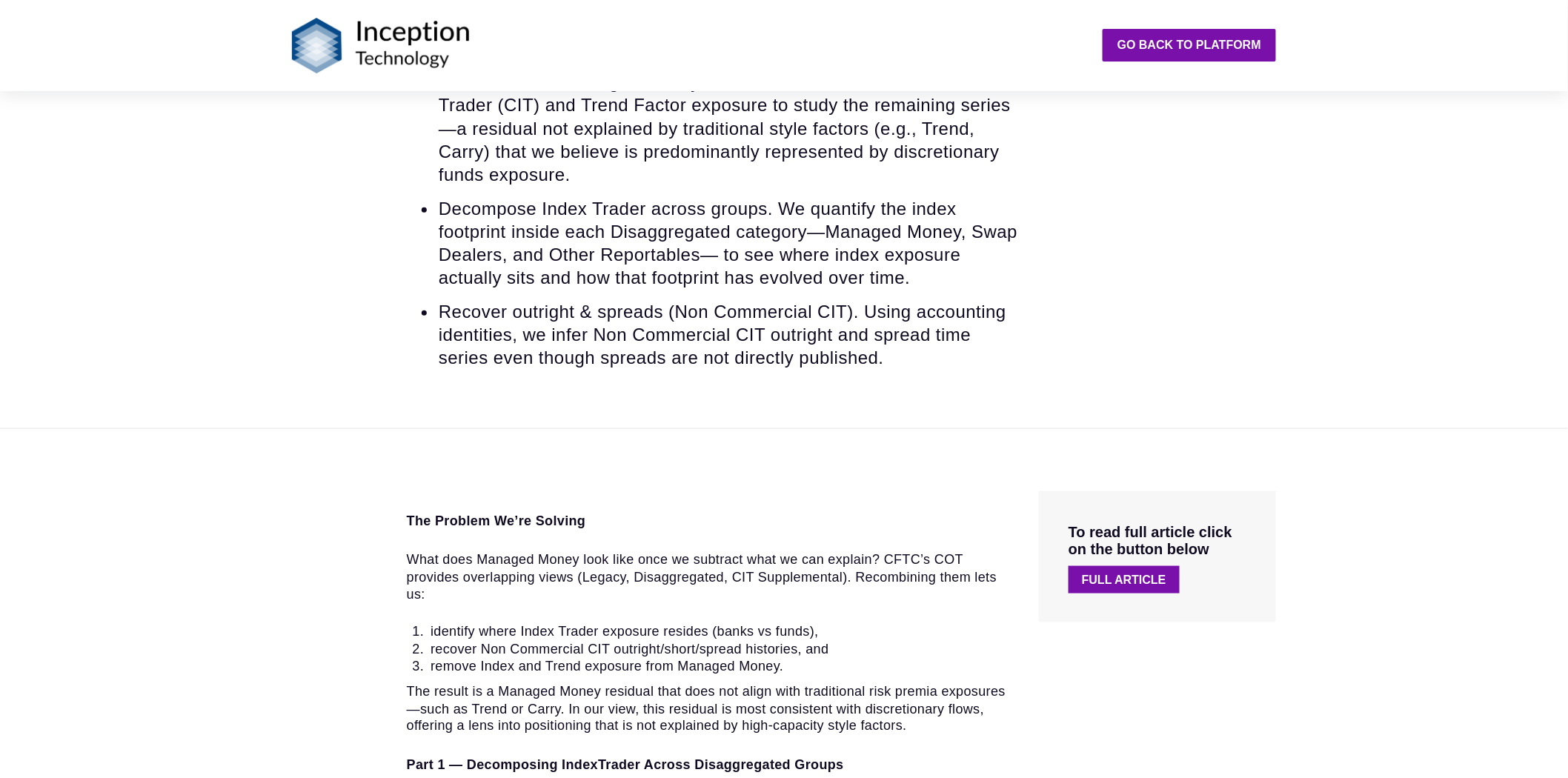
scroll to position [576, 0]
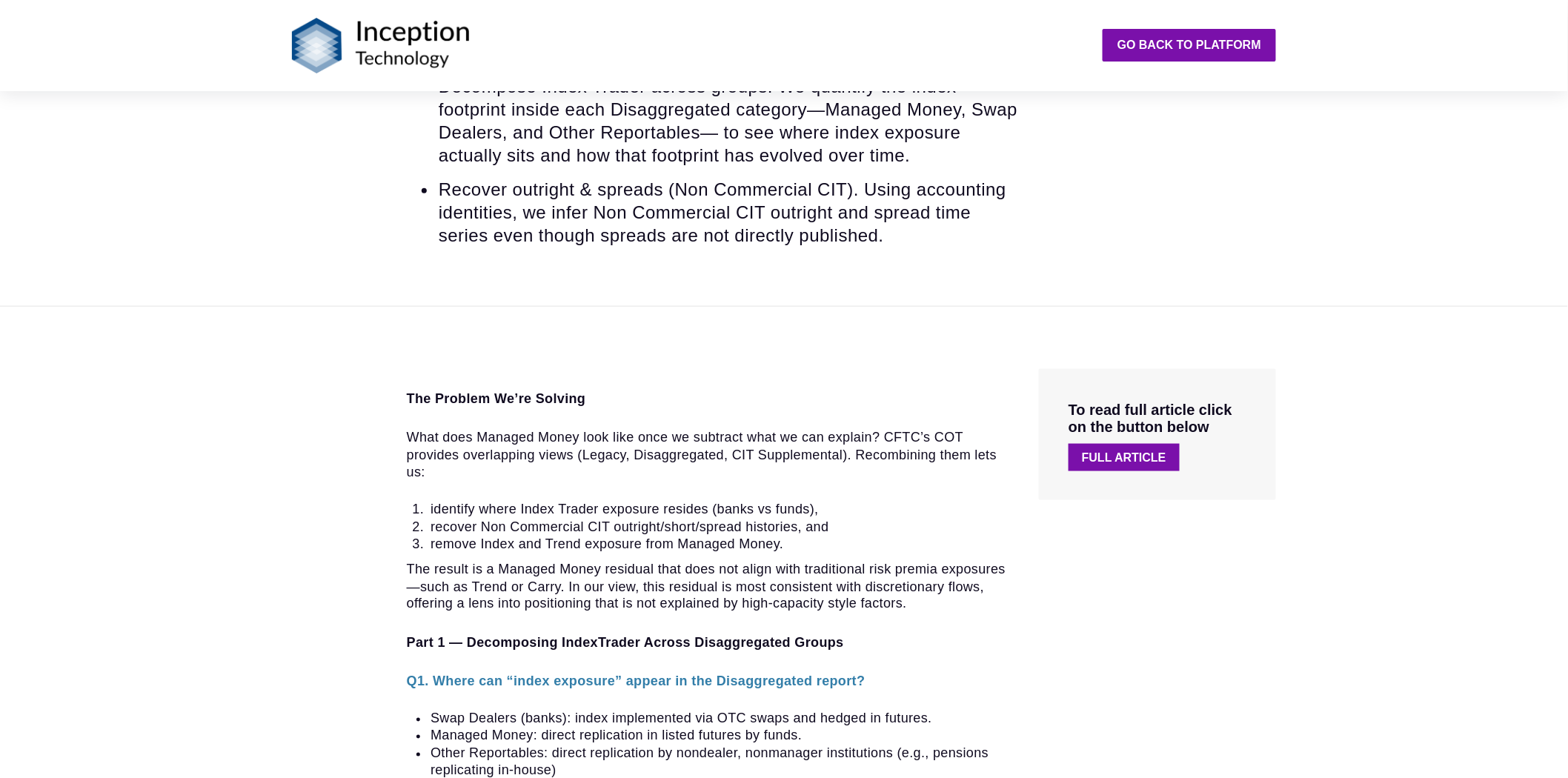
click at [1130, 468] on link "Full Article" at bounding box center [1125, 458] width 111 height 28
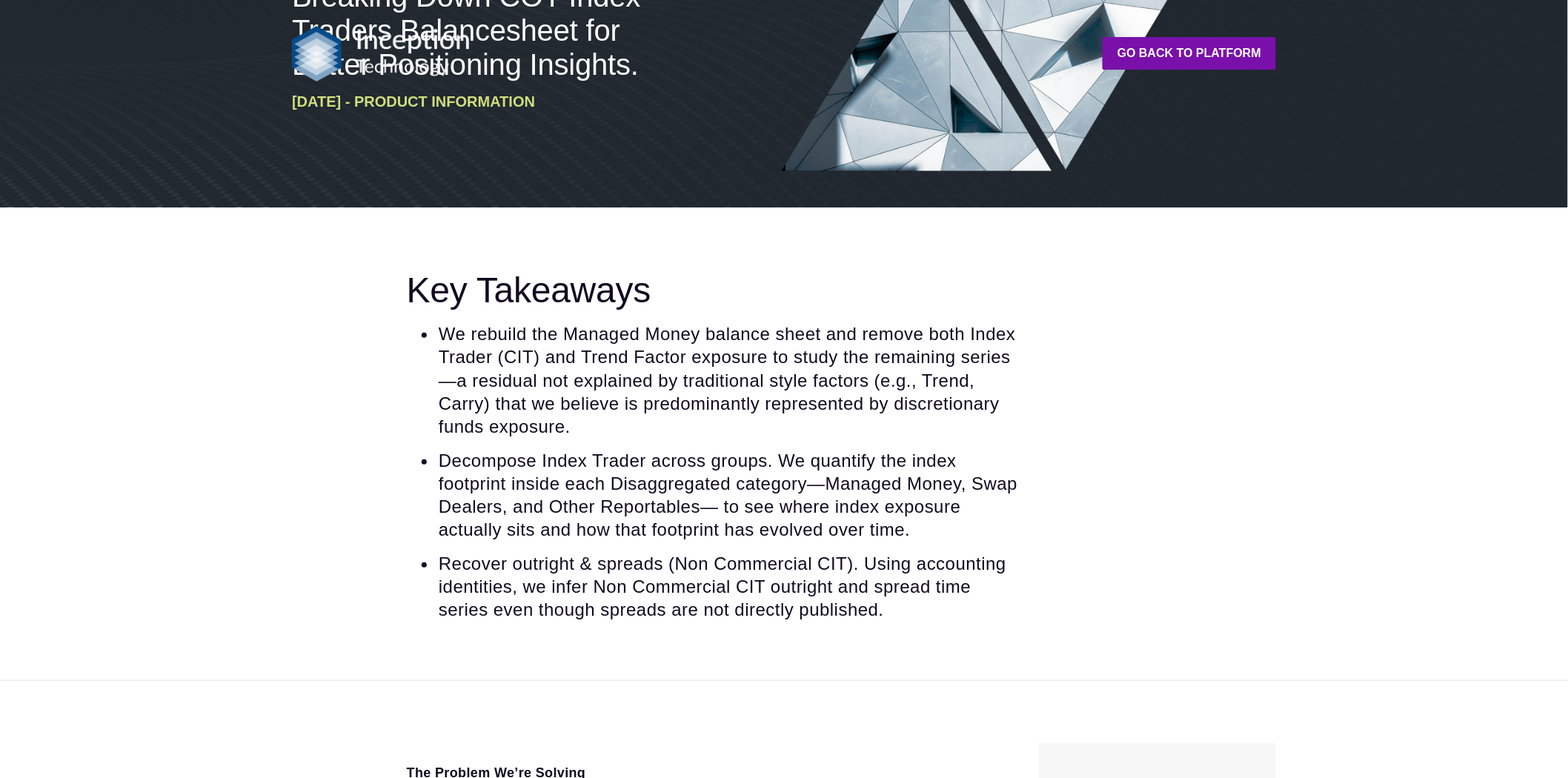
scroll to position [0, 0]
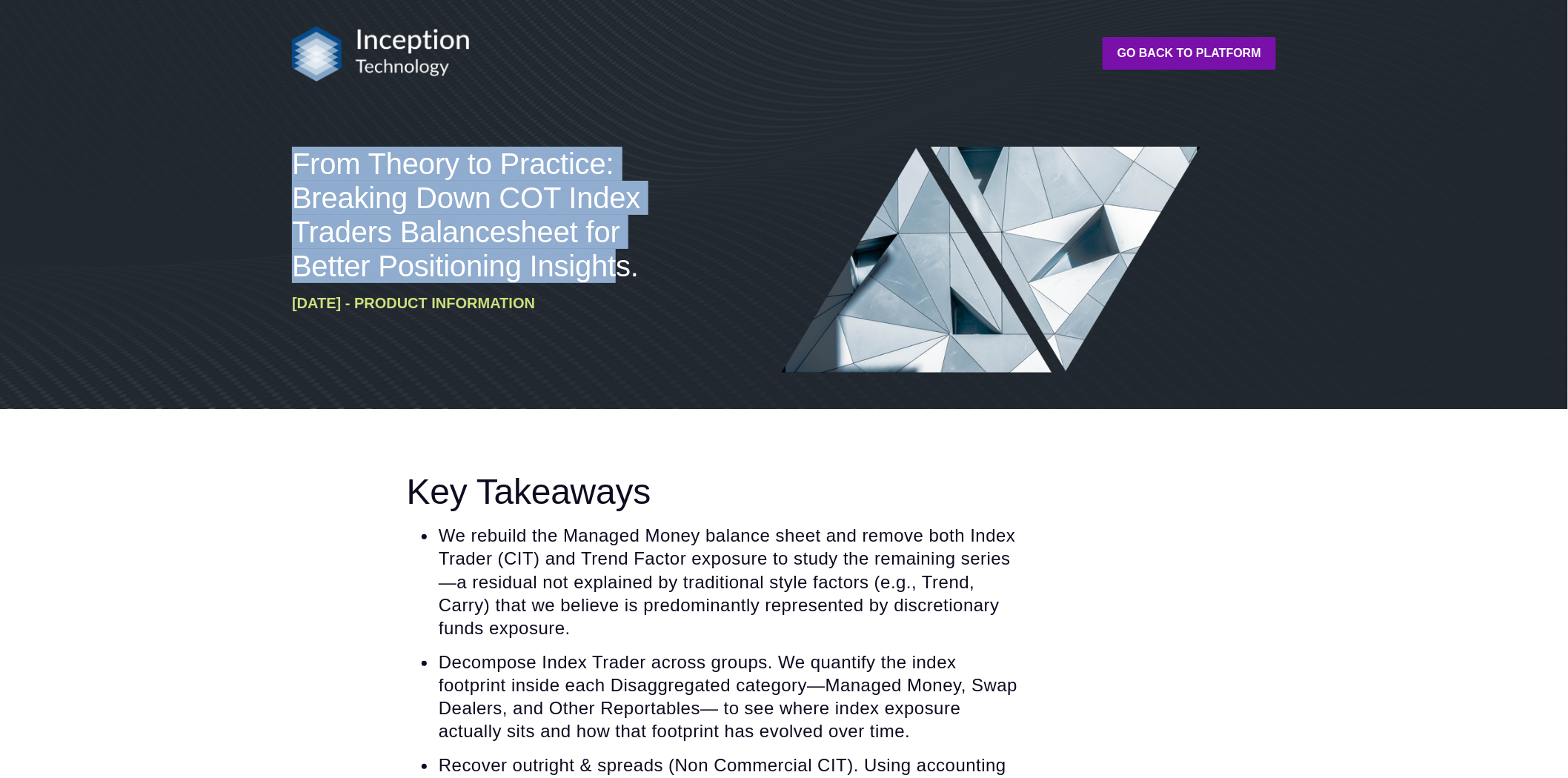
drag, startPoint x: 296, startPoint y: 156, endPoint x: 623, endPoint y: 265, distance: 344.7
click at [623, 265] on span "From Theory to Practice: Breaking Down COT Index Traders Balancesheet for Bette…" at bounding box center [466, 214] width 348 height 135
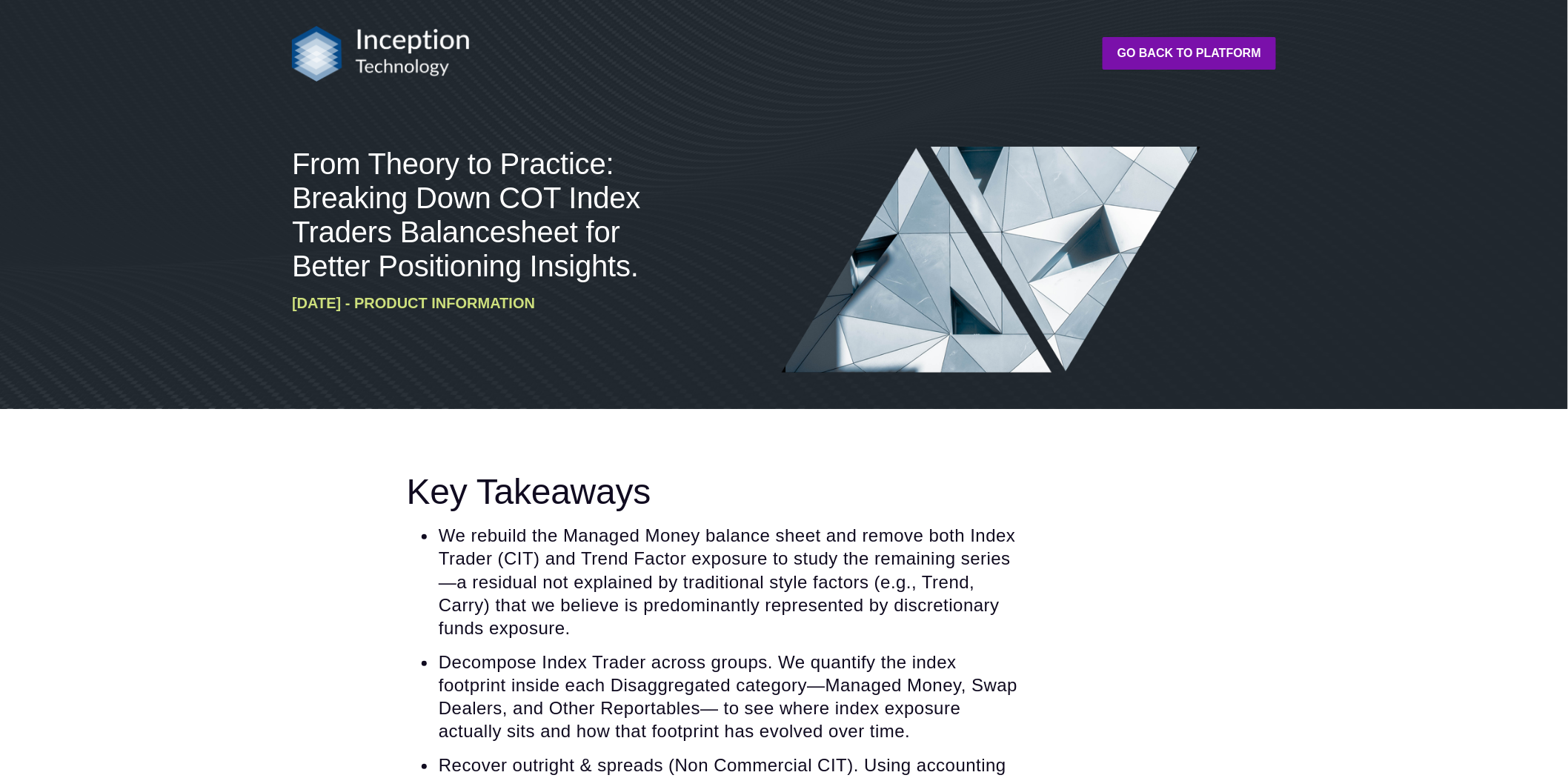
click at [627, 270] on span "From Theory to Practice: Breaking Down COT Index Traders Balancesheet for Bette…" at bounding box center [466, 214] width 348 height 135
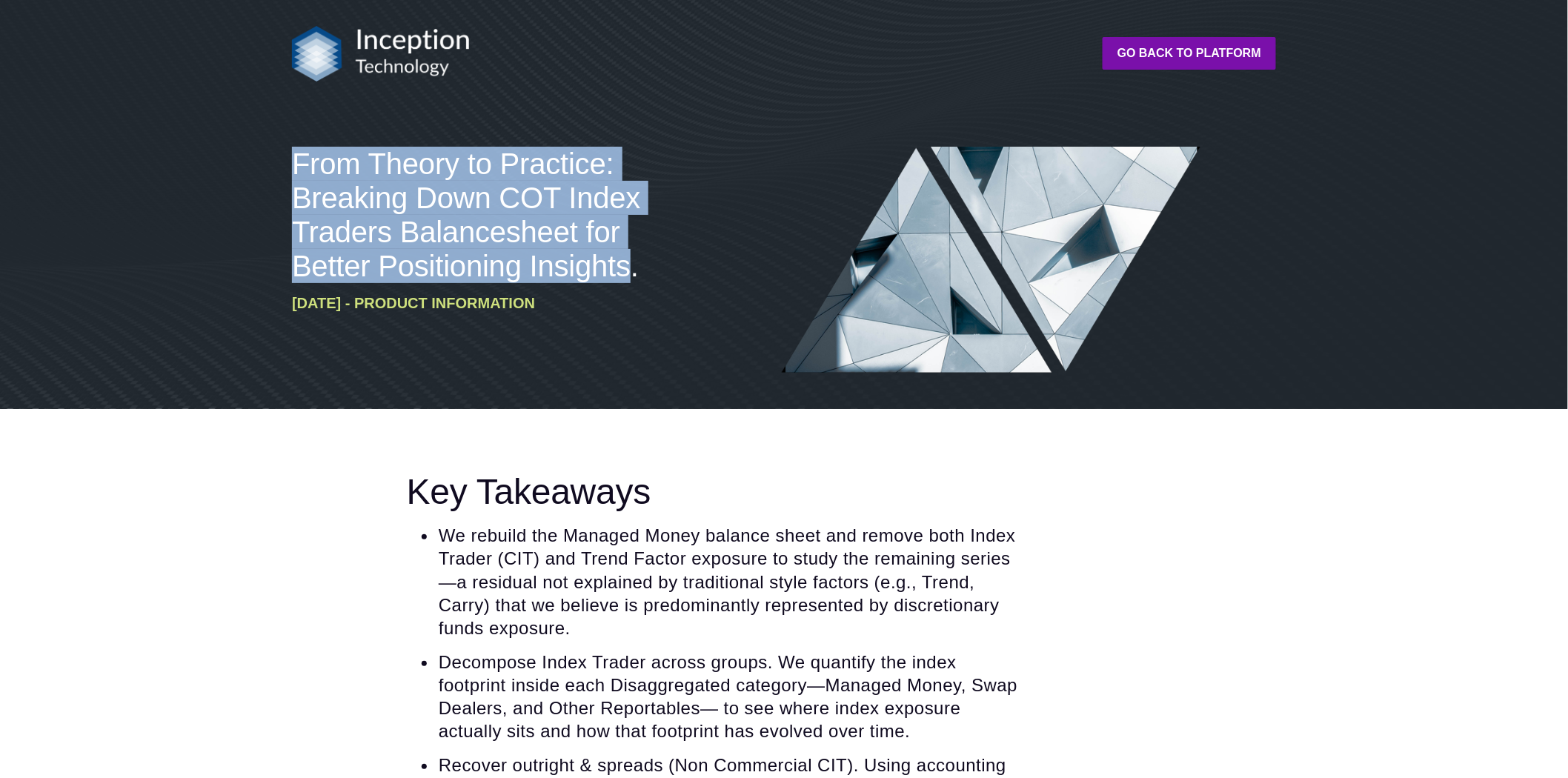
drag, startPoint x: 634, startPoint y: 271, endPoint x: 284, endPoint y: 156, distance: 368.4
click at [284, 156] on div "From Theory to Practice: Breaking Down COT Index Traders Balancesheet for Bette…" at bounding box center [784, 260] width 1008 height 298
copy span "From Theory to Practice: Breaking Down COT Index Traders Balancesheet for Bette…"
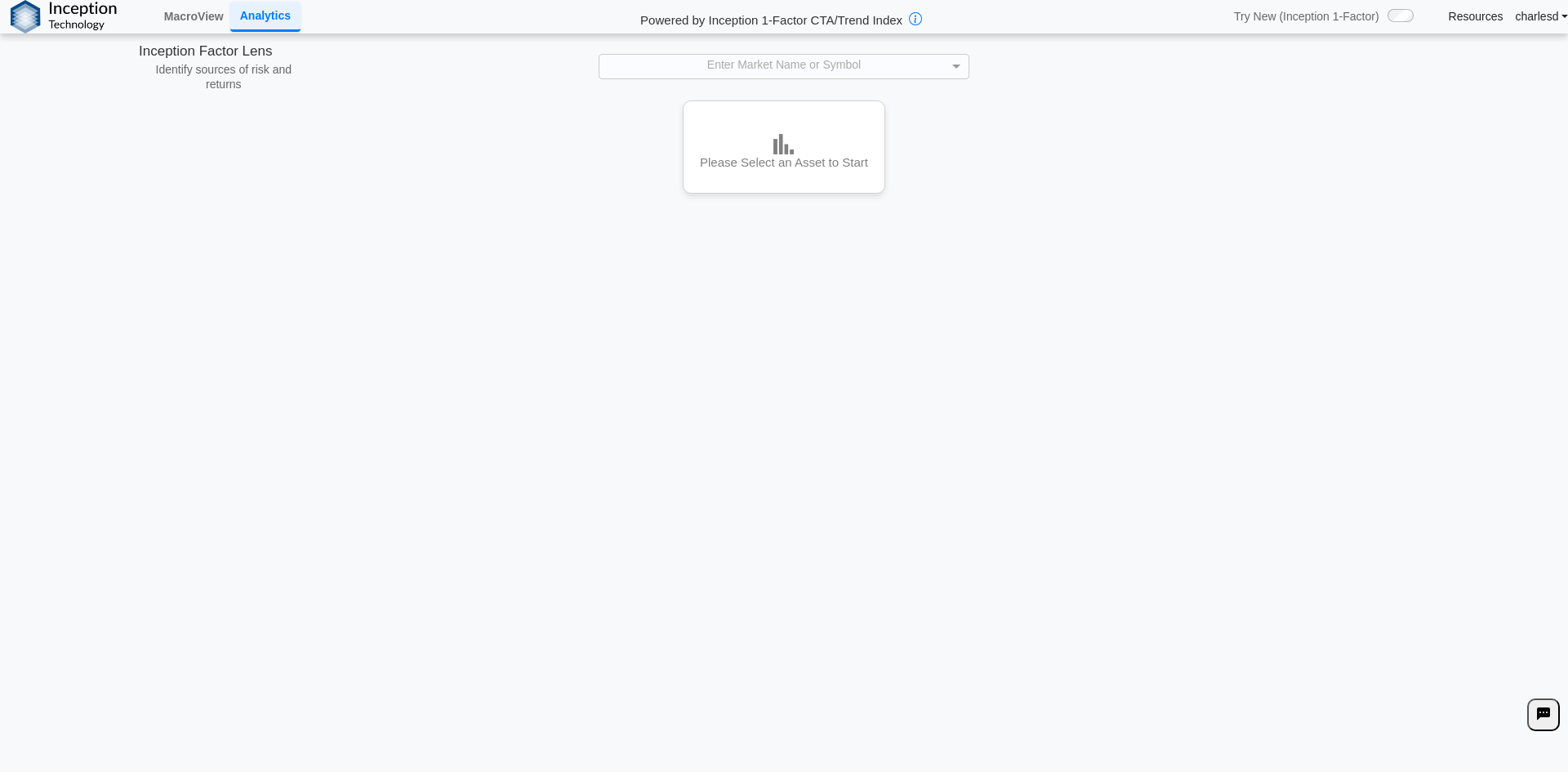
click at [707, 62] on div "Enter Market Name or Symbol" at bounding box center [783, 66] width 368 height 23
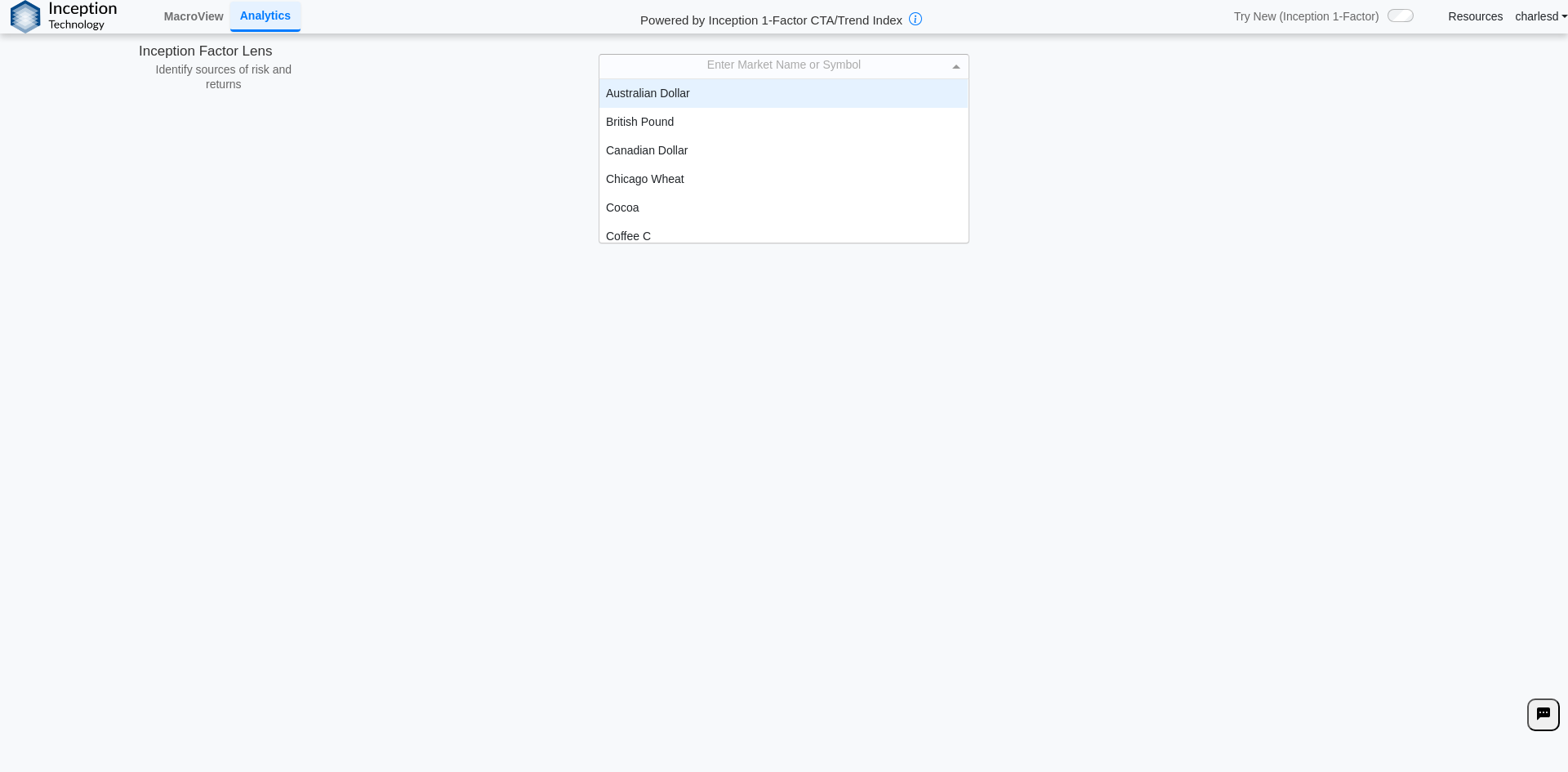
scroll to position [151, 356]
type input "**"
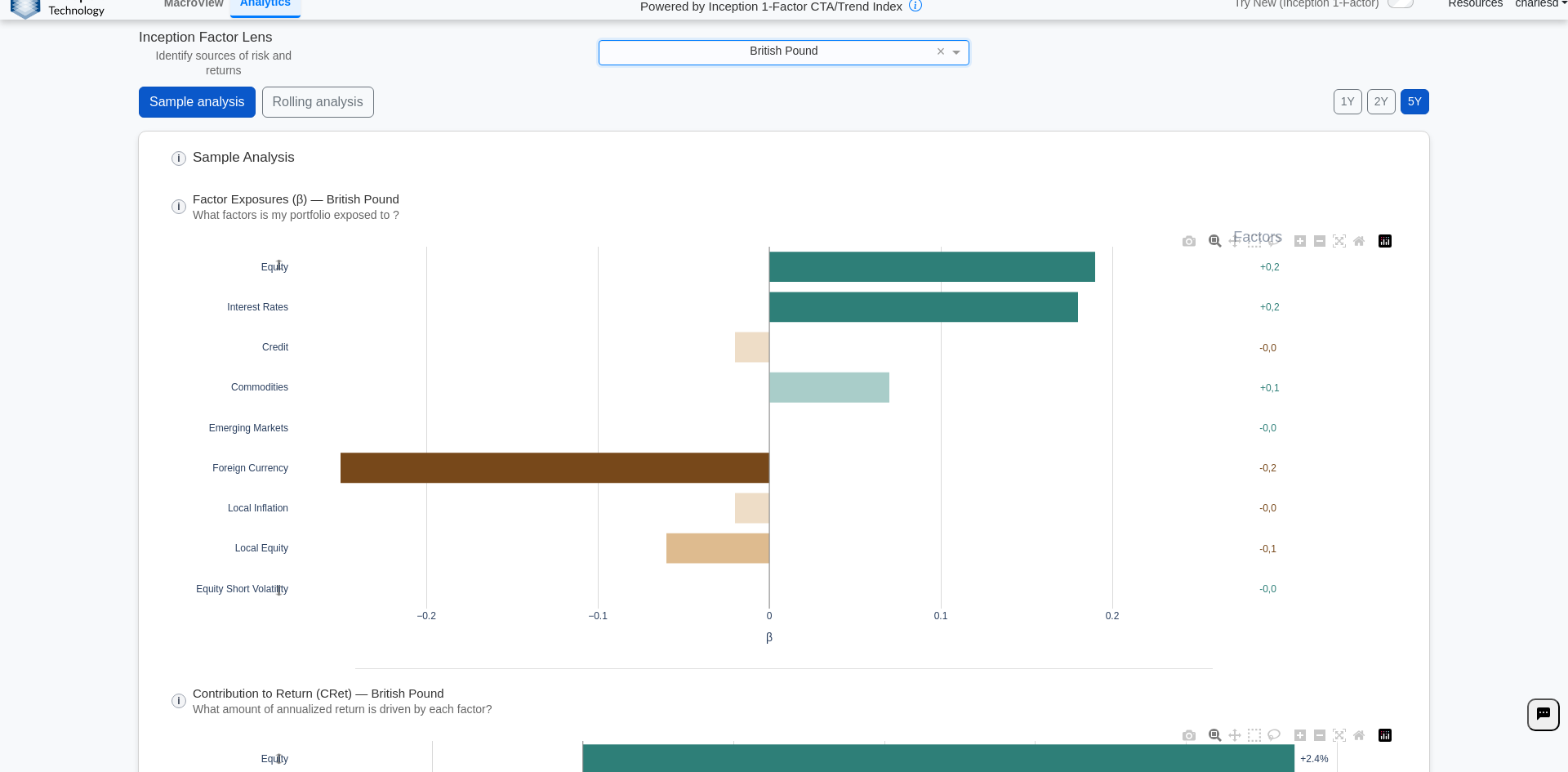
scroll to position [0, 0]
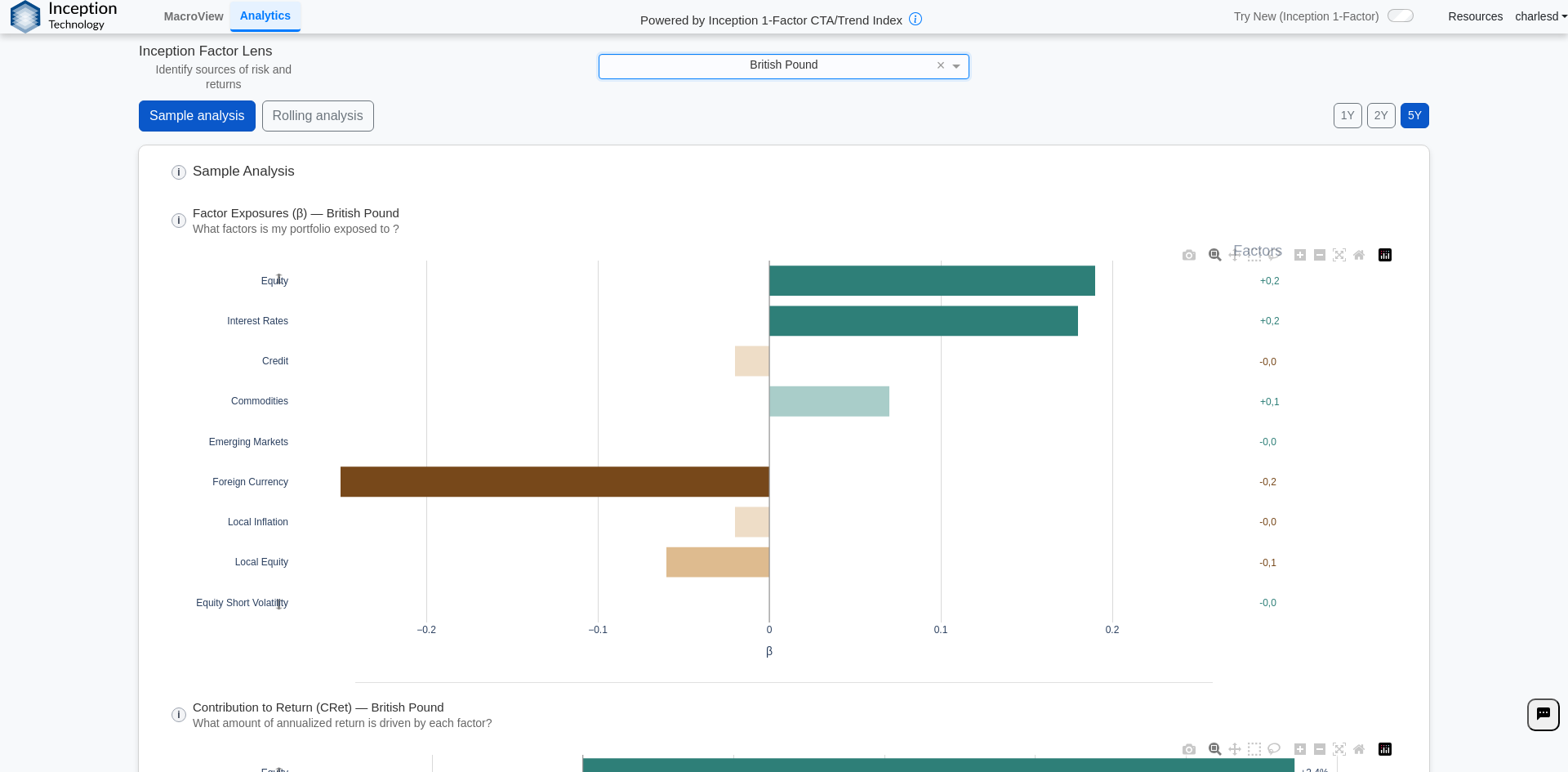
click at [1370, 120] on button "2Y" at bounding box center [1381, 115] width 29 height 25
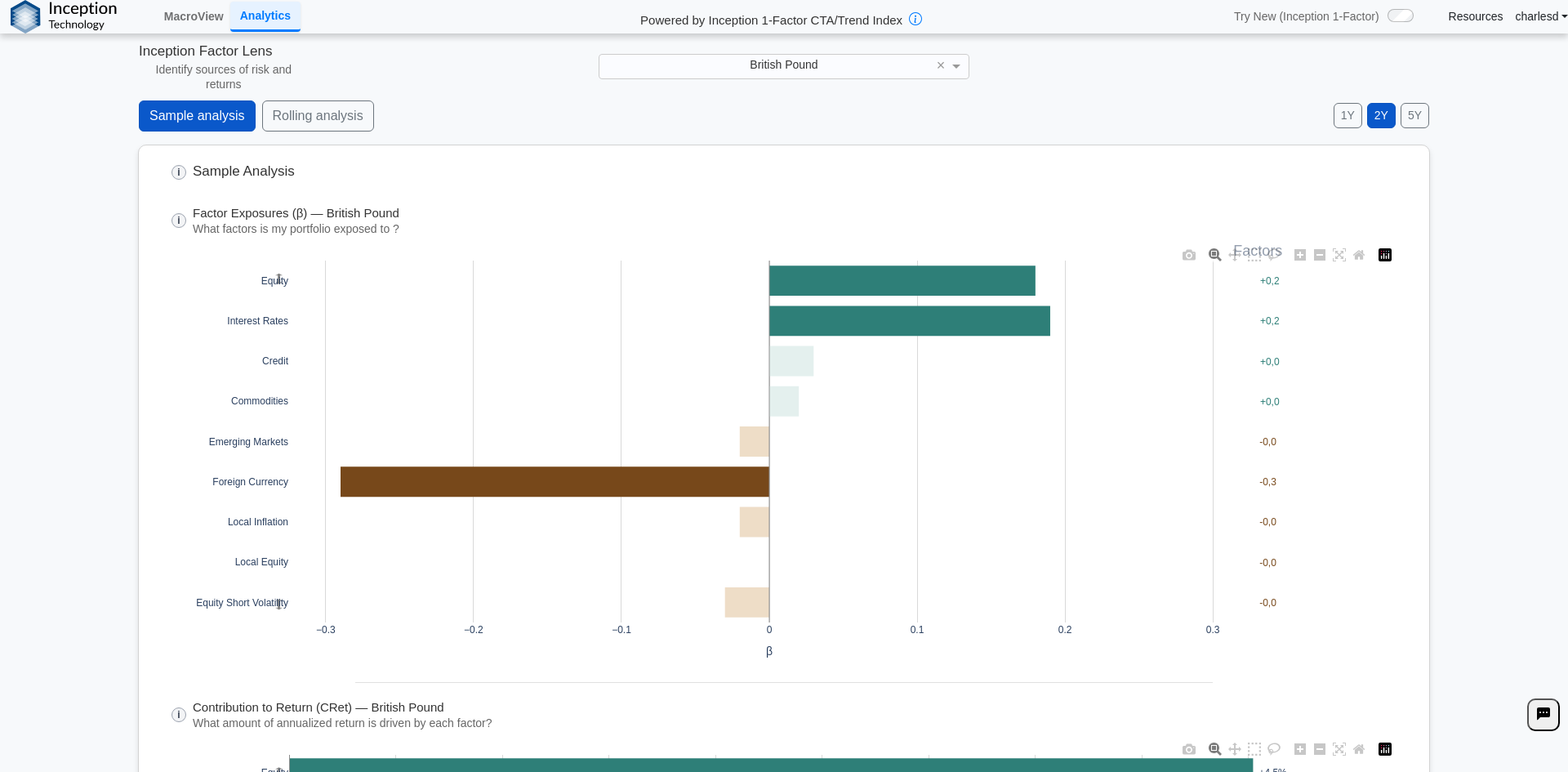
click at [1347, 117] on button "1Y" at bounding box center [1347, 115] width 29 height 25
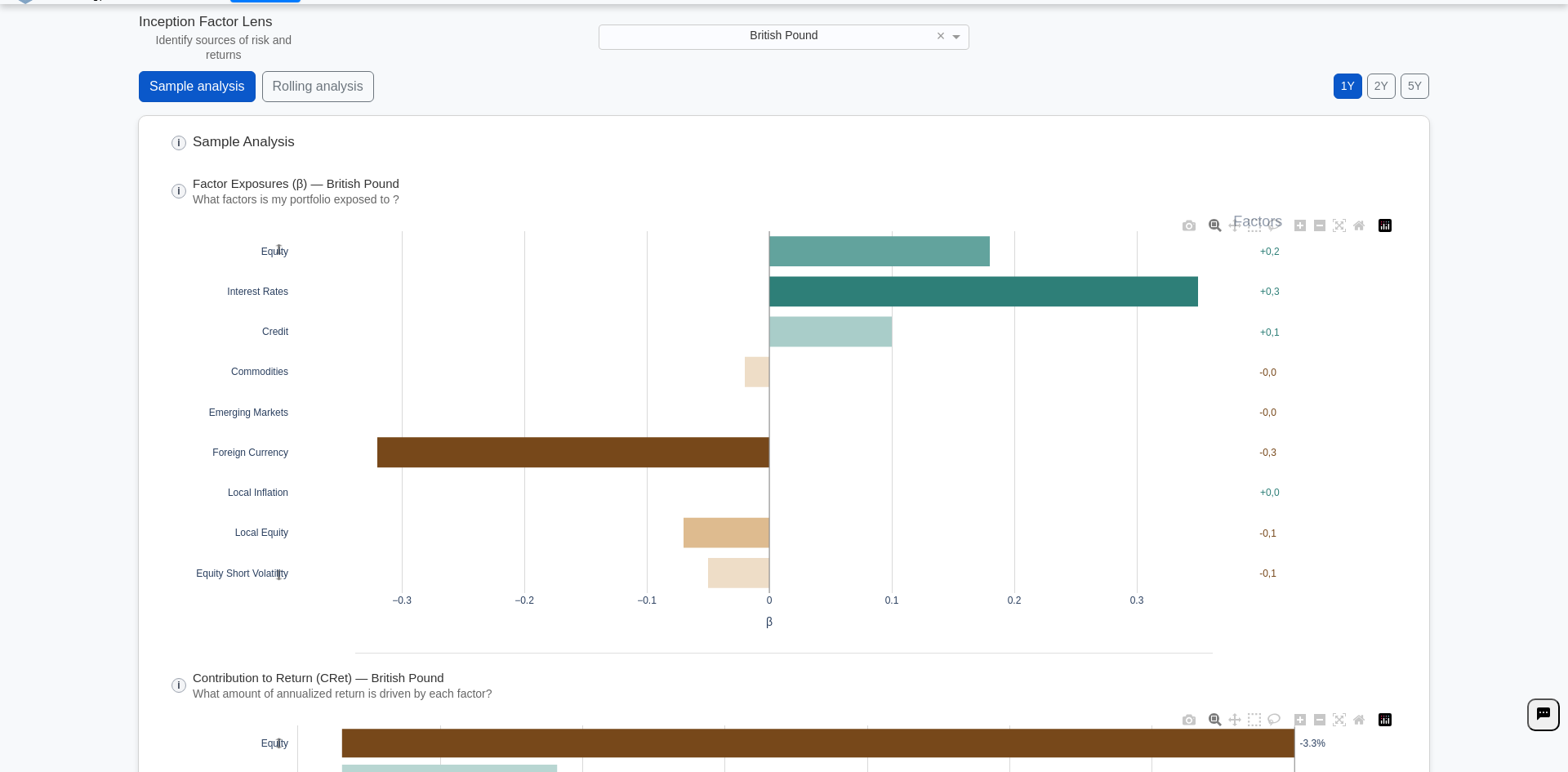
scroll to position [1, 0]
